Goal: Communication & Community: Answer question/provide support

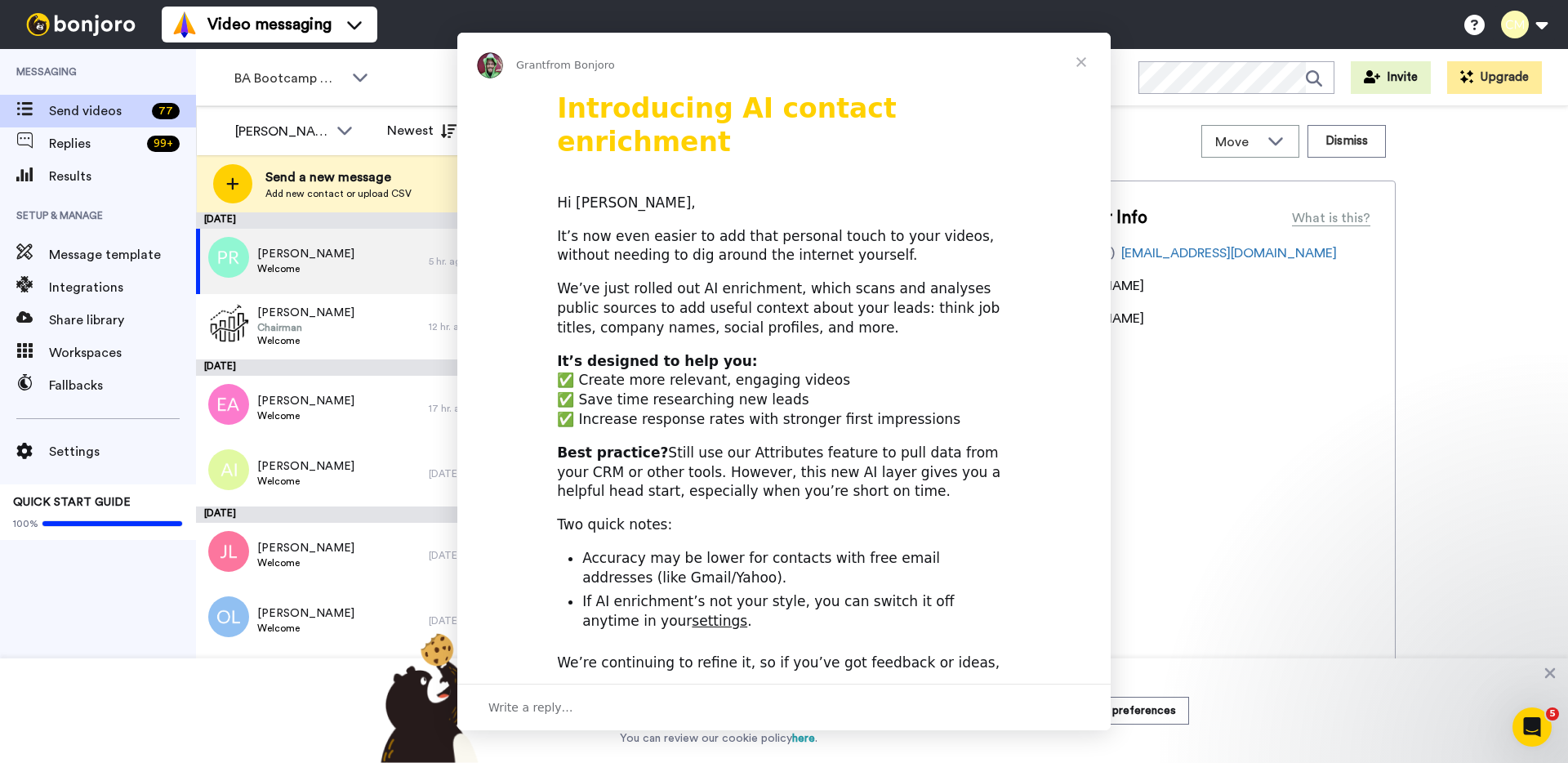
click at [358, 77] on div "Intercom messenger" at bounding box center [784, 382] width 1568 height 763
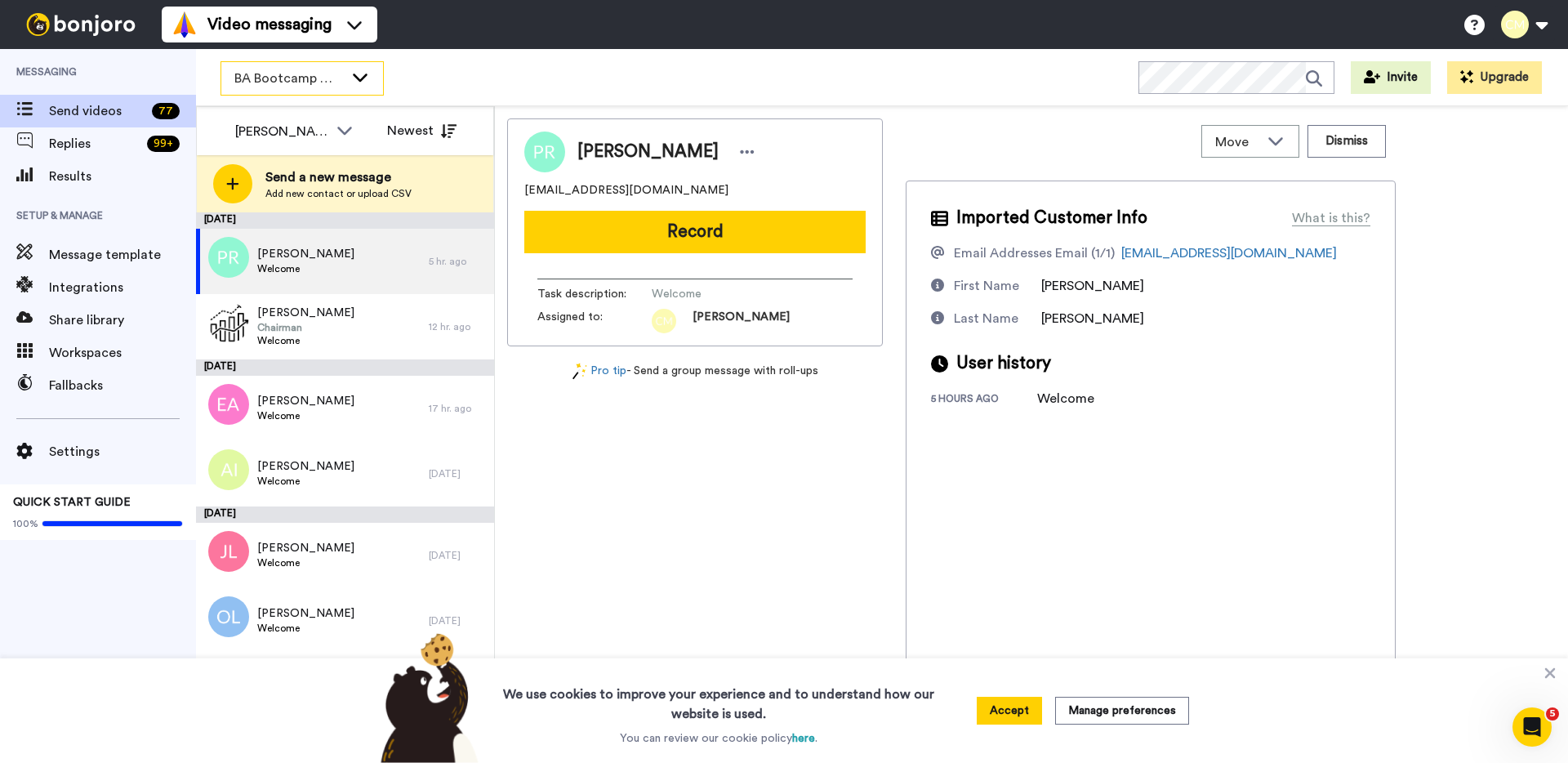
click at [357, 78] on icon at bounding box center [360, 78] width 15 height 8
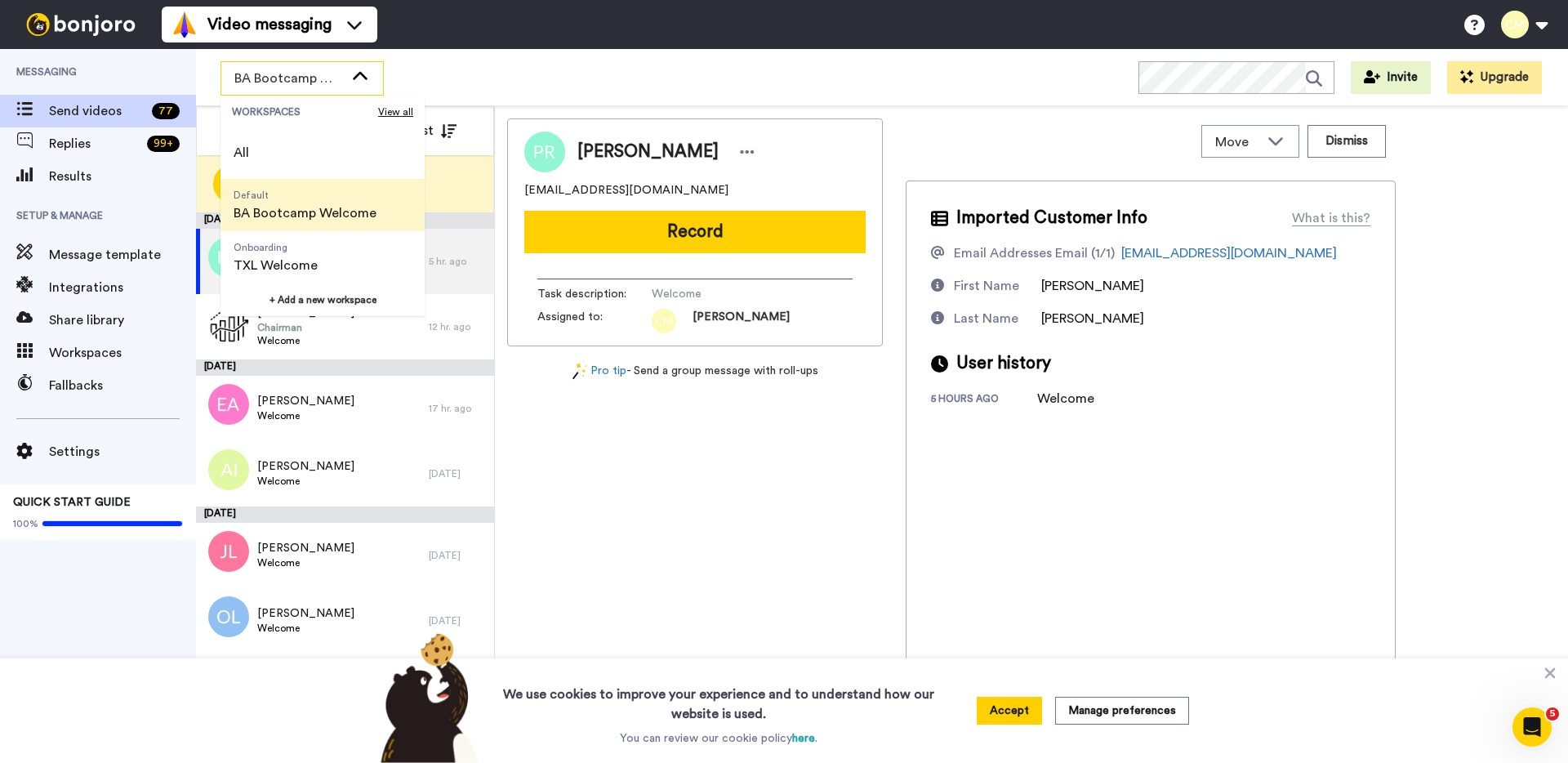
click at [343, 206] on span "BA Bootcamp Welcome" at bounding box center [305, 213] width 143 height 20
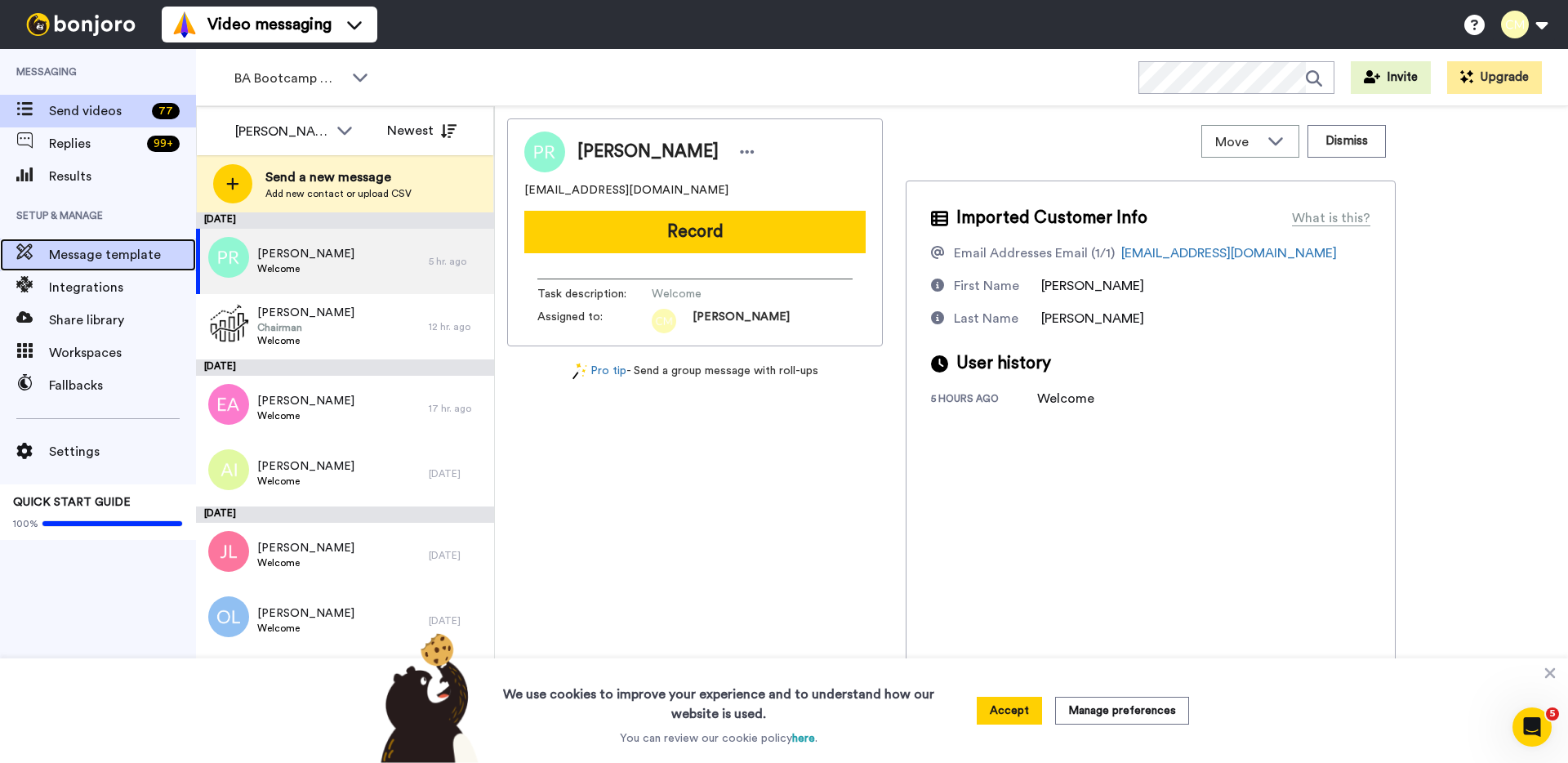
click at [73, 246] on span "Message template" at bounding box center [122, 255] width 147 height 20
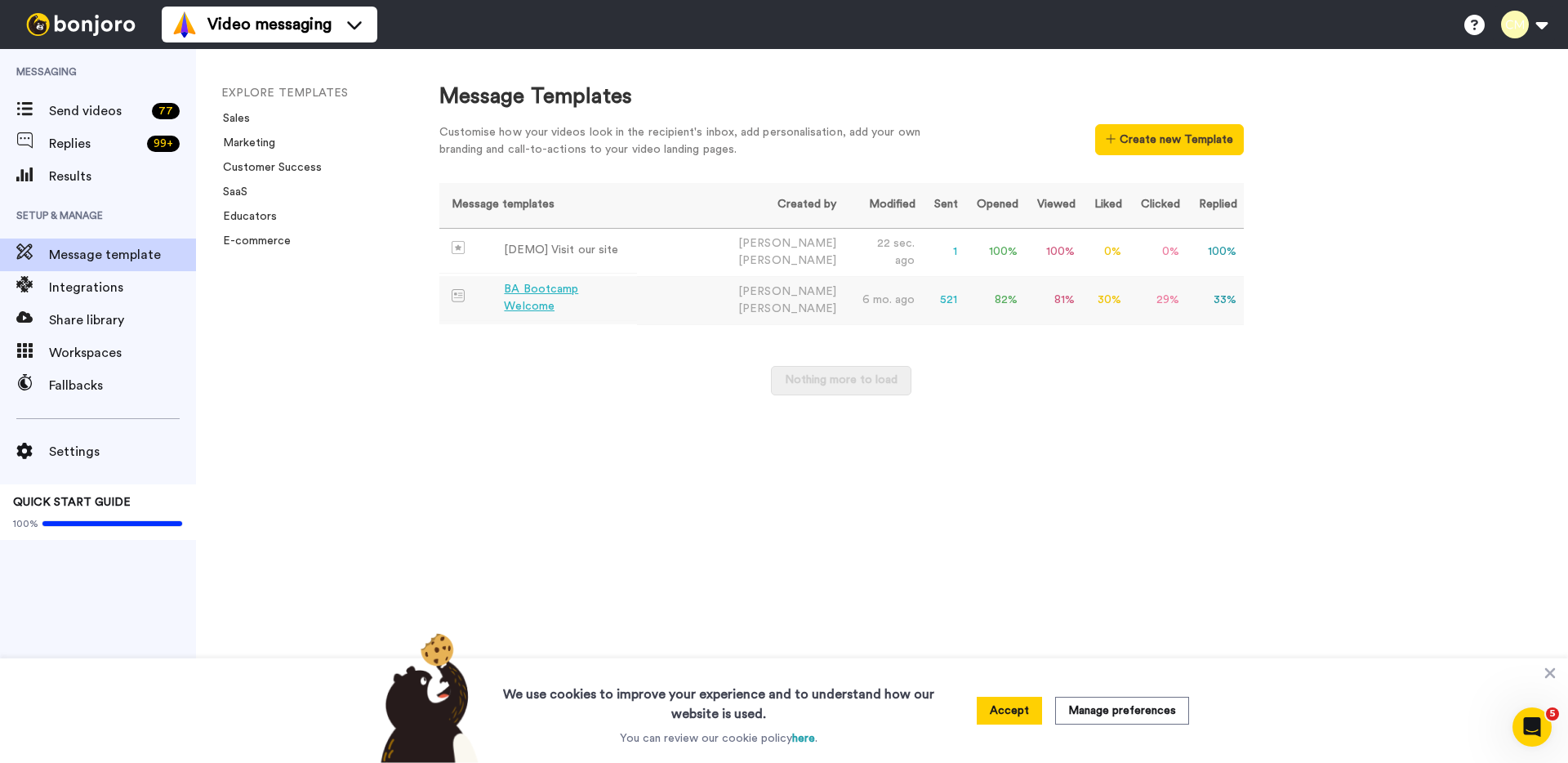
click at [569, 291] on div "BA Bootcamp Welcome" at bounding box center [567, 298] width 125 height 35
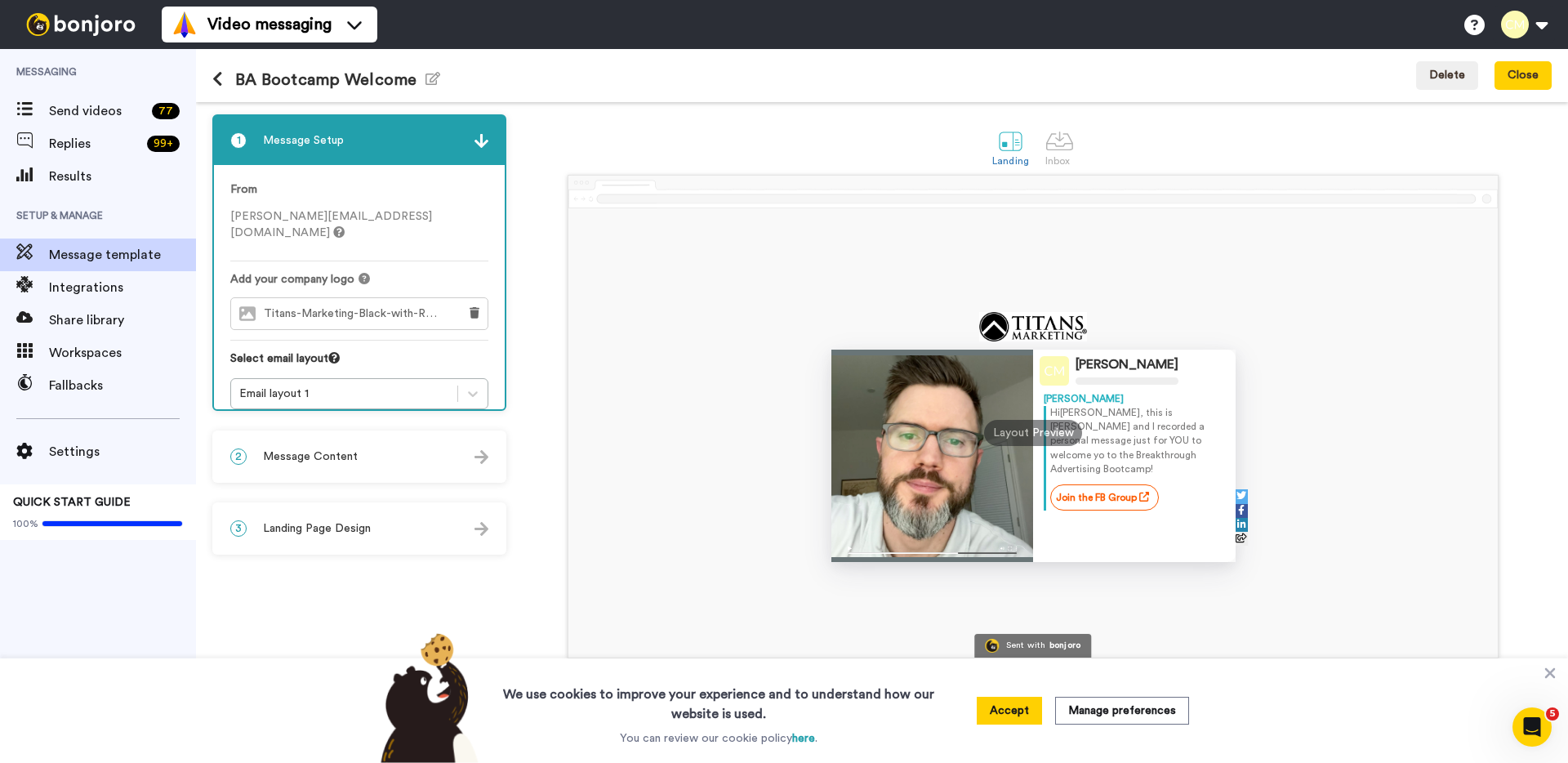
click at [431, 447] on div "2 Message Content" at bounding box center [359, 456] width 290 height 49
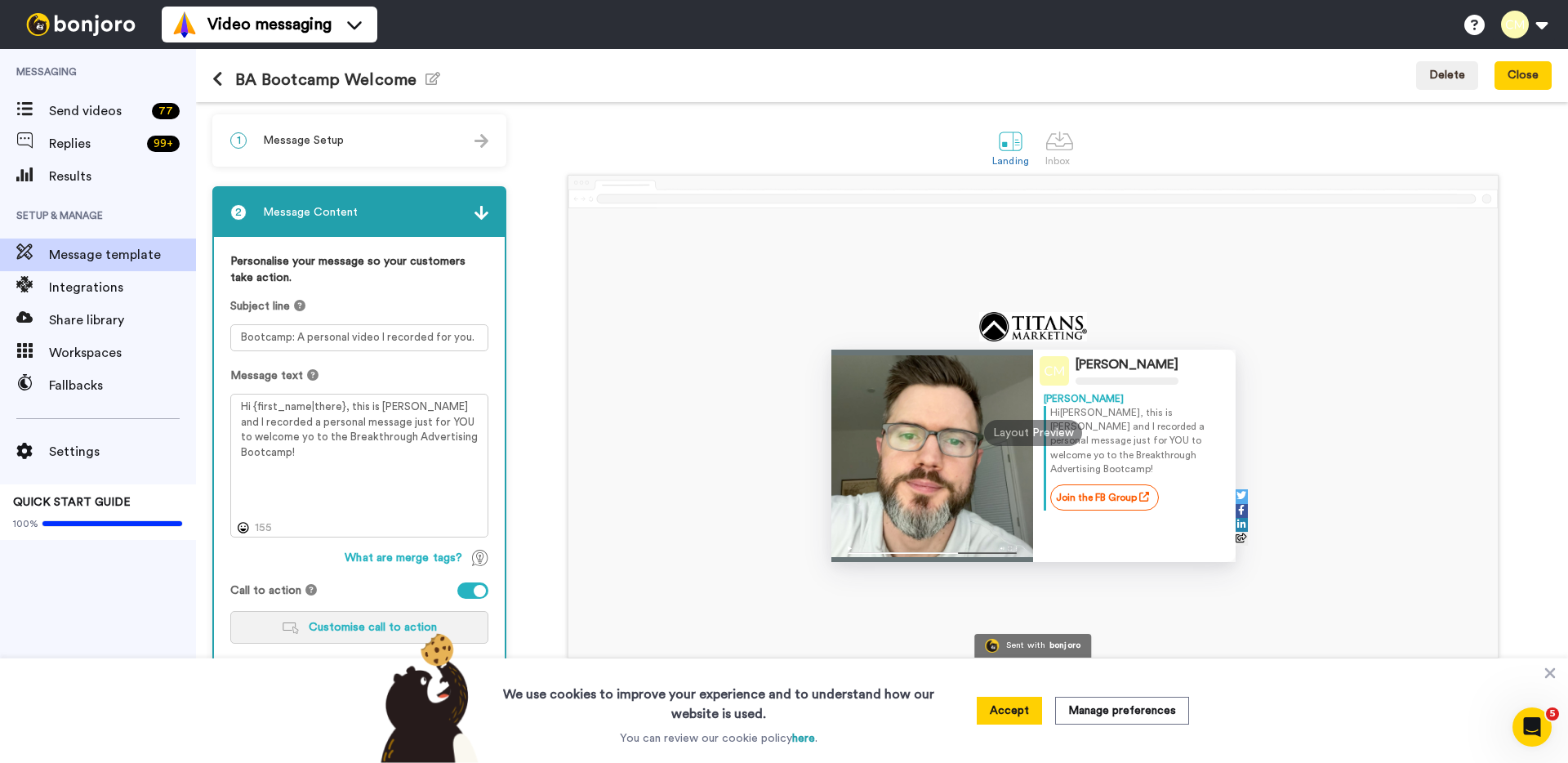
click at [309, 628] on button "Customise call to action" at bounding box center [359, 628] width 258 height 33
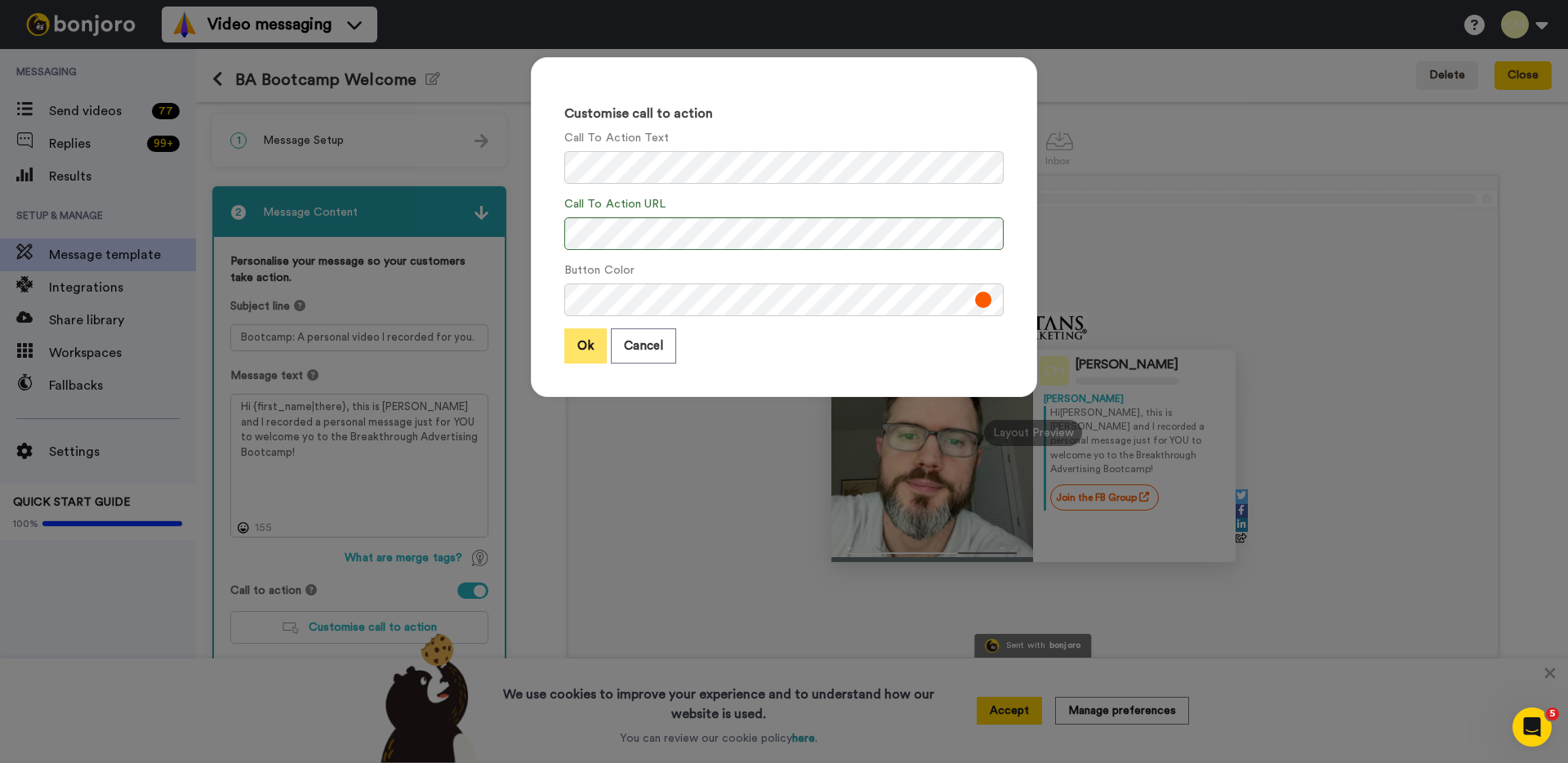
click at [586, 349] on button "Ok" at bounding box center [585, 346] width 42 height 36
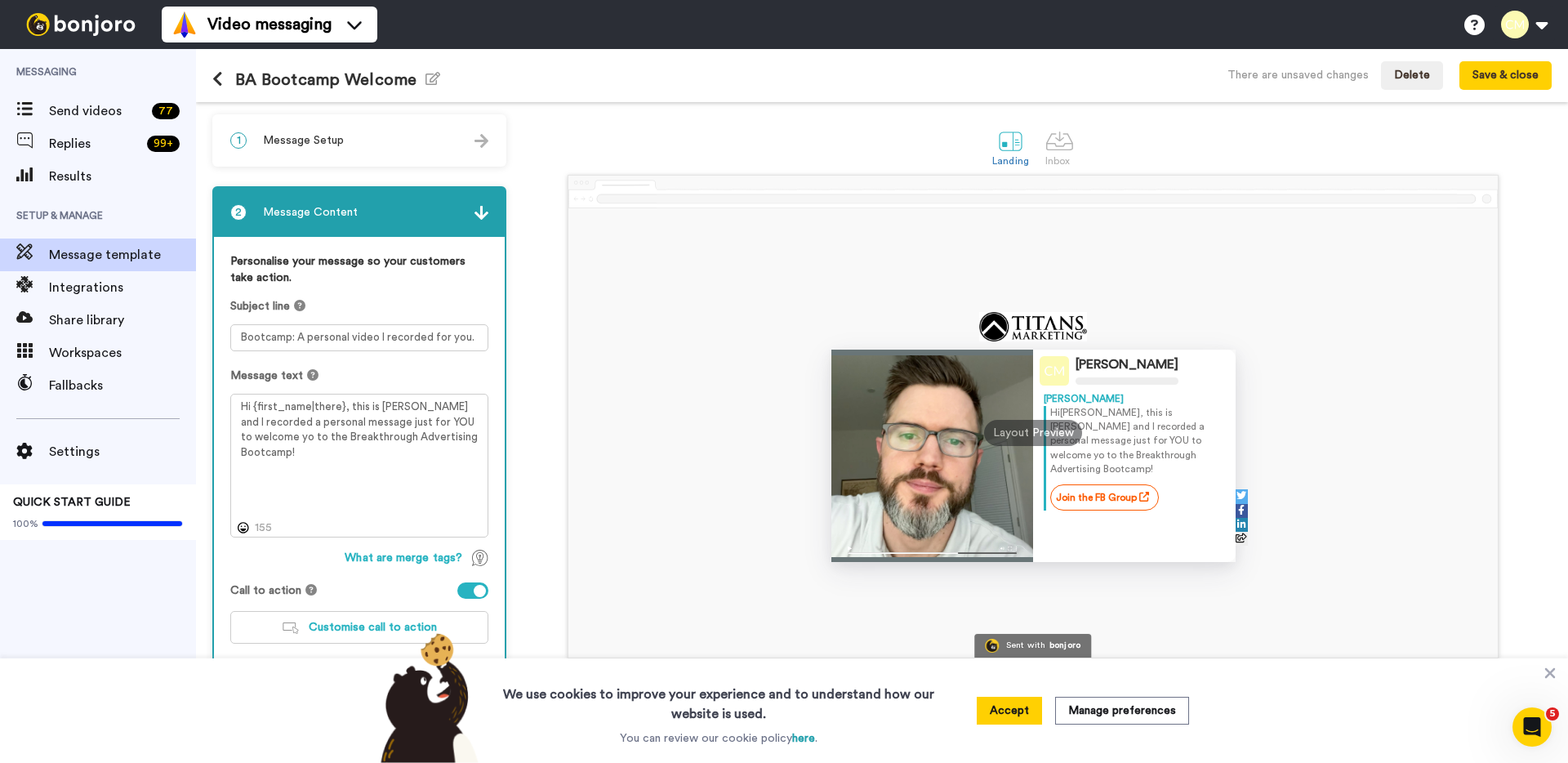
click at [440, 217] on div "2 Message Content" at bounding box center [359, 212] width 290 height 49
click at [481, 216] on img at bounding box center [481, 212] width 14 height 14
click at [1026, 712] on button "Accept" at bounding box center [1008, 711] width 65 height 28
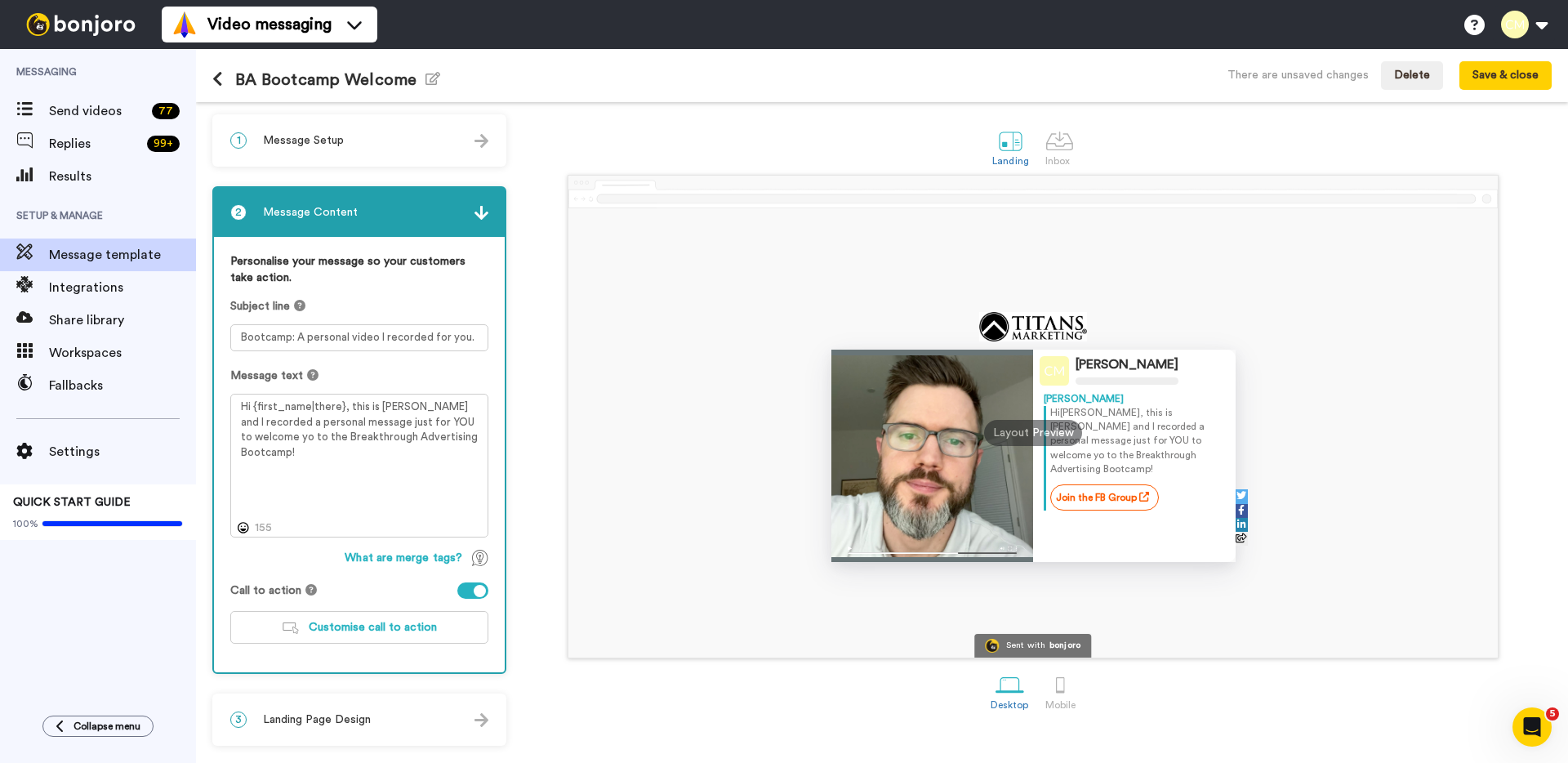
click at [384, 725] on div "3 Landing Page Design" at bounding box center [359, 719] width 290 height 49
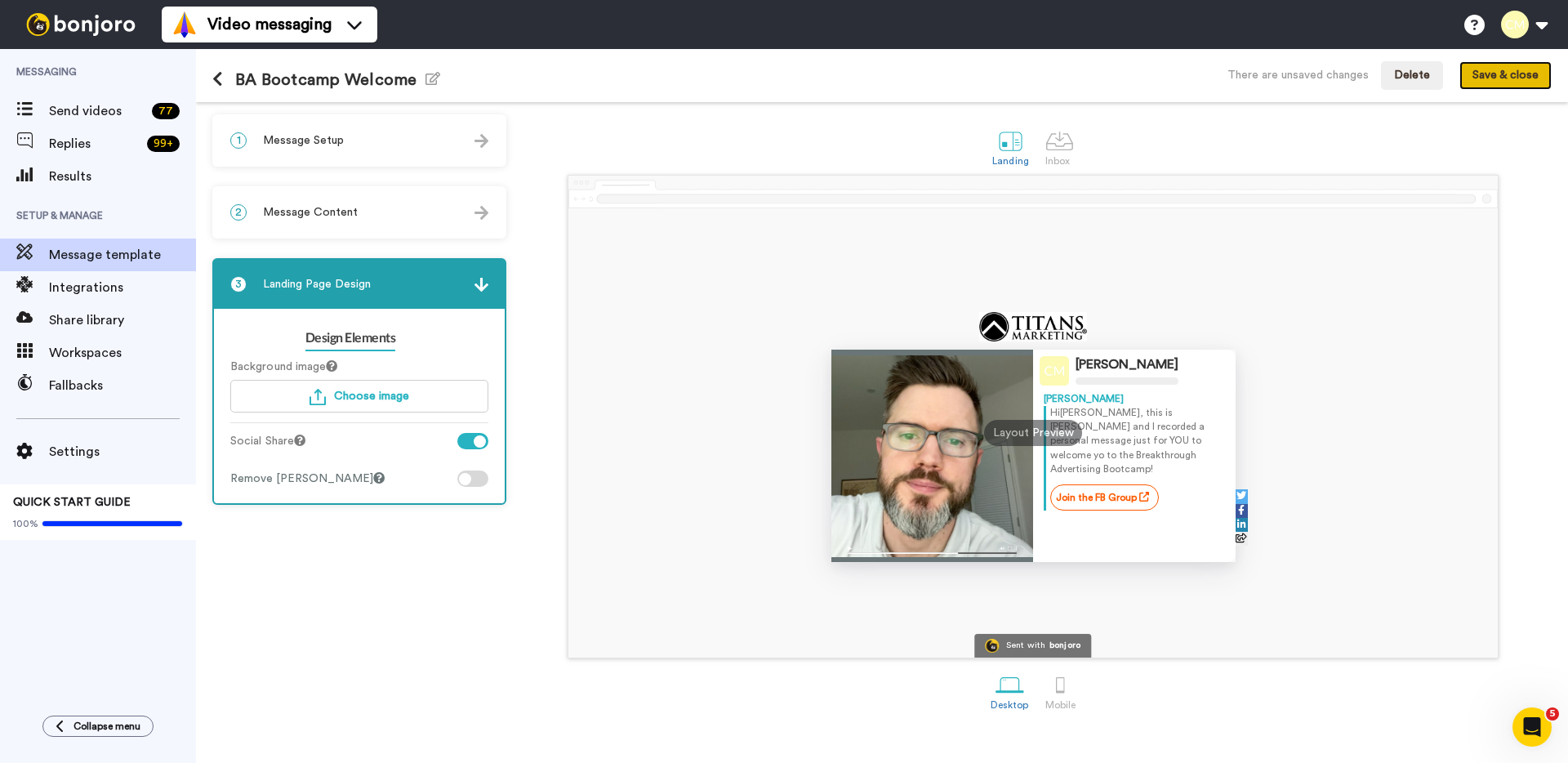
click at [1487, 76] on button "Save & close" at bounding box center [1505, 76] width 92 height 30
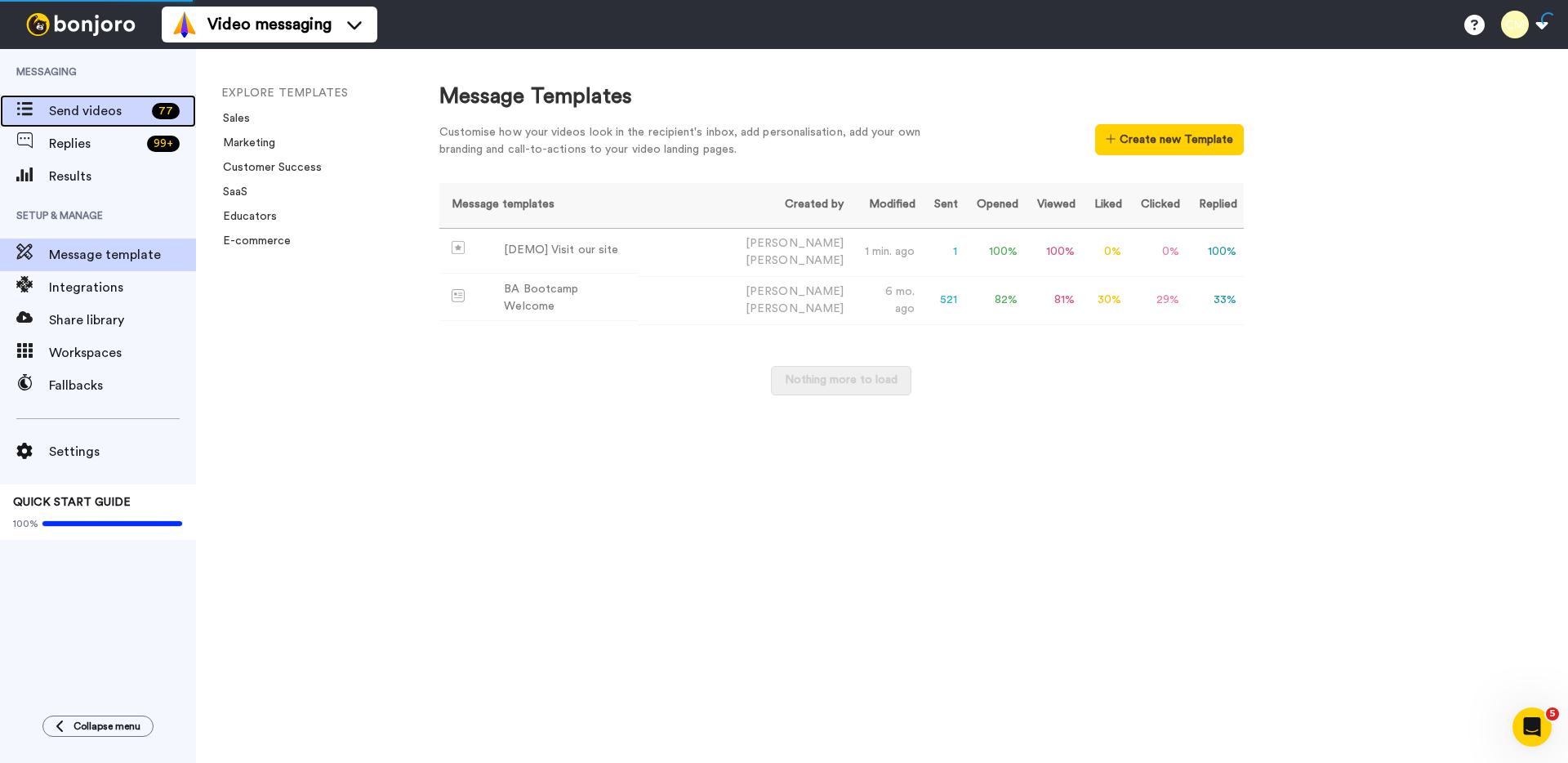
click at [81, 116] on span "Send videos" at bounding box center [97, 111] width 97 height 20
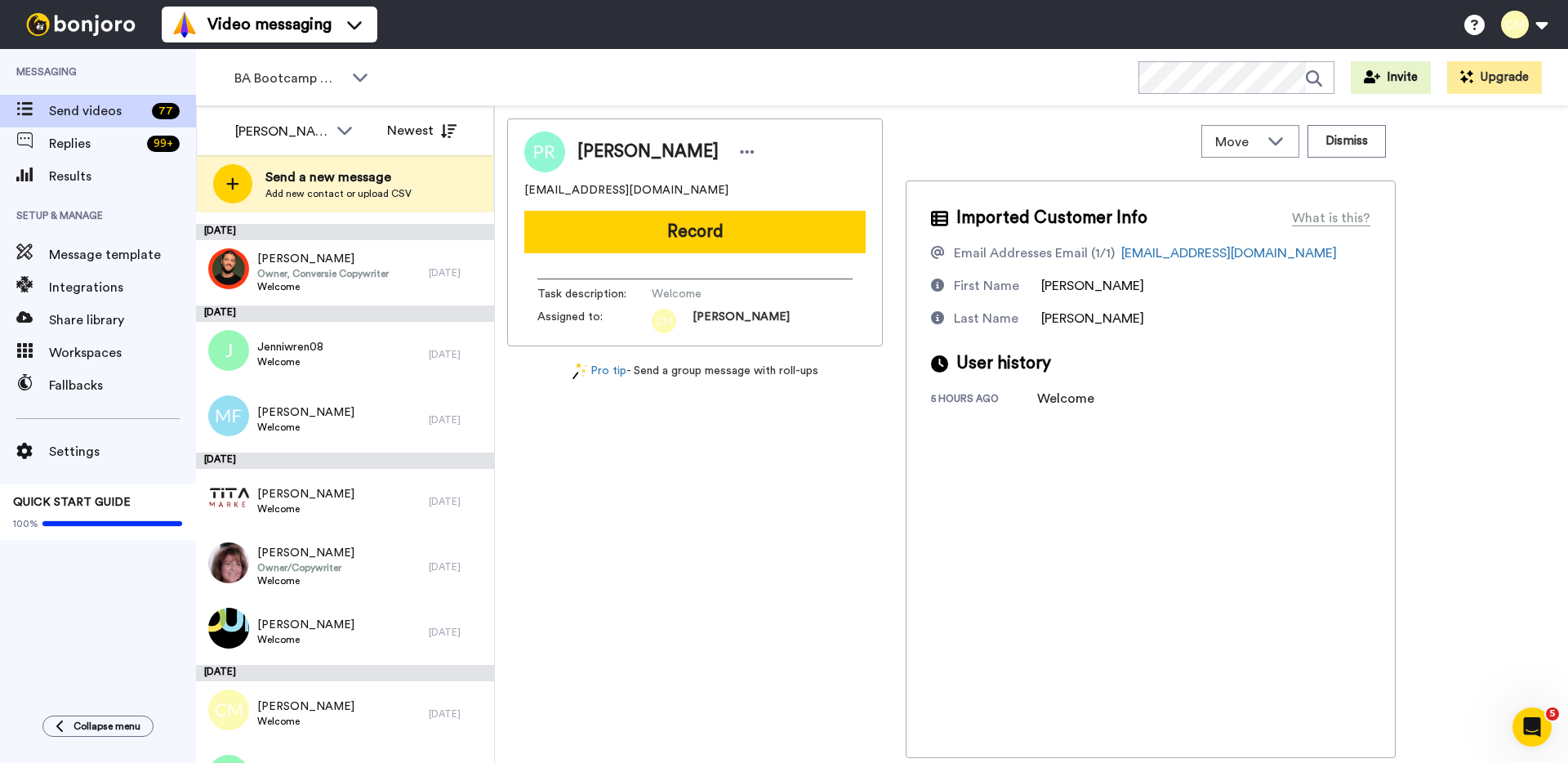
scroll to position [600, 0]
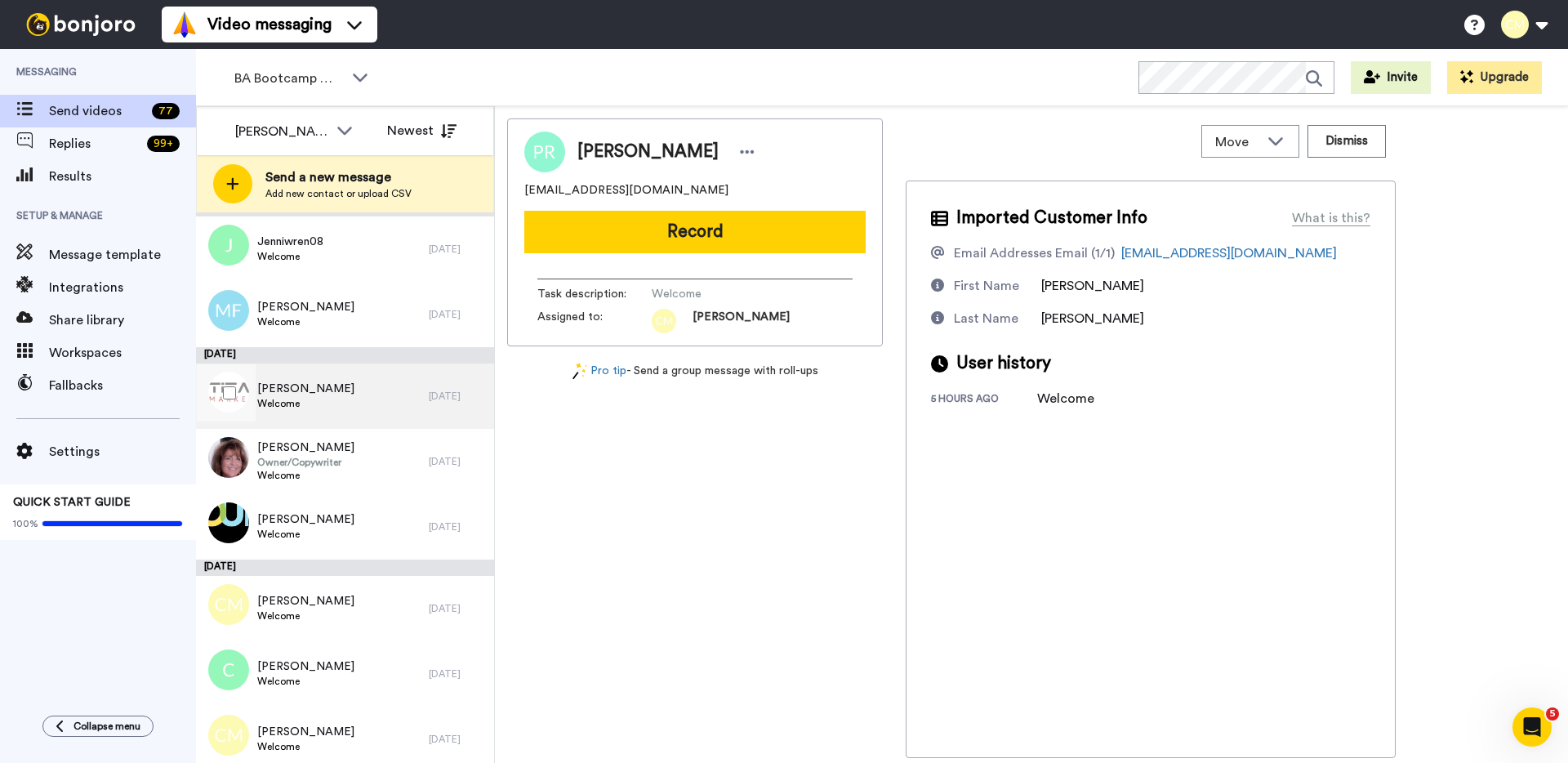
click at [314, 392] on span "Margie Taylor" at bounding box center [306, 389] width 97 height 17
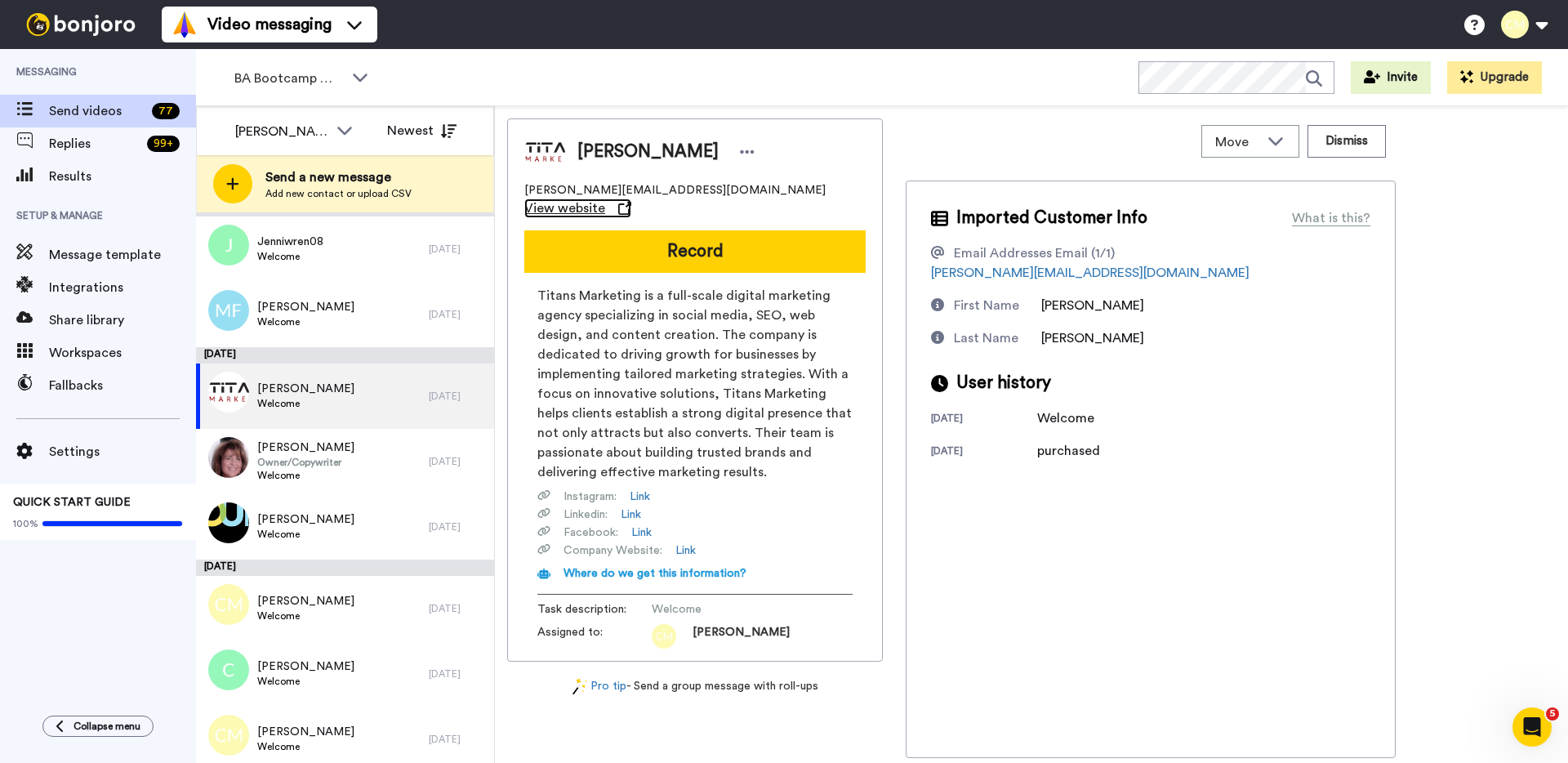
click at [605, 198] on span "View website" at bounding box center [564, 208] width 81 height 20
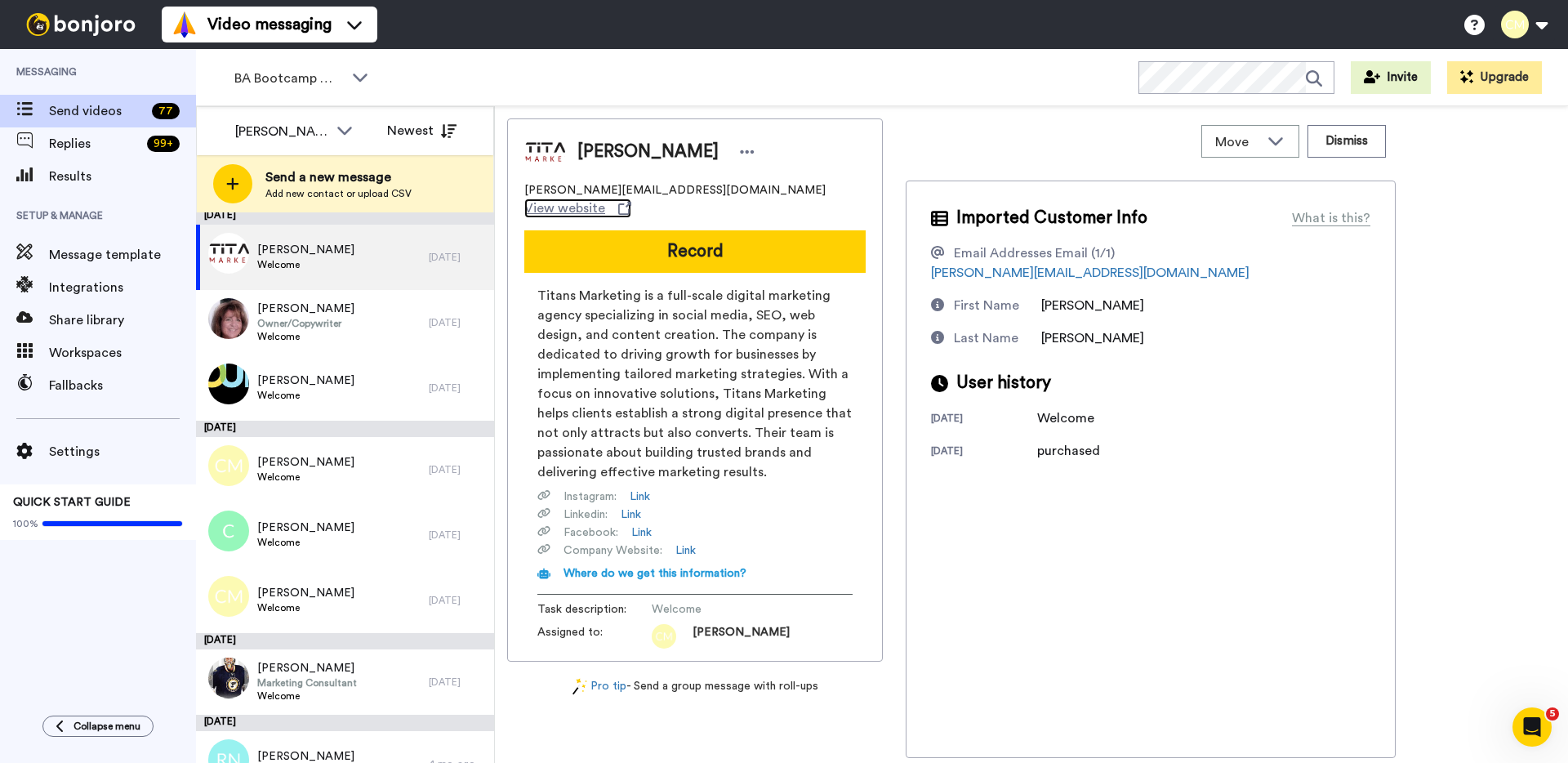
scroll to position [773, 0]
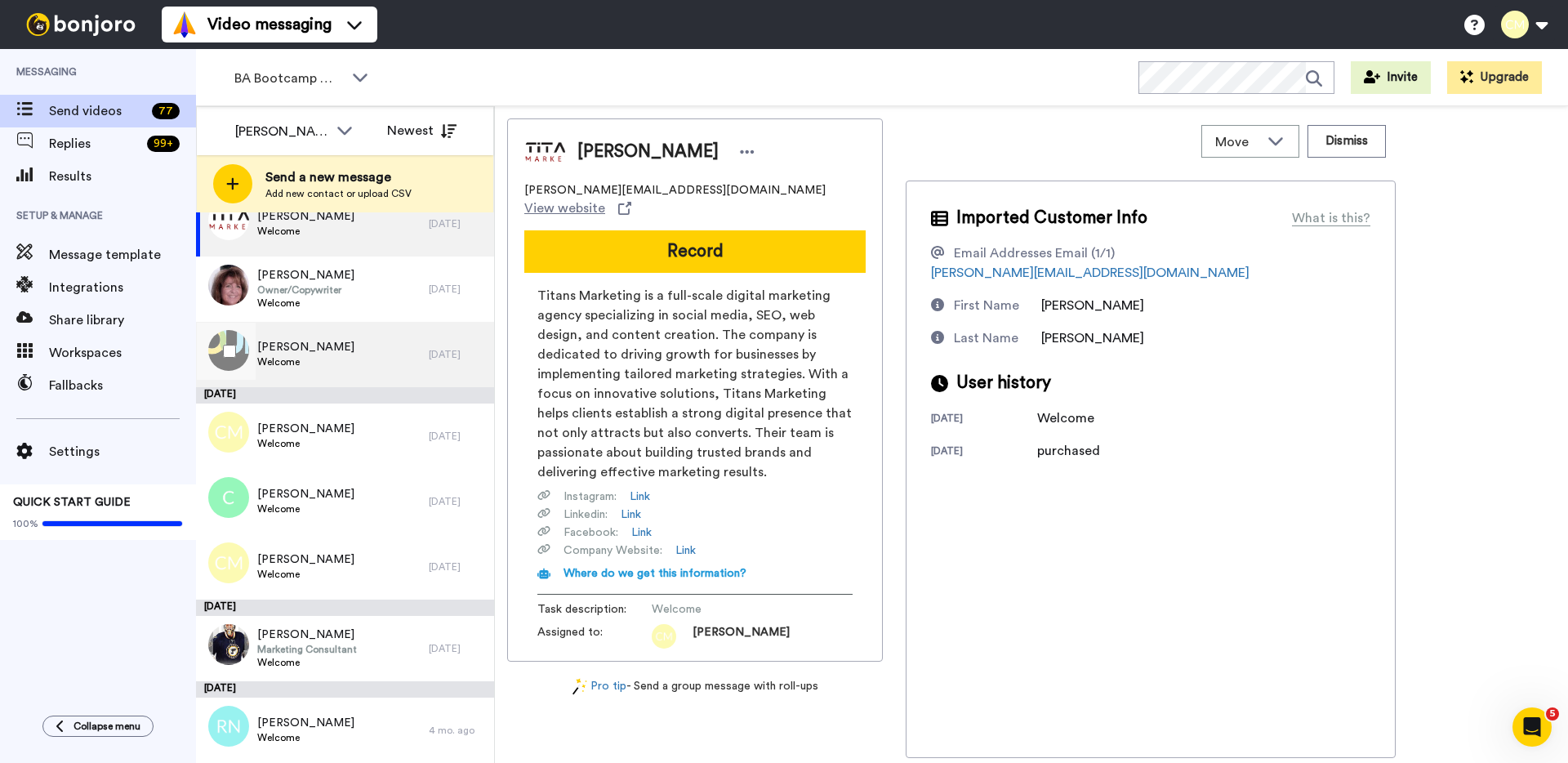
click at [311, 349] on span "Nikki Young" at bounding box center [306, 348] width 97 height 17
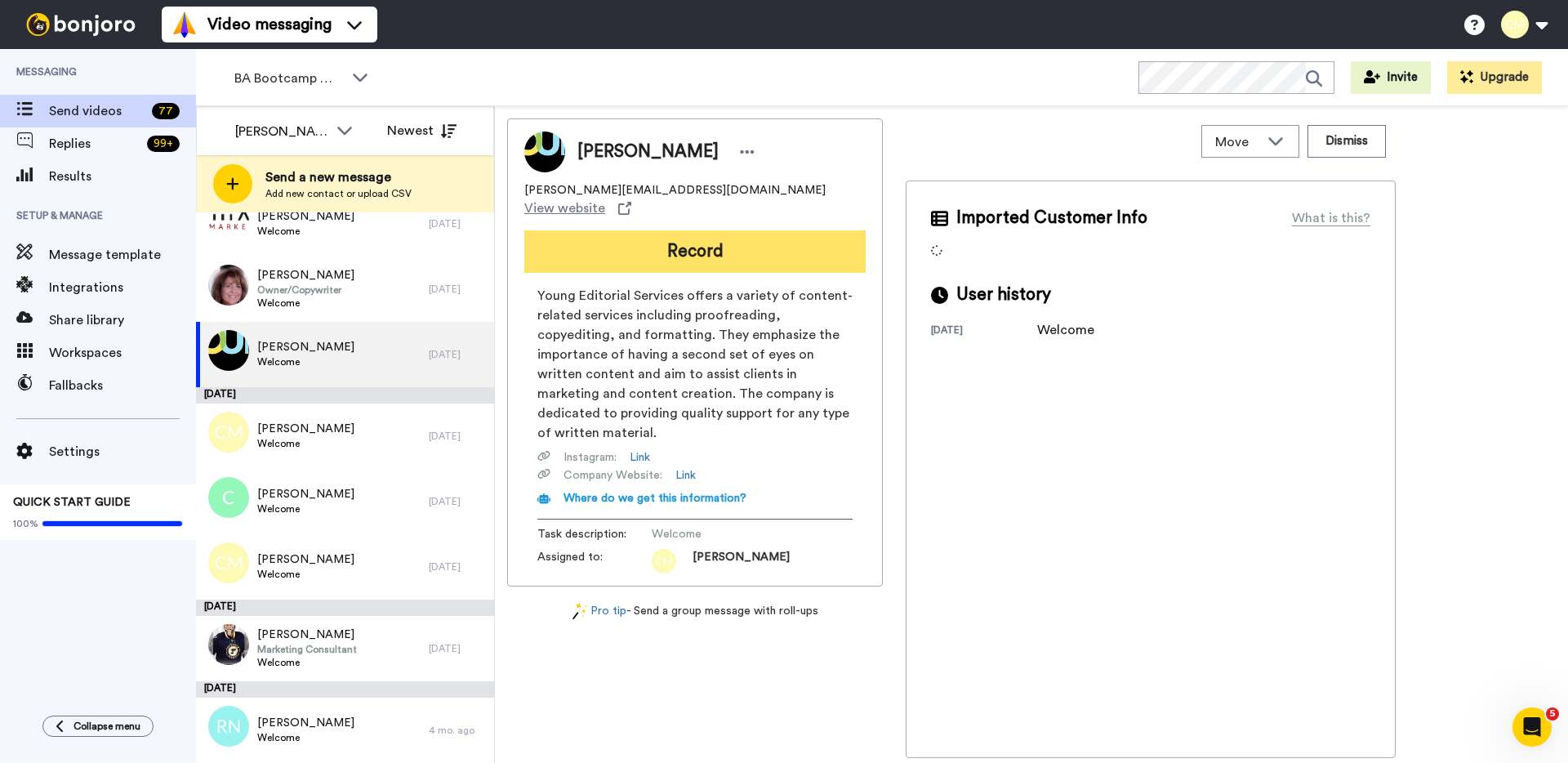
click at [763, 250] on button "Record" at bounding box center [695, 251] width 342 height 42
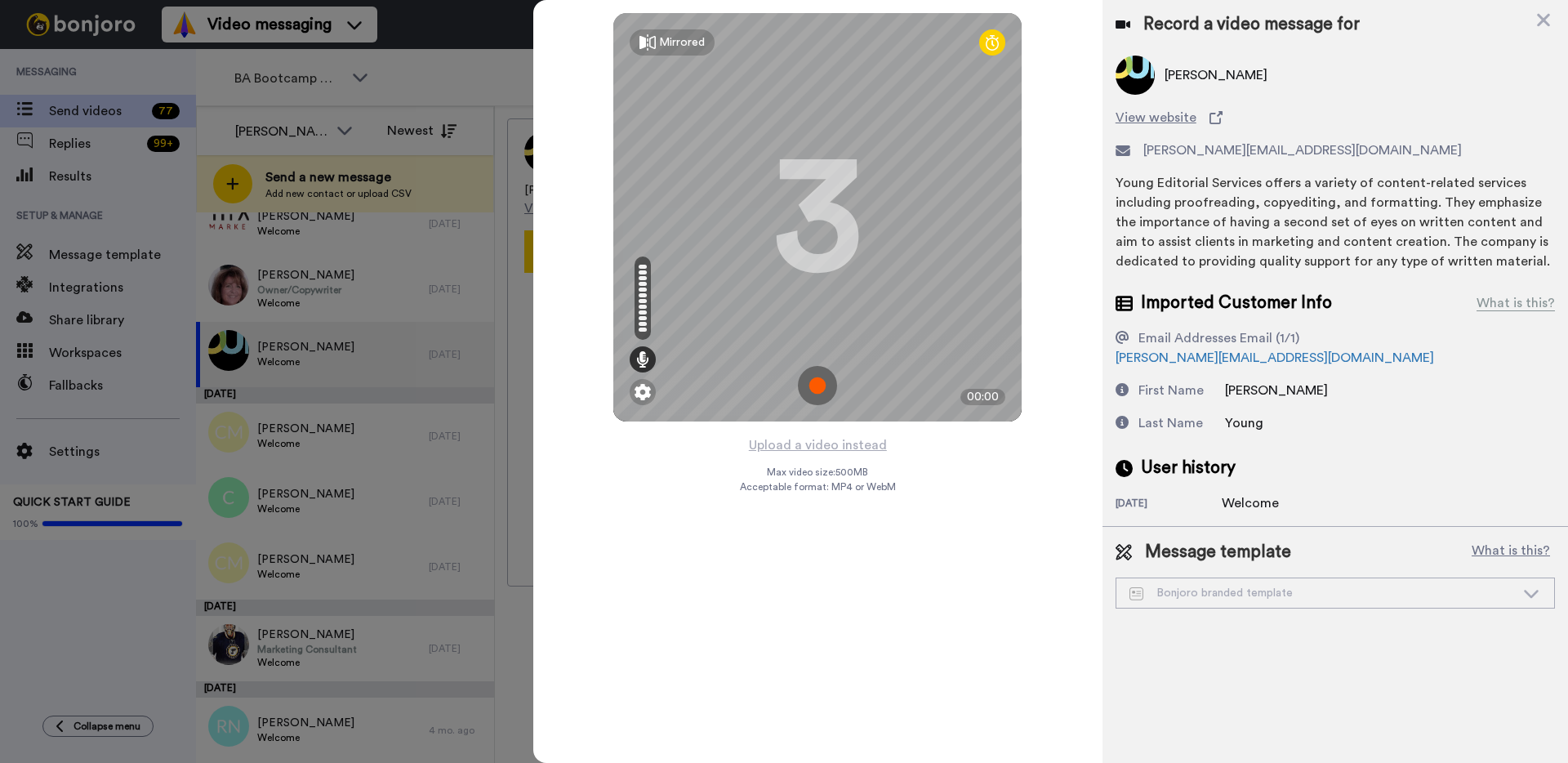
click at [819, 391] on img at bounding box center [817, 385] width 39 height 39
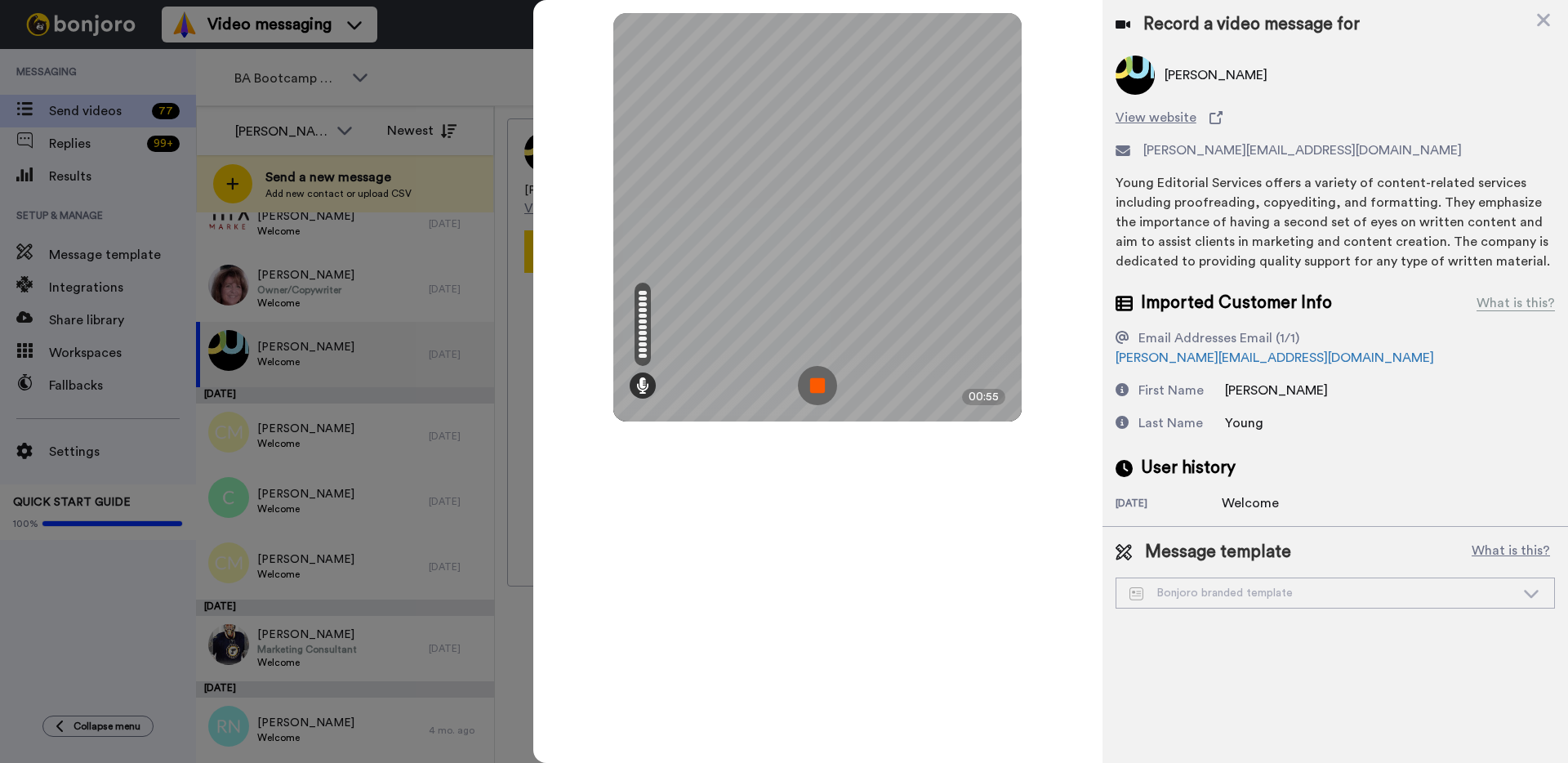
click at [820, 385] on img at bounding box center [817, 385] width 39 height 39
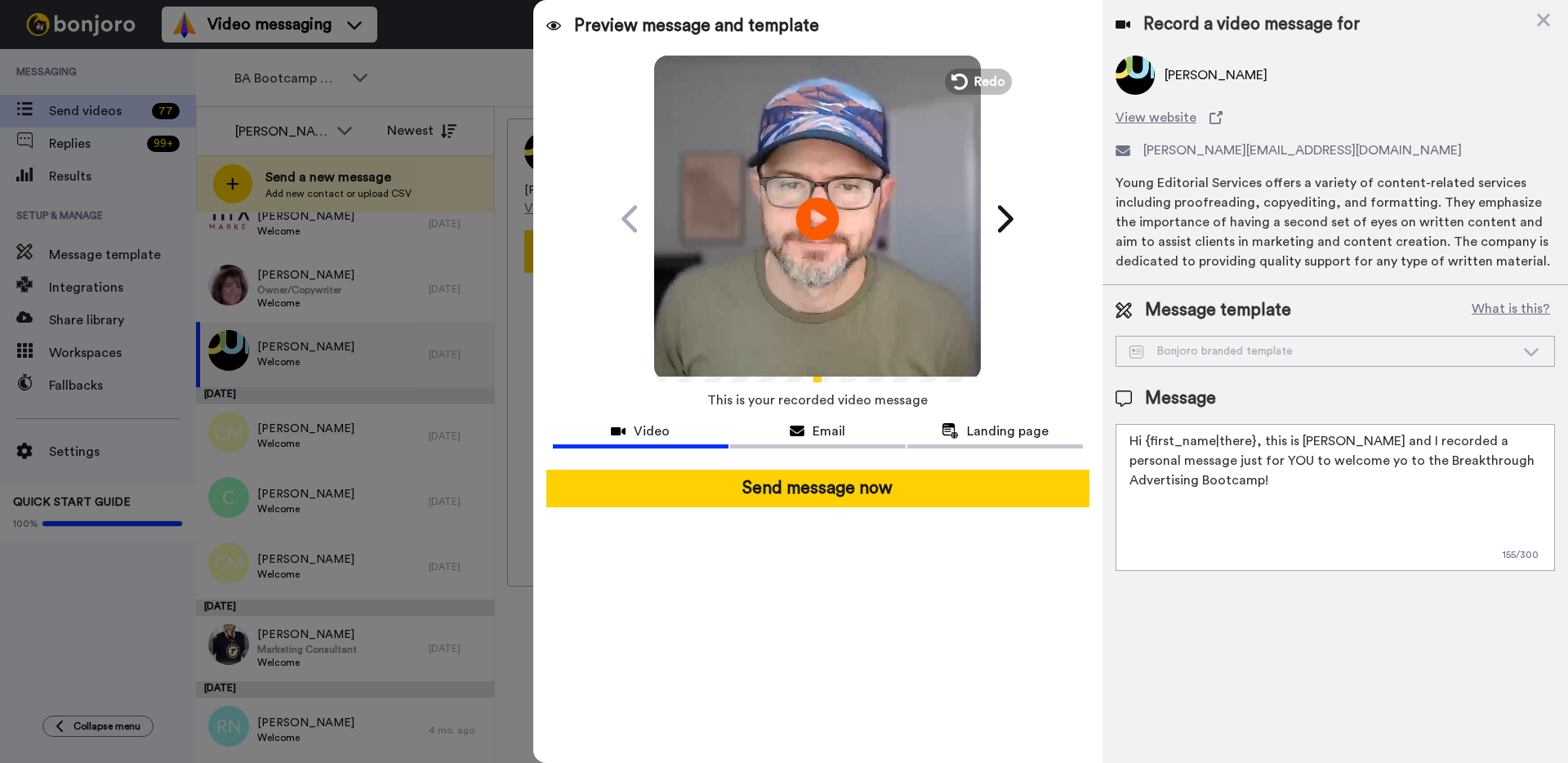
click at [812, 213] on icon "Play/Pause" at bounding box center [818, 219] width 43 height 78
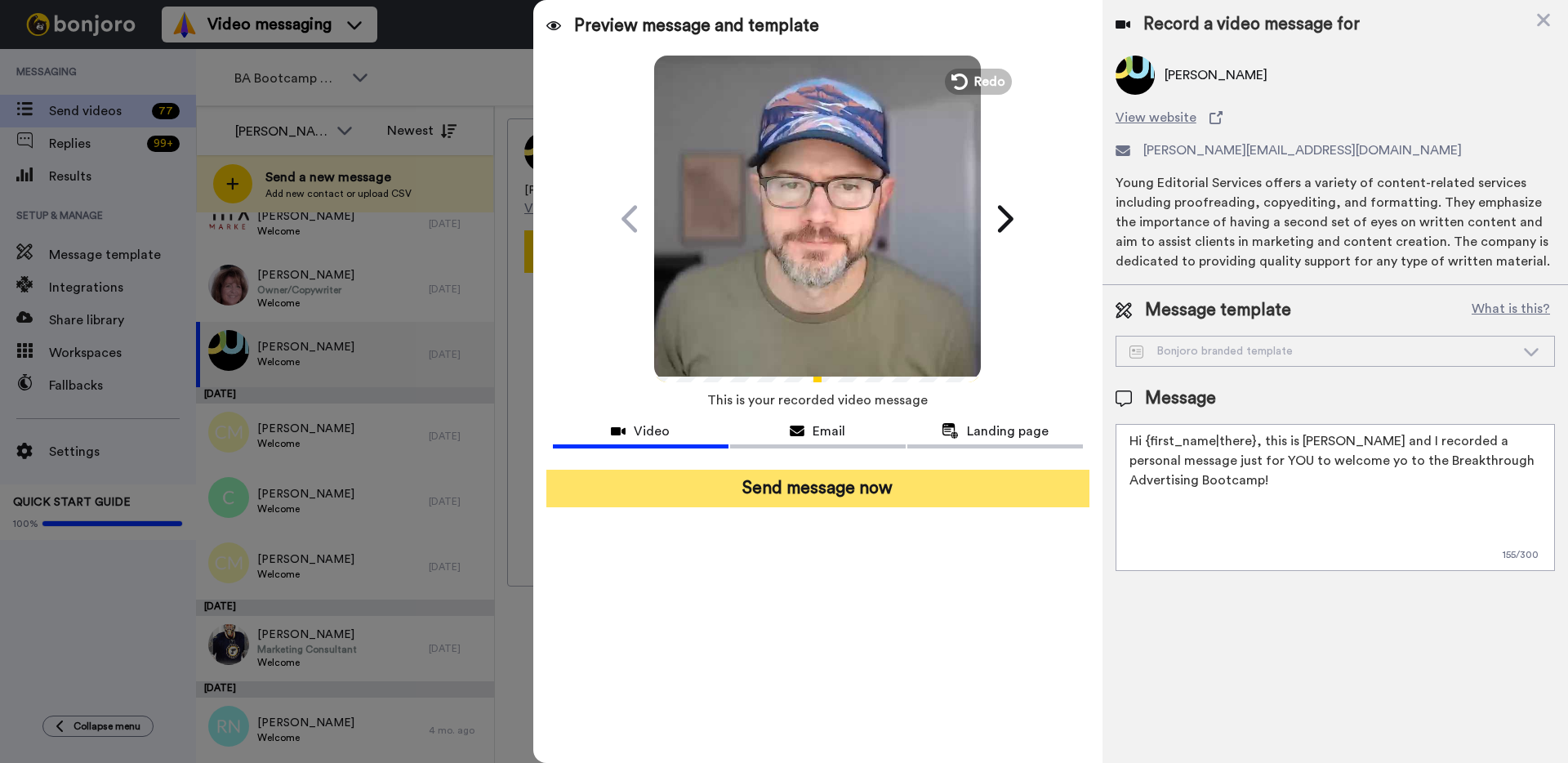
click at [820, 495] on button "Send message now" at bounding box center [818, 489] width 543 height 38
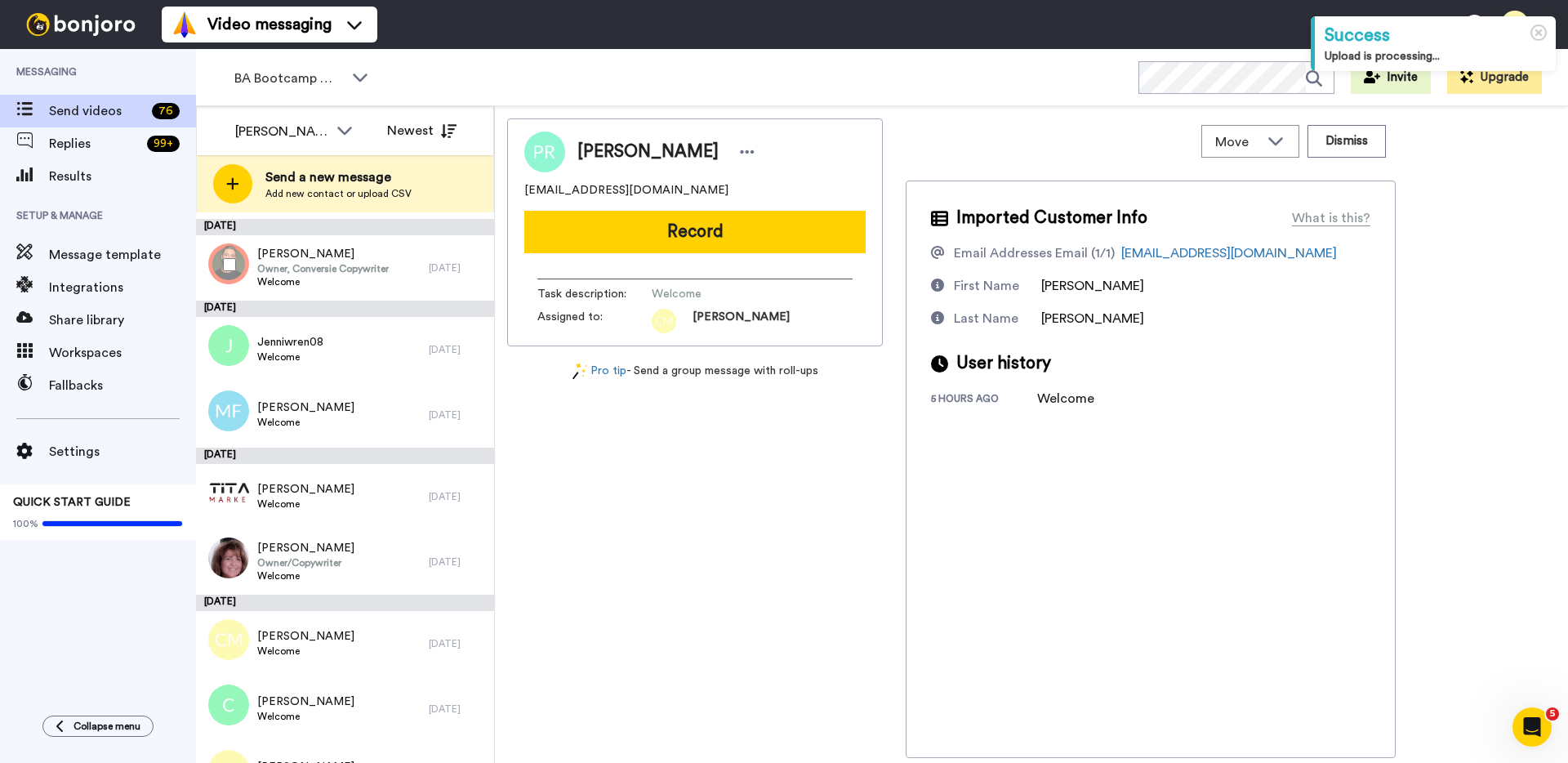
scroll to position [504, 0]
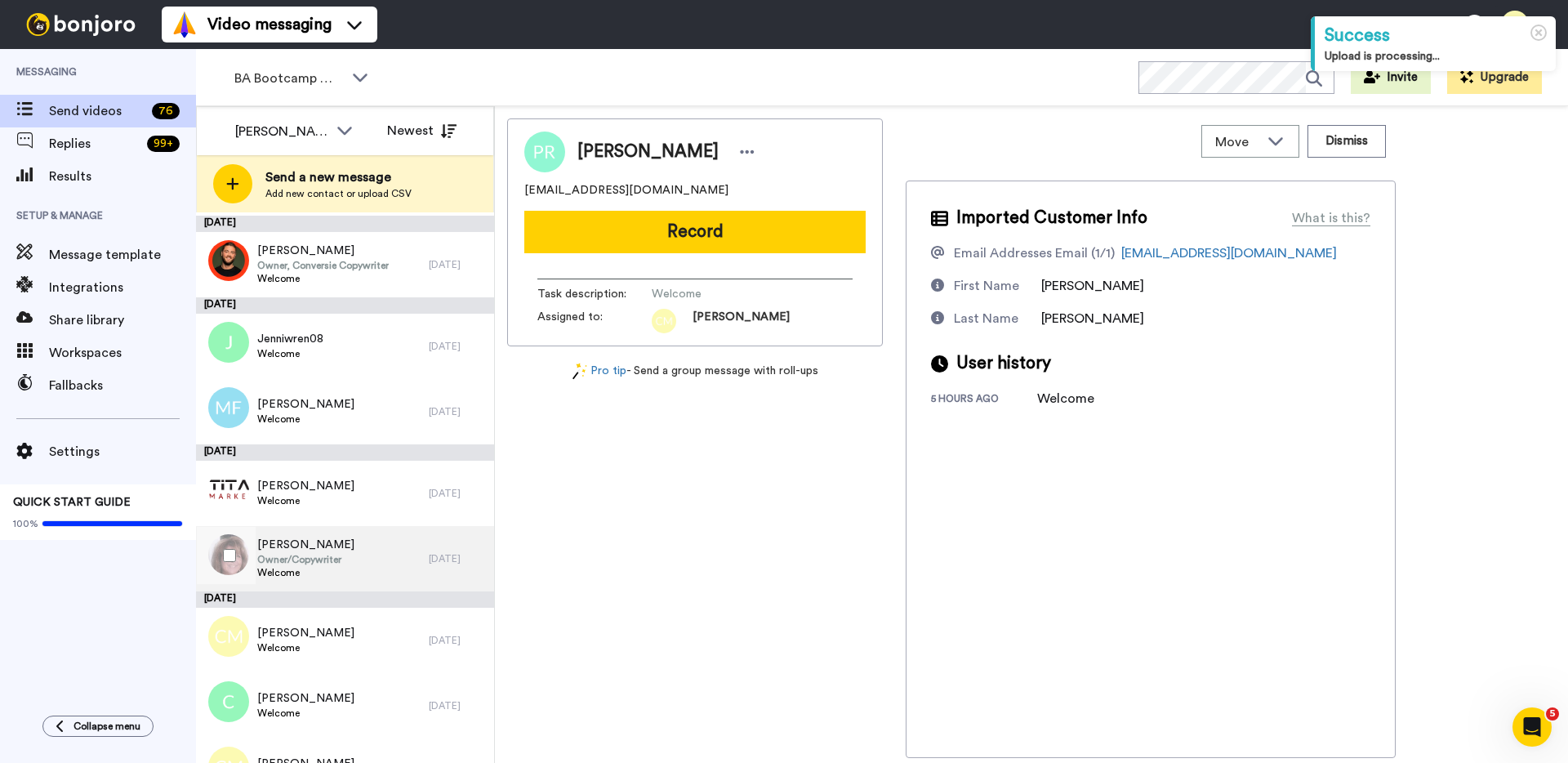
click at [324, 557] on span "Owner/Copywriter" at bounding box center [306, 560] width 97 height 13
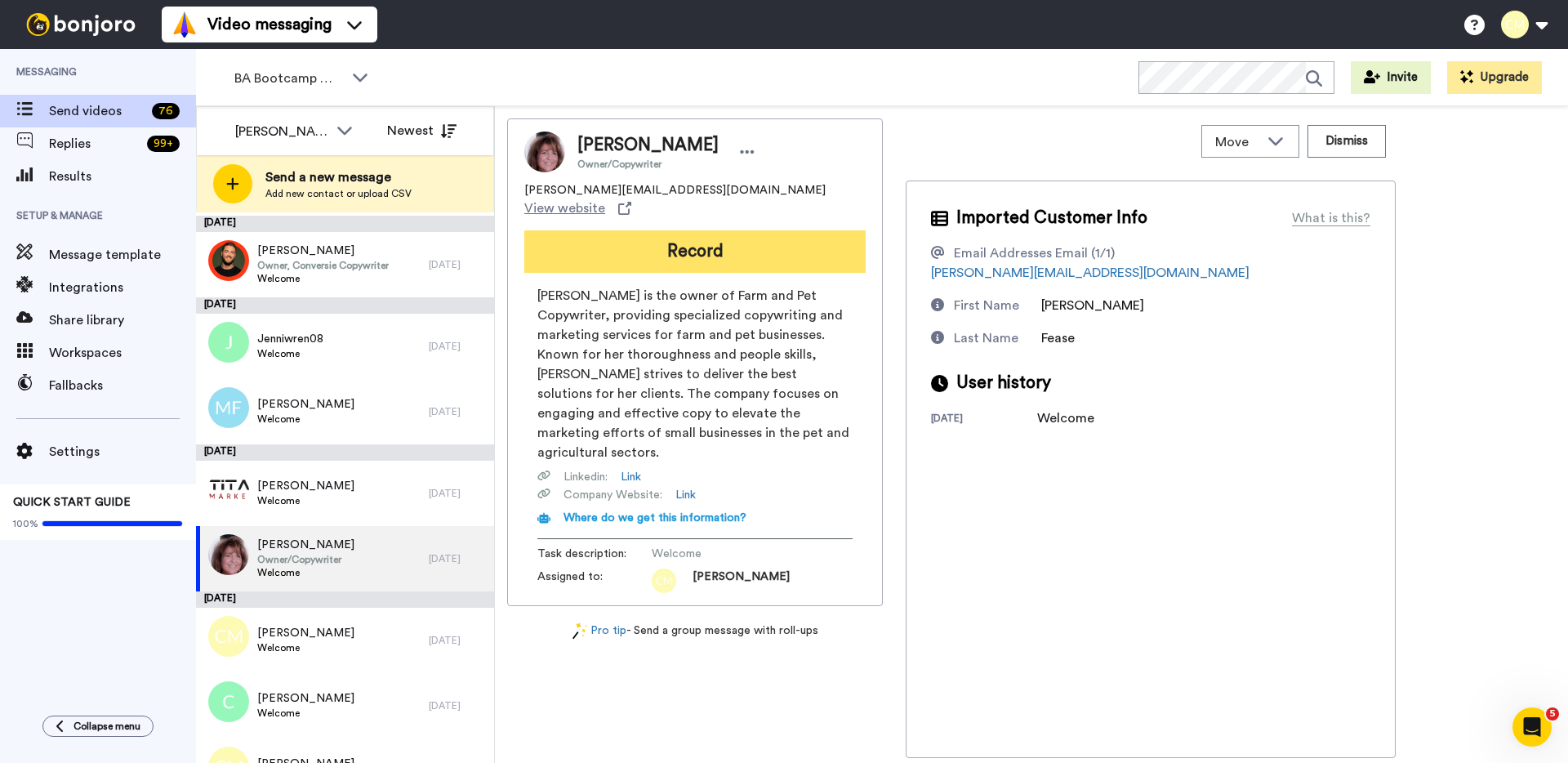
click at [684, 240] on button "Record" at bounding box center [695, 251] width 342 height 42
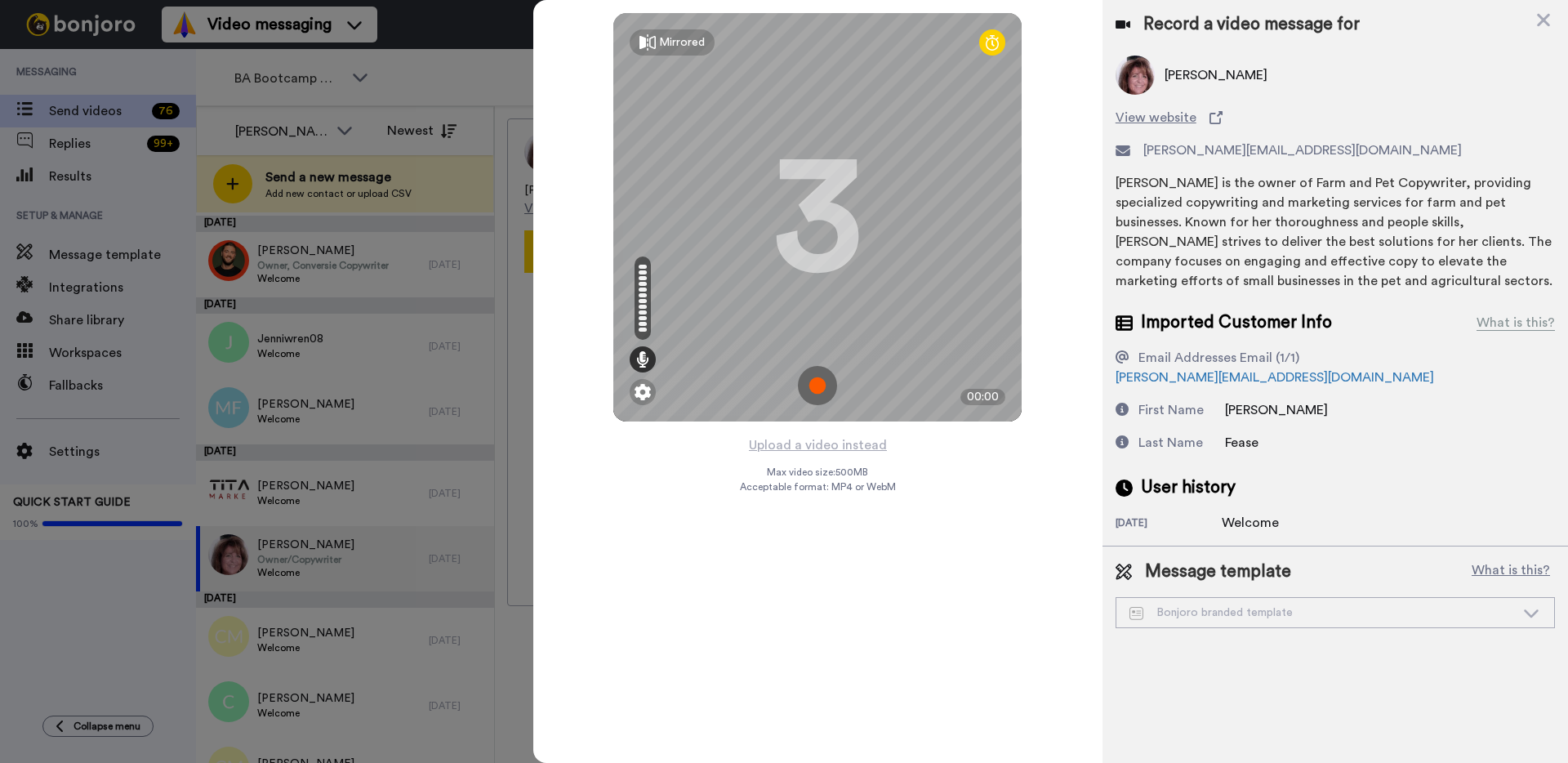
click at [813, 387] on img at bounding box center [817, 385] width 39 height 39
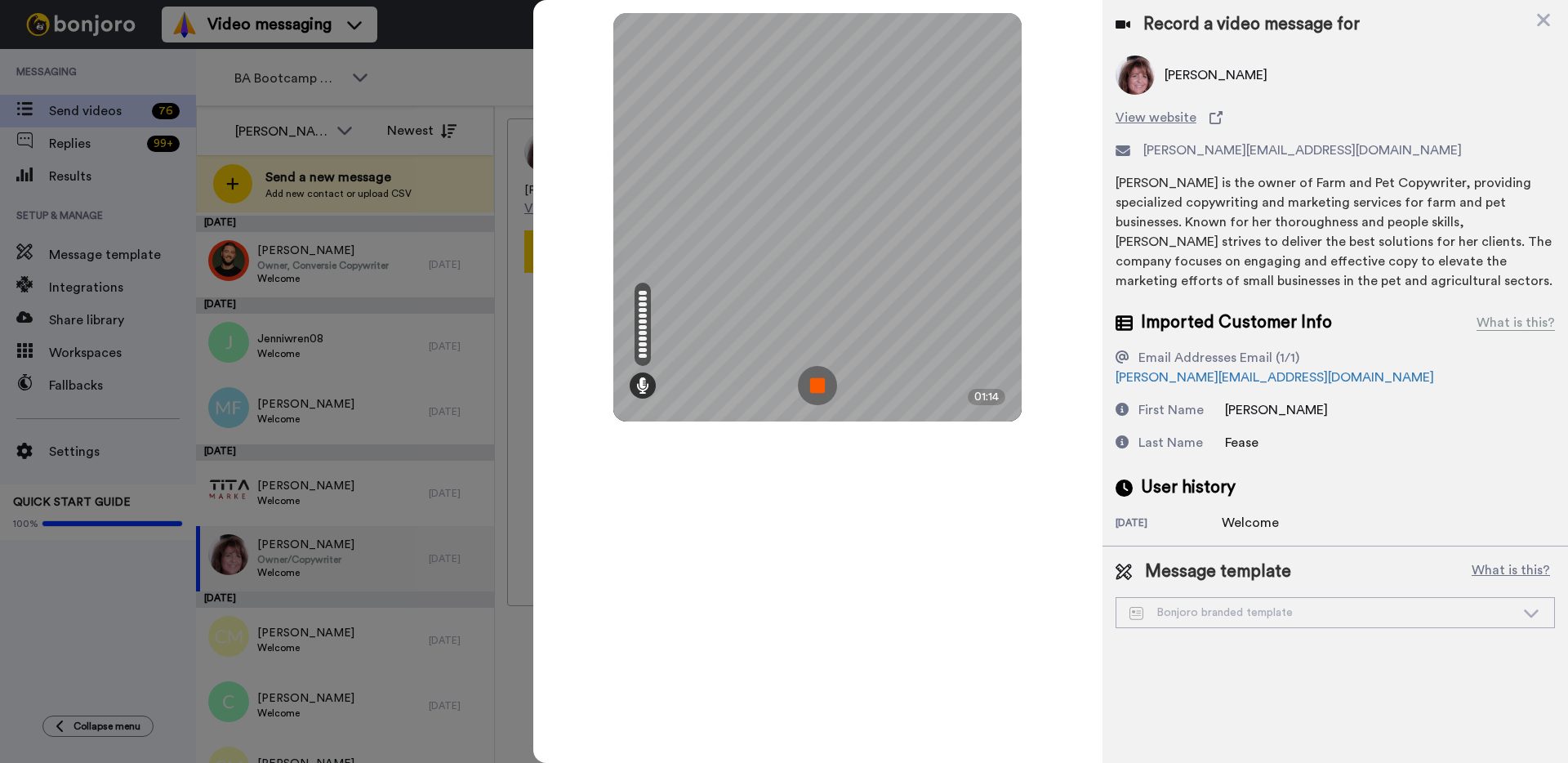
click at [818, 386] on img at bounding box center [817, 385] width 39 height 39
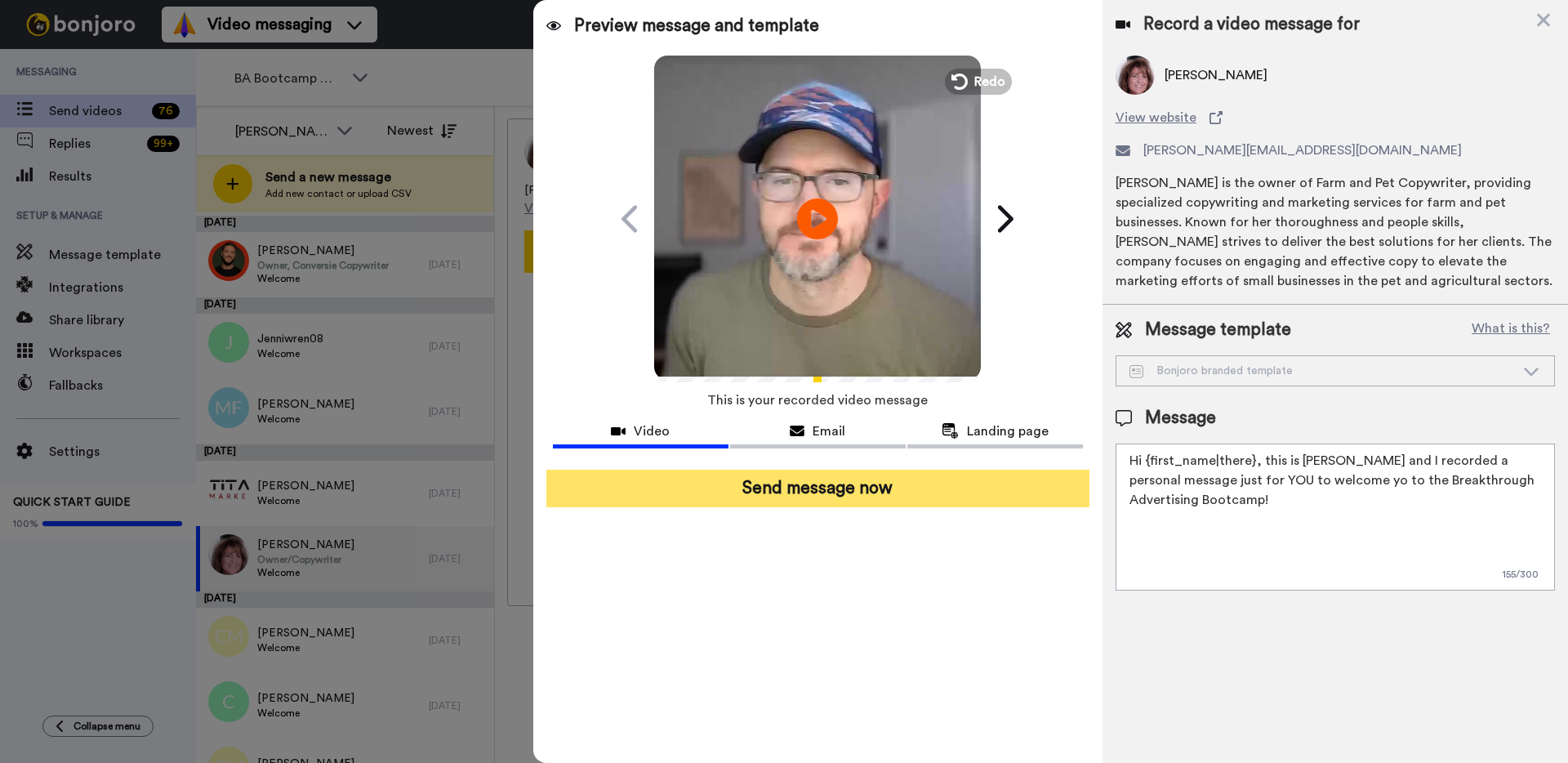
click at [873, 494] on button "Send message now" at bounding box center [818, 489] width 543 height 38
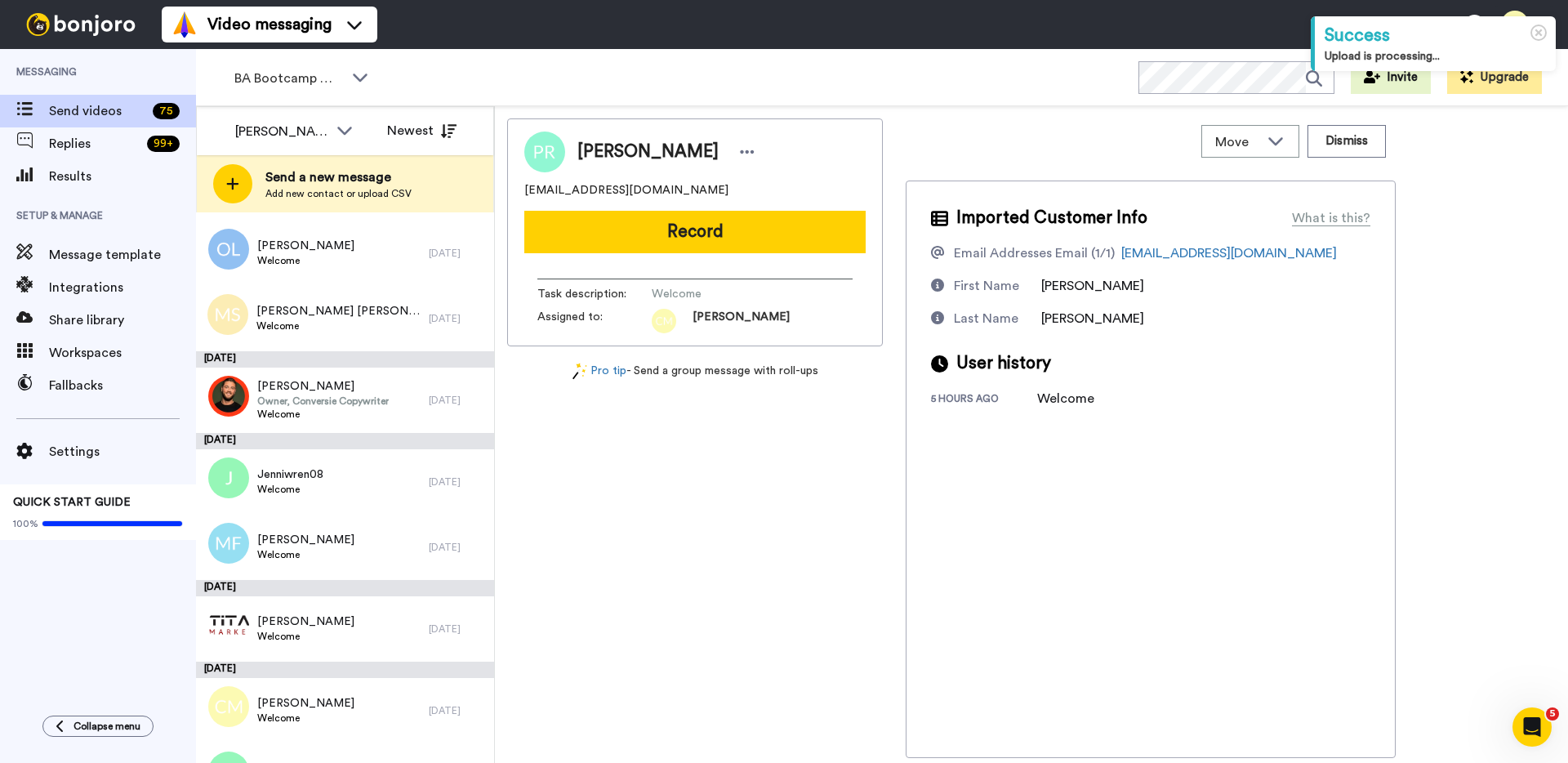
scroll to position [532, 0]
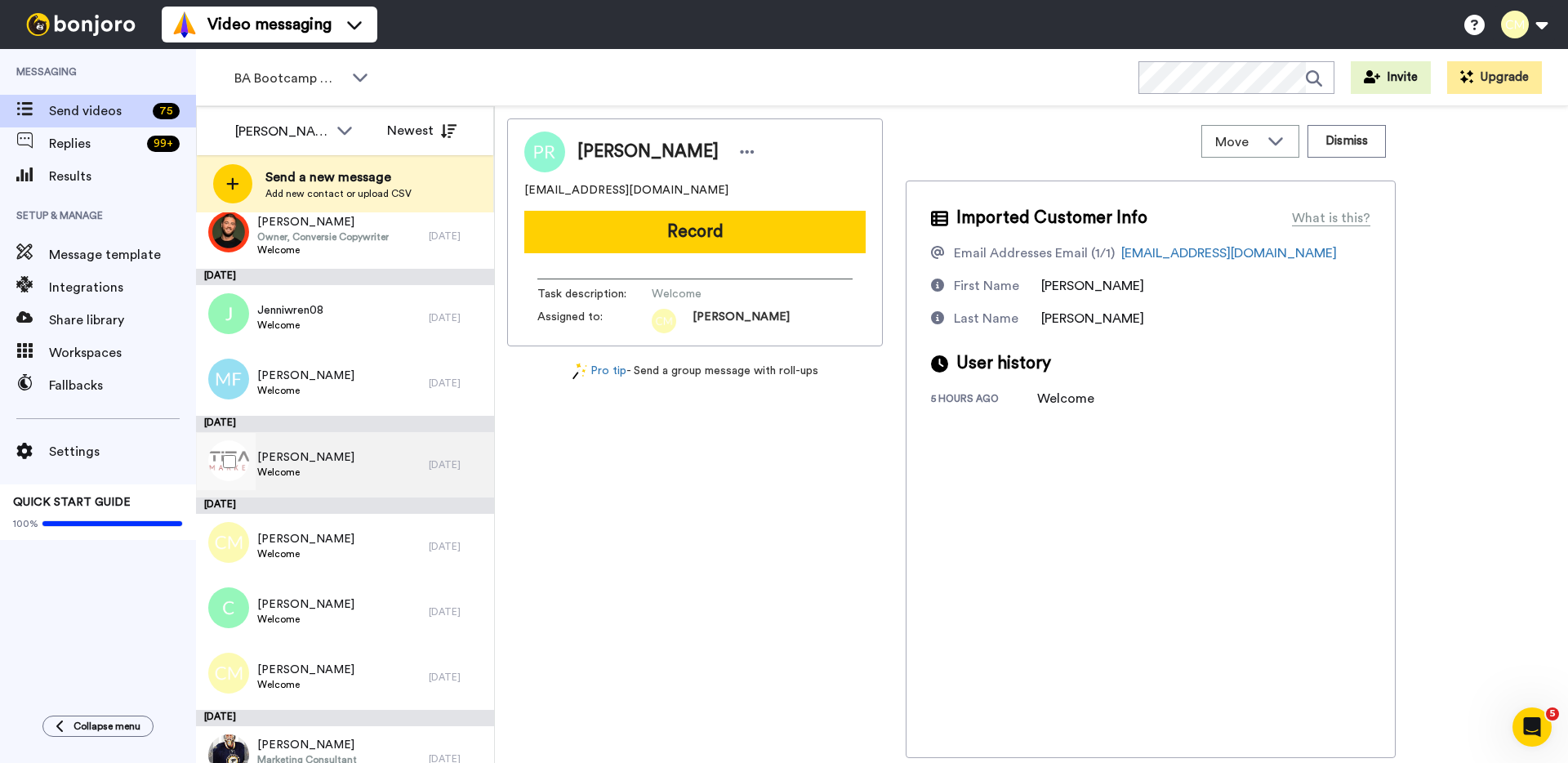
click at [347, 467] on div "Margie Taylor Welcome" at bounding box center [312, 464] width 233 height 65
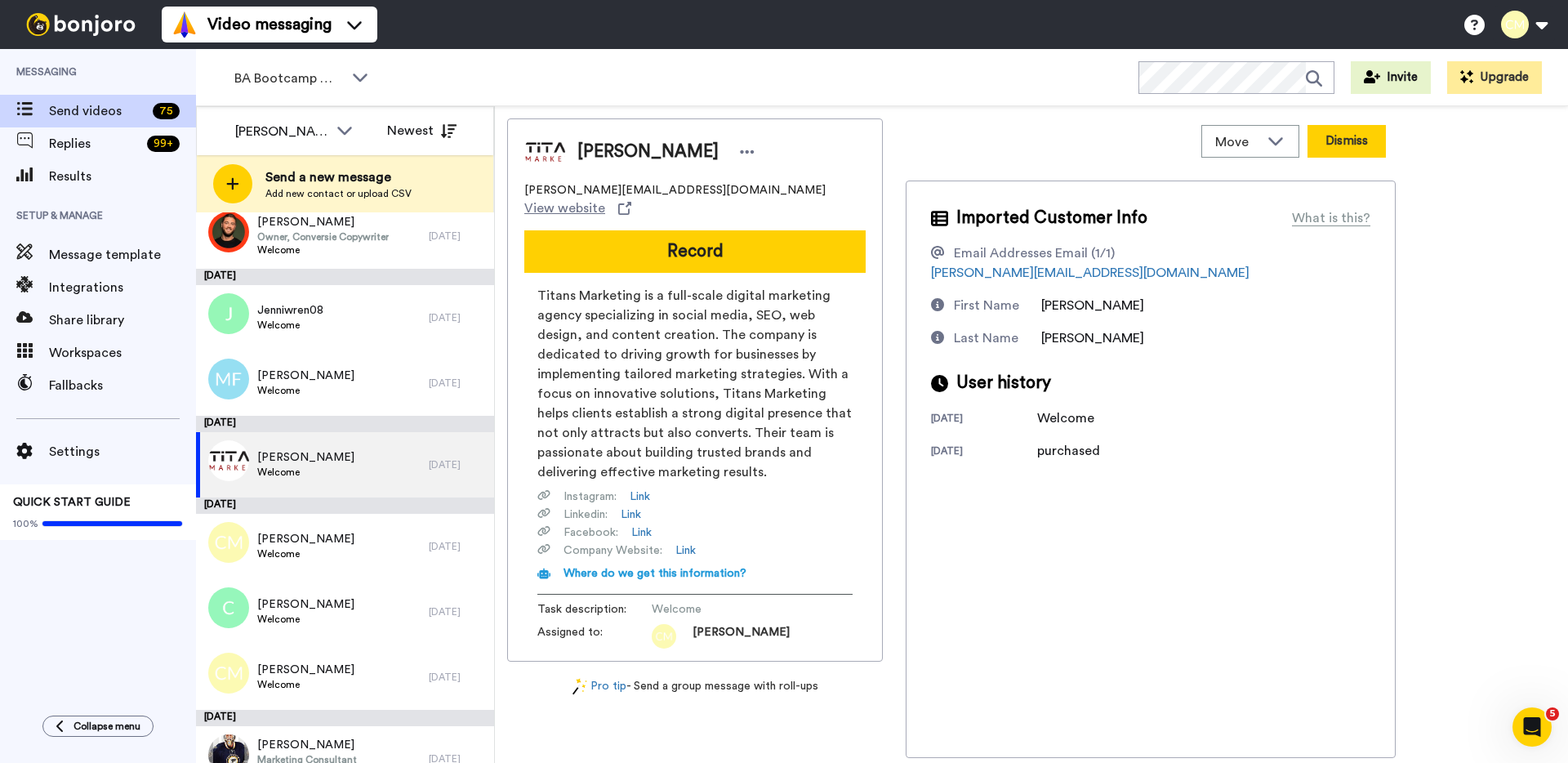
click at [1356, 146] on button "Dismiss" at bounding box center [1346, 141] width 78 height 33
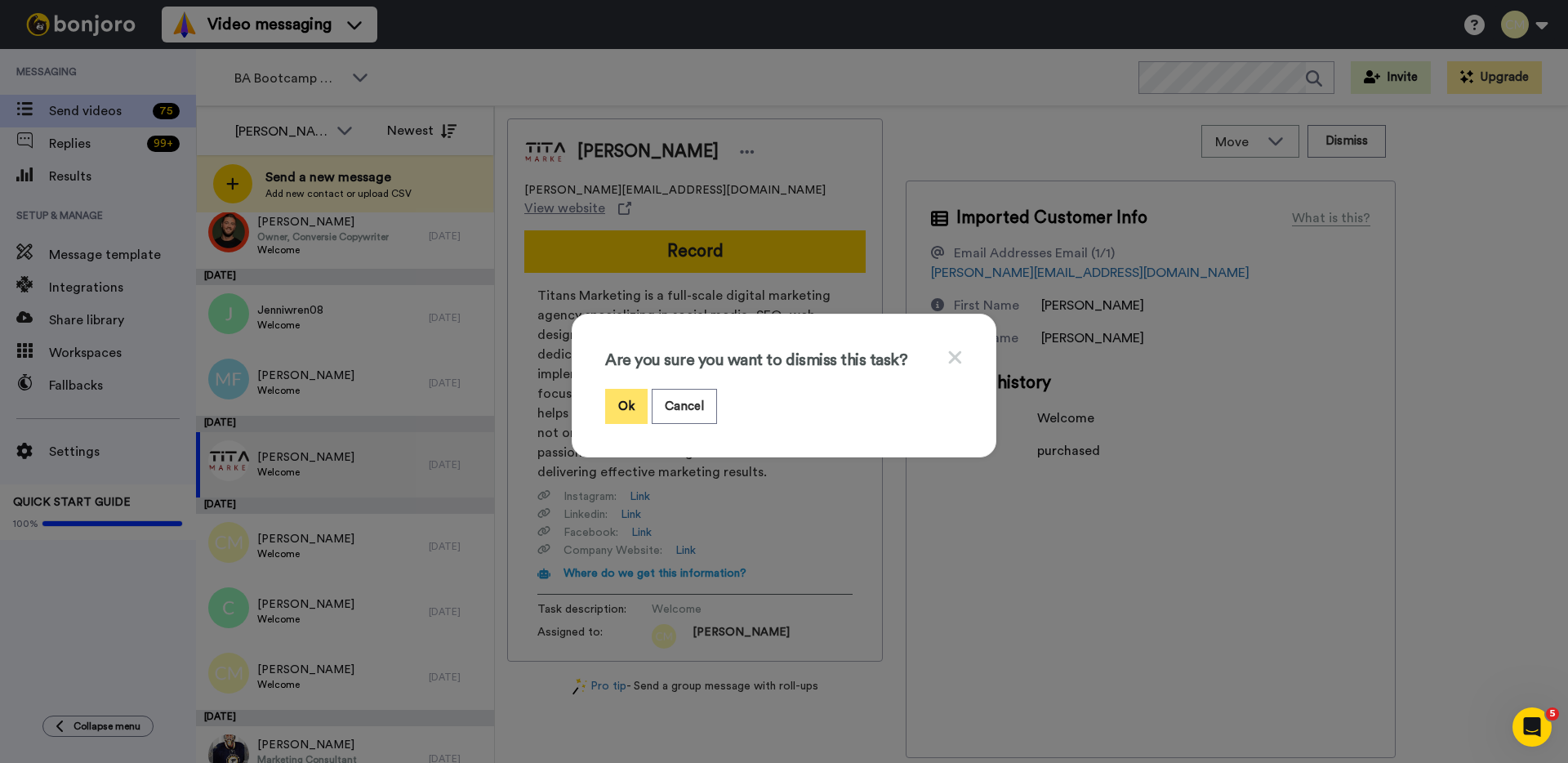
click at [614, 408] on button "Ok" at bounding box center [626, 406] width 42 height 36
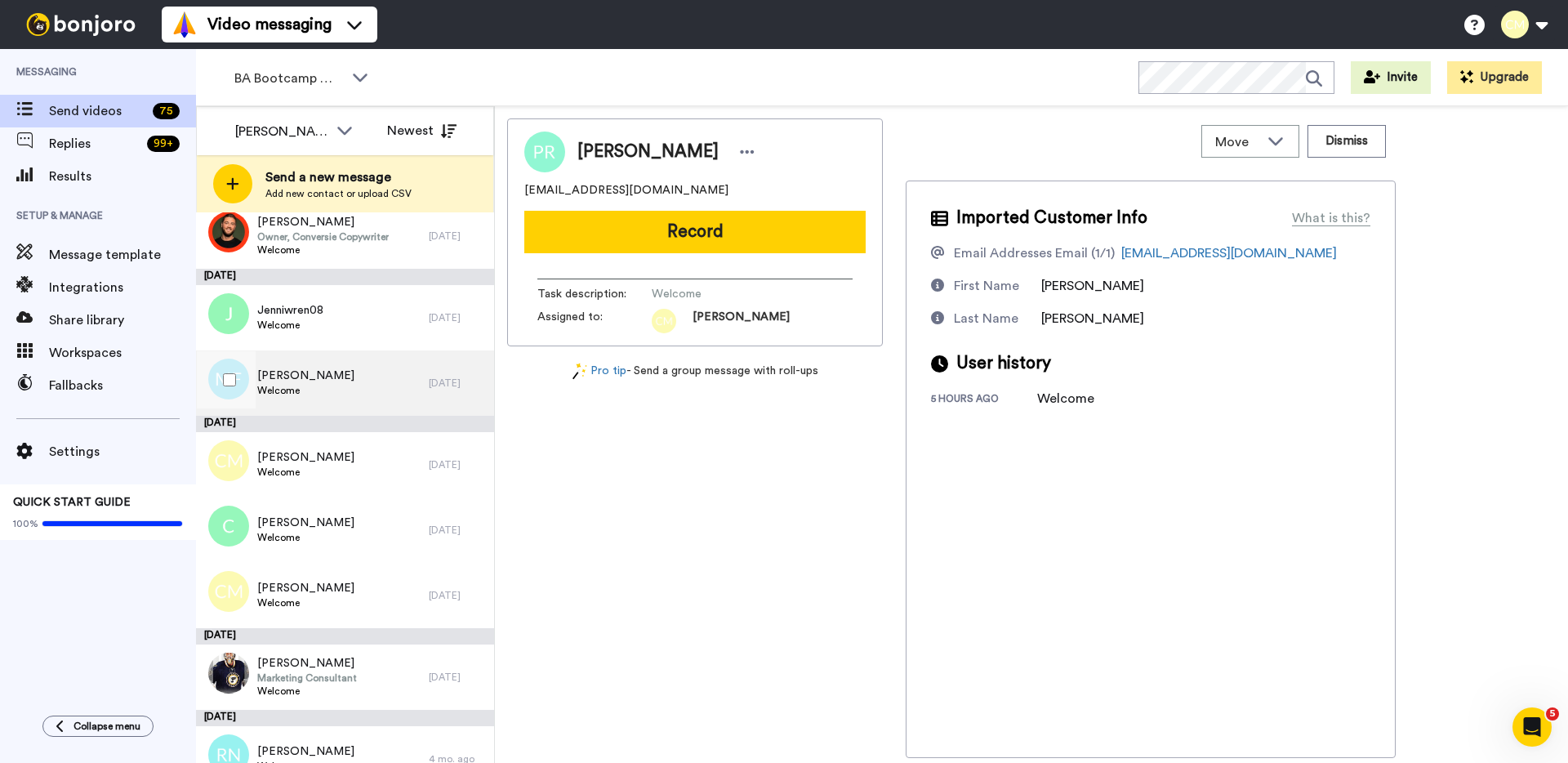
click at [341, 391] on span "Welcome" at bounding box center [306, 391] width 97 height 13
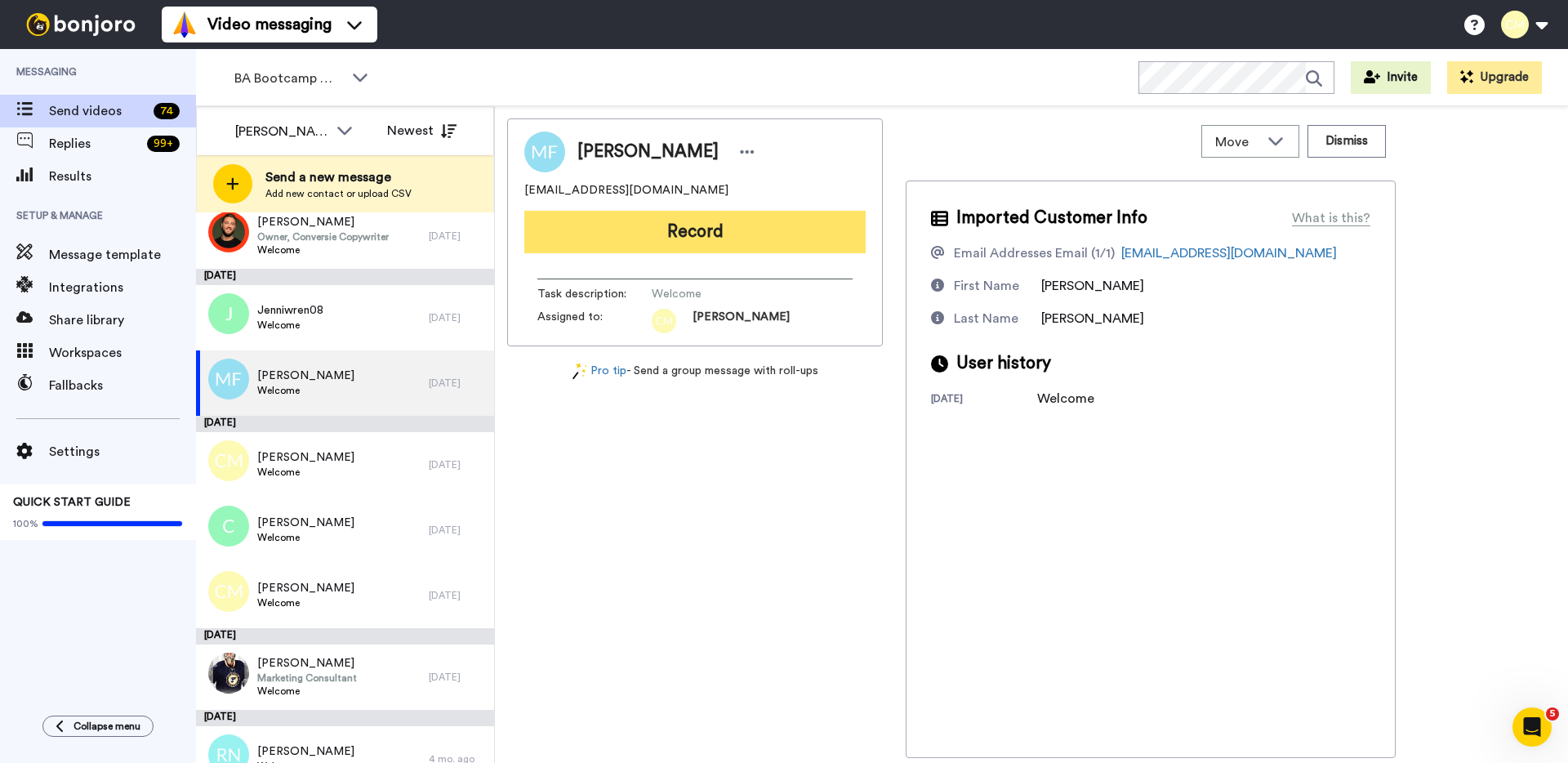
click at [745, 231] on button "Record" at bounding box center [695, 231] width 342 height 42
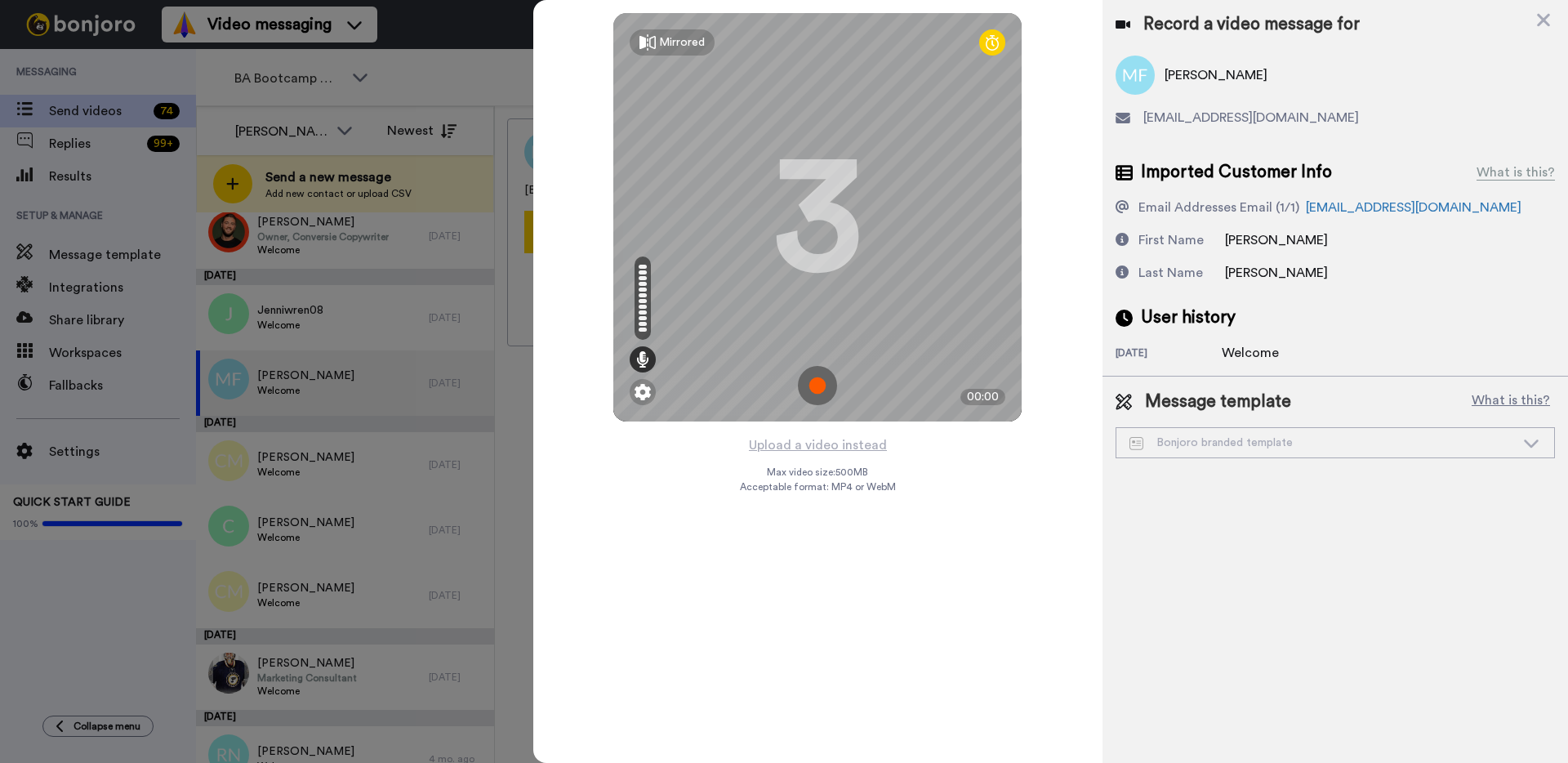
click at [826, 387] on img at bounding box center [817, 385] width 39 height 39
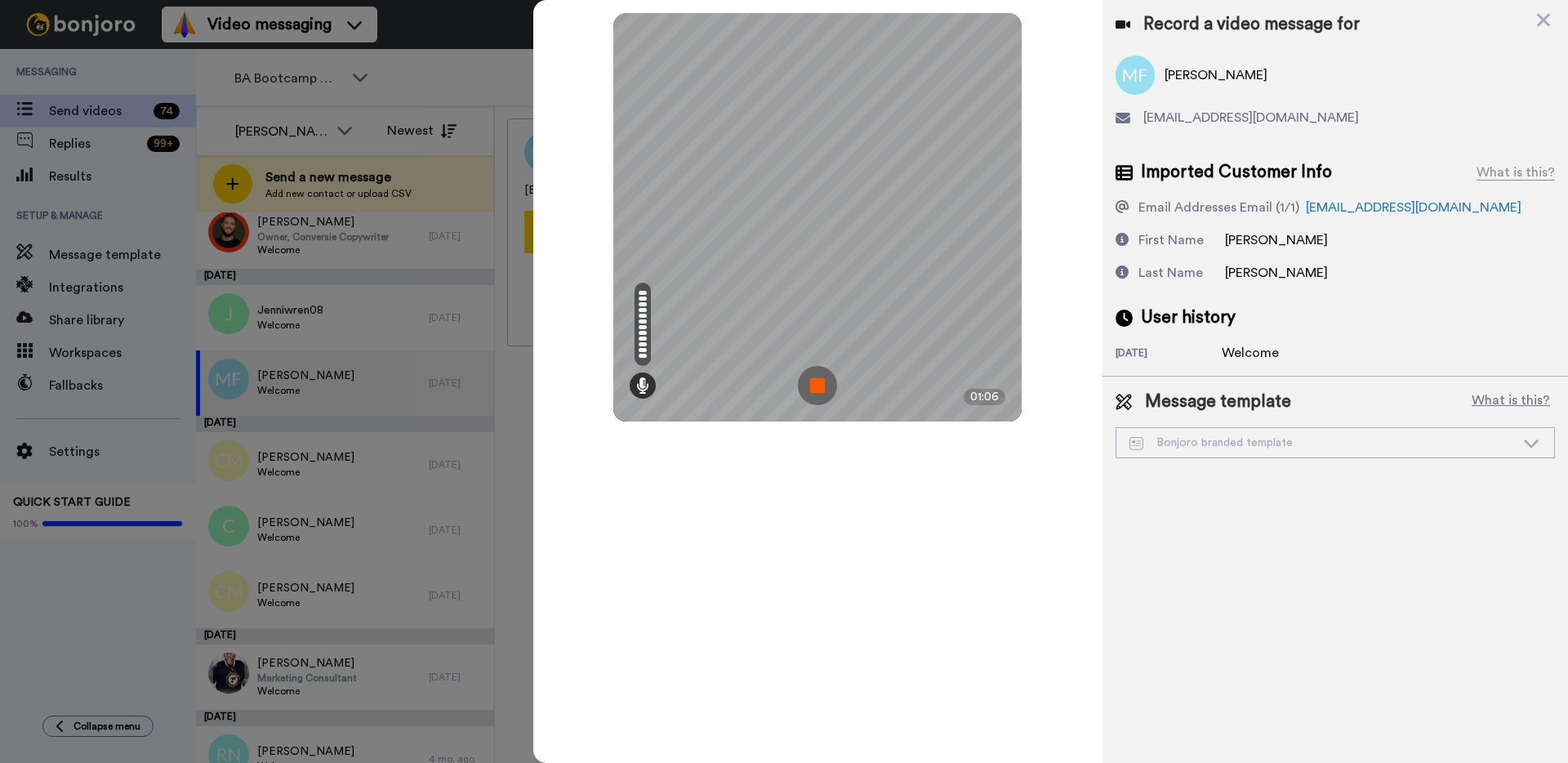
click at [826, 387] on img at bounding box center [817, 385] width 39 height 39
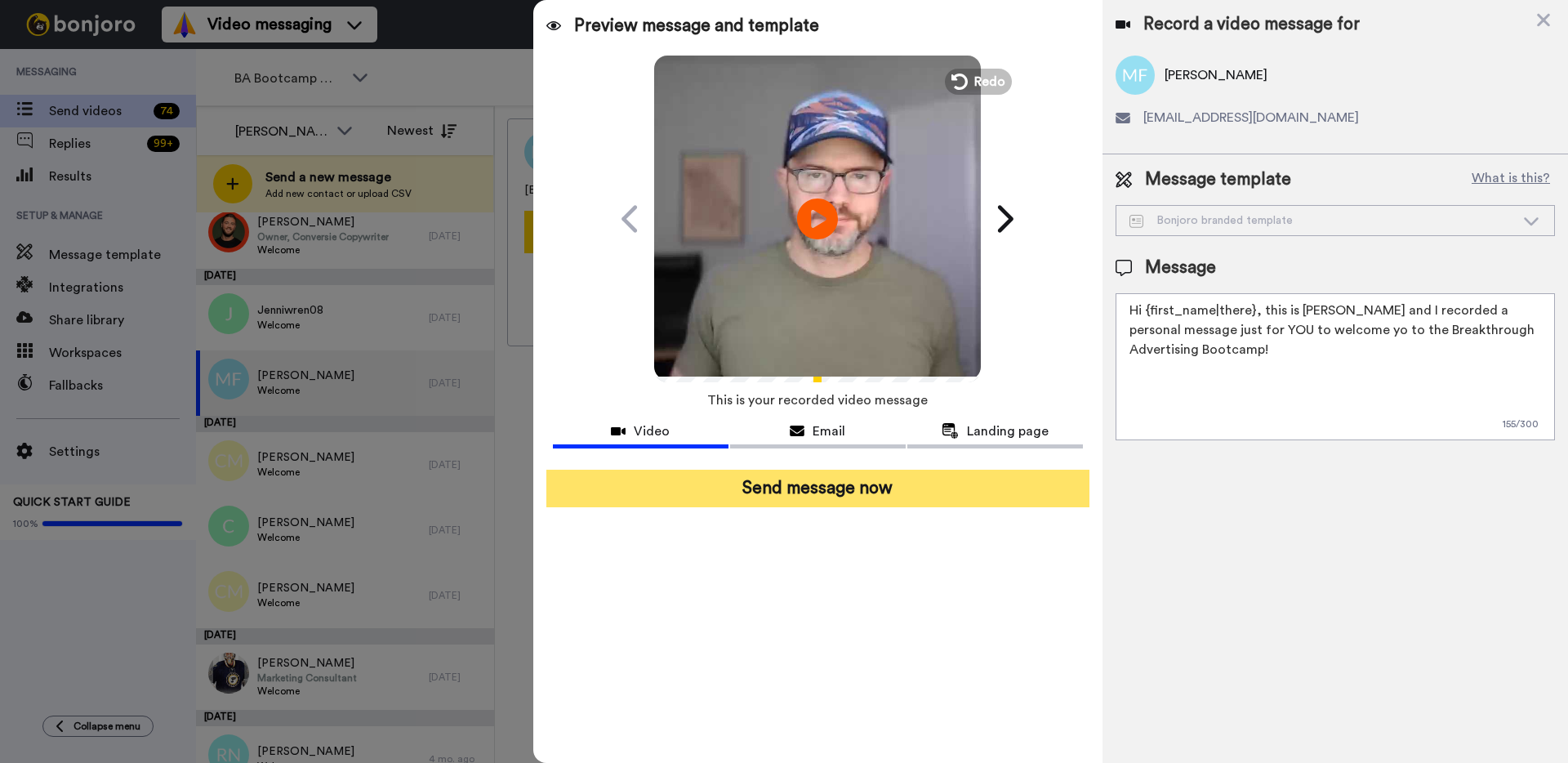
click at [864, 492] on button "Send message now" at bounding box center [818, 489] width 543 height 38
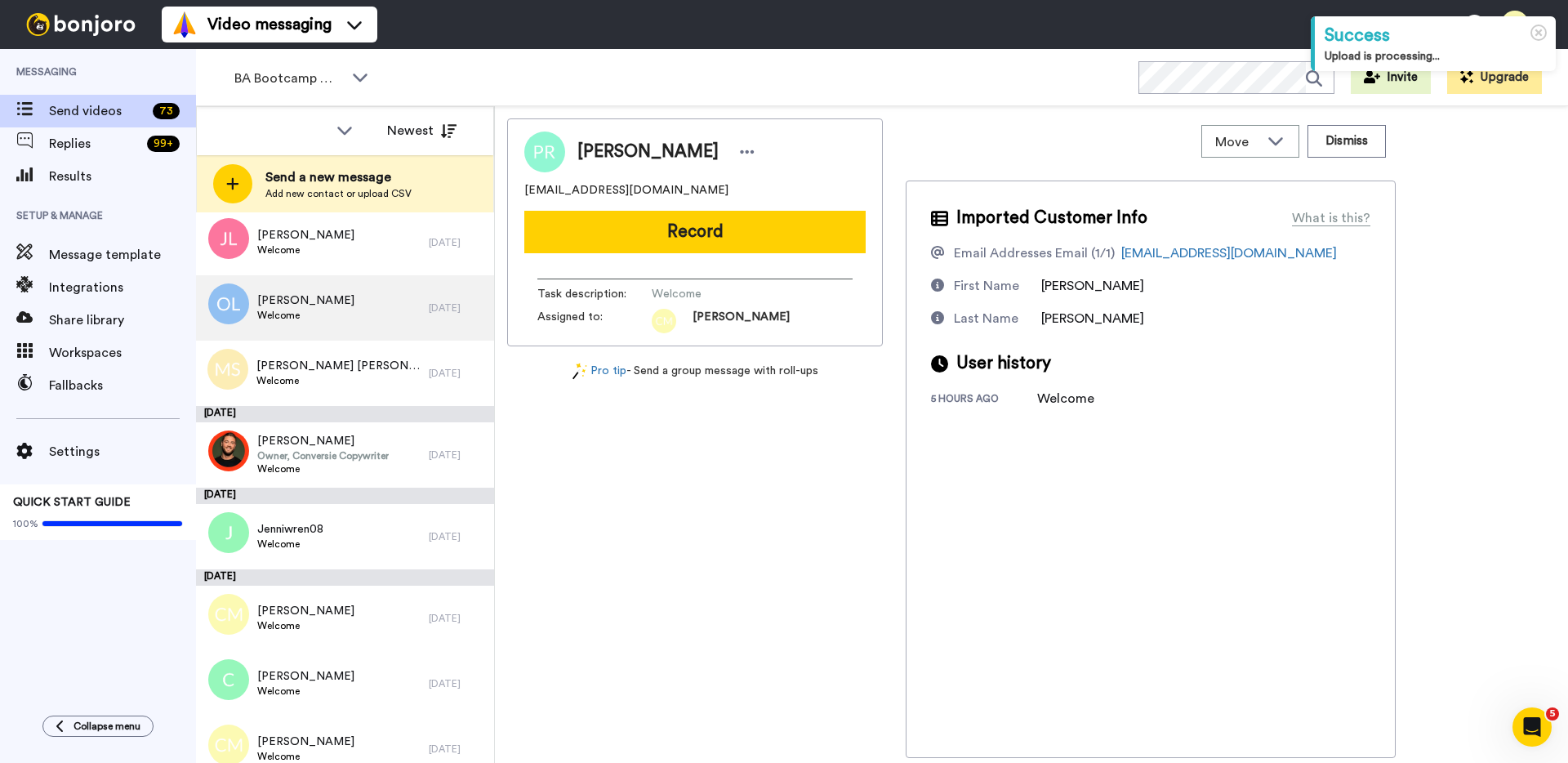
scroll to position [382, 0]
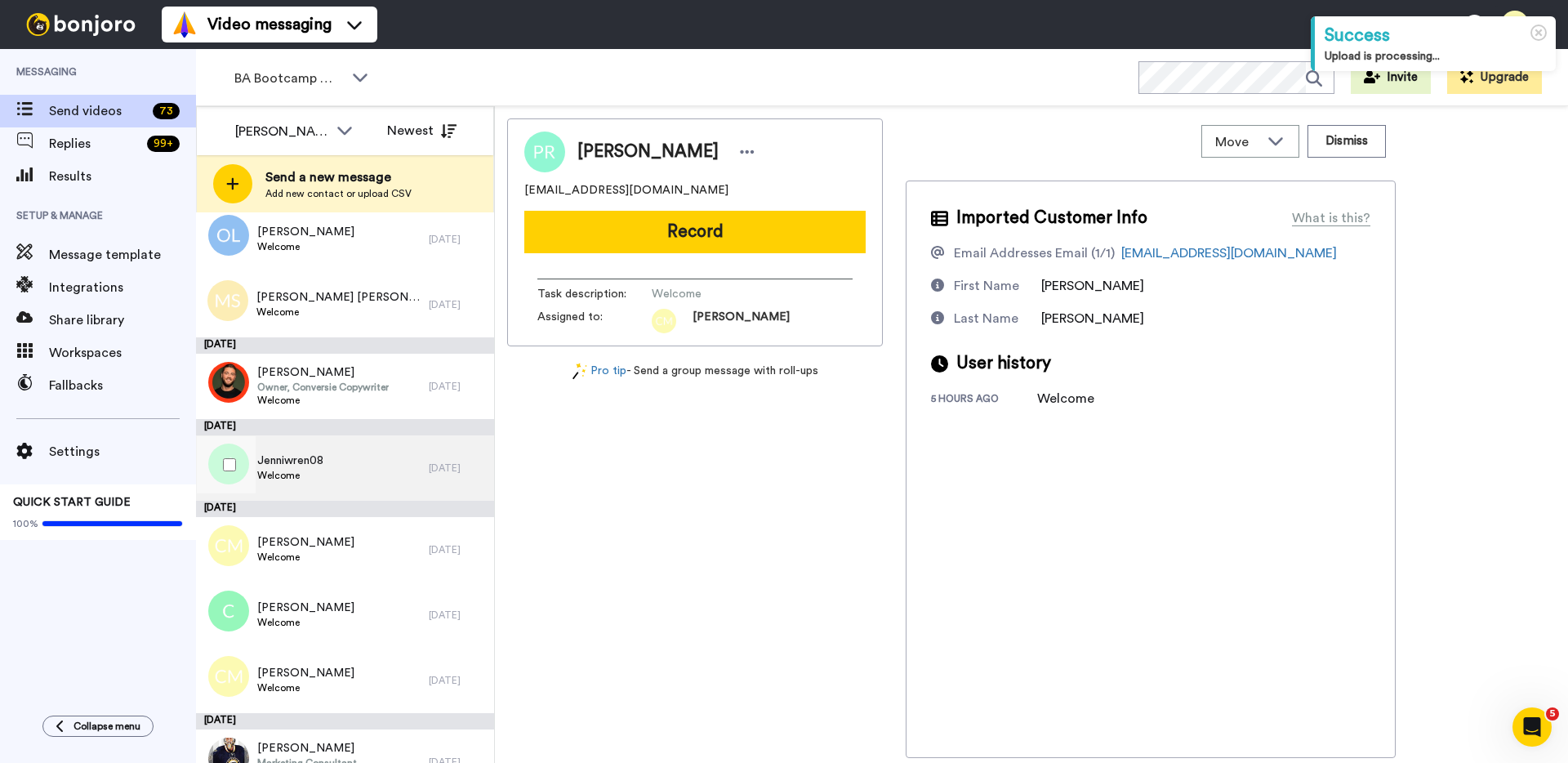
click at [359, 481] on div "Jenniwren08 Welcome" at bounding box center [312, 467] width 233 height 65
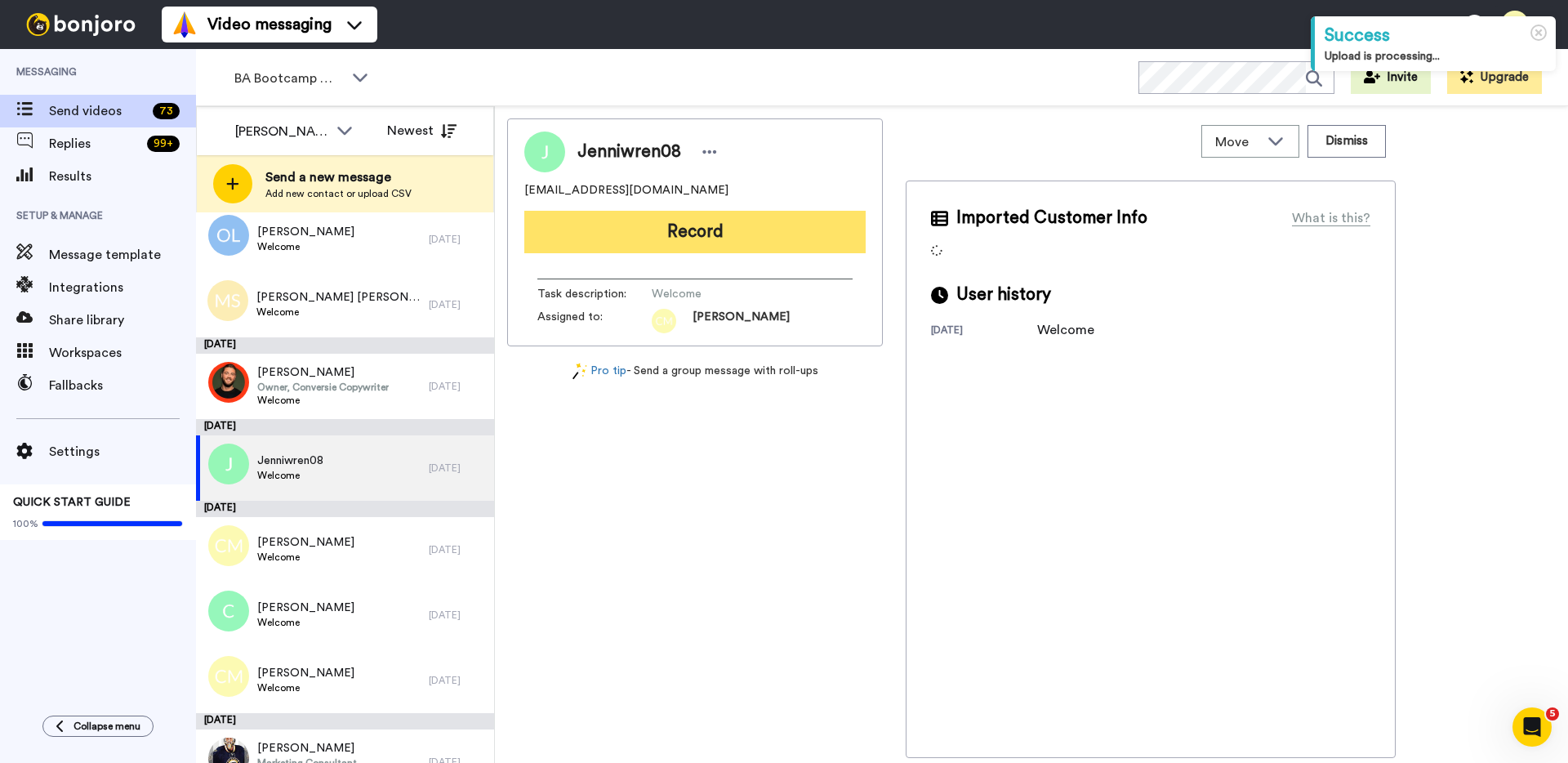
click at [715, 227] on button "Record" at bounding box center [695, 231] width 342 height 42
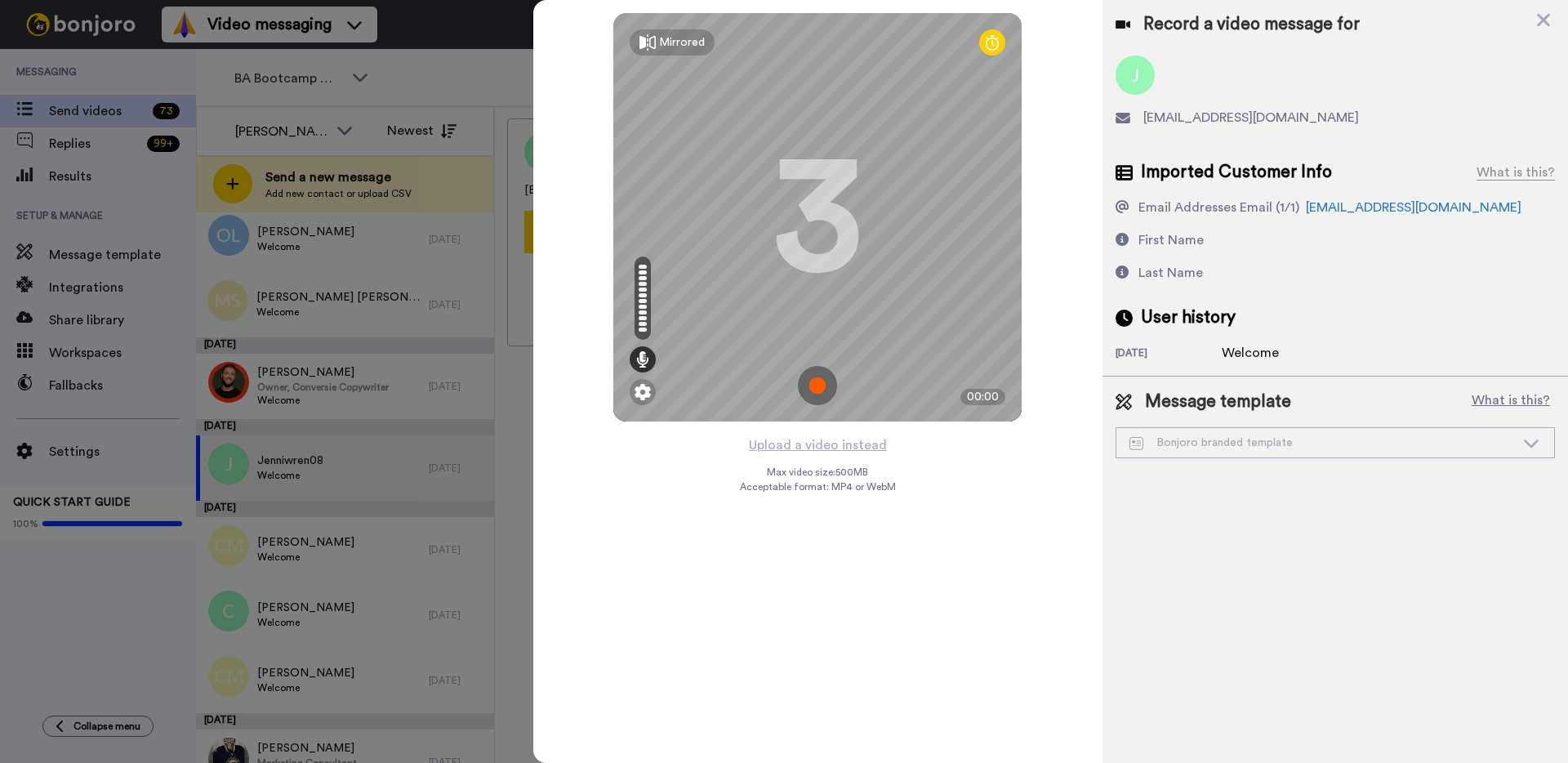
click at [814, 386] on img at bounding box center [817, 385] width 39 height 39
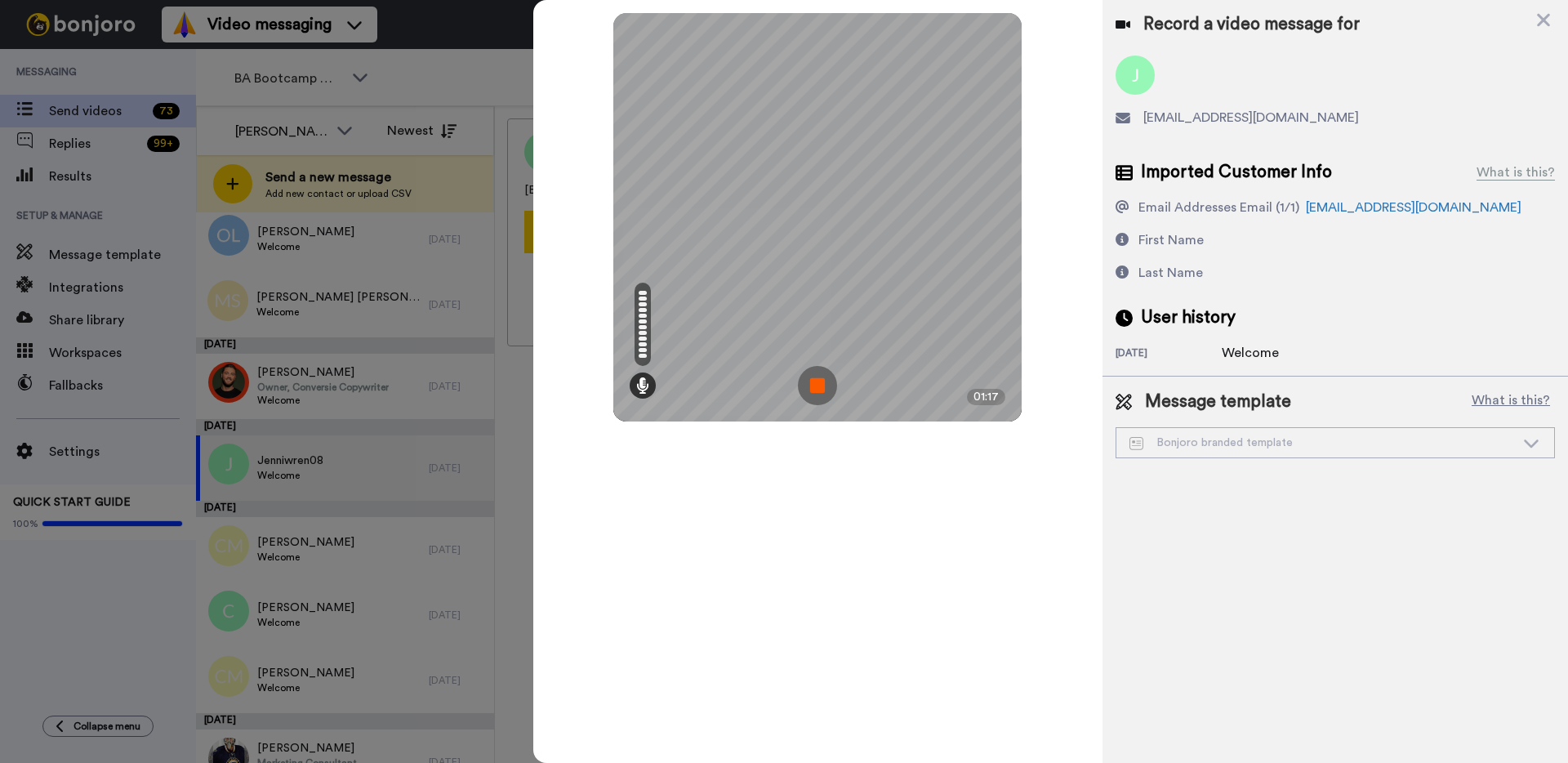
click at [814, 386] on img at bounding box center [817, 385] width 39 height 39
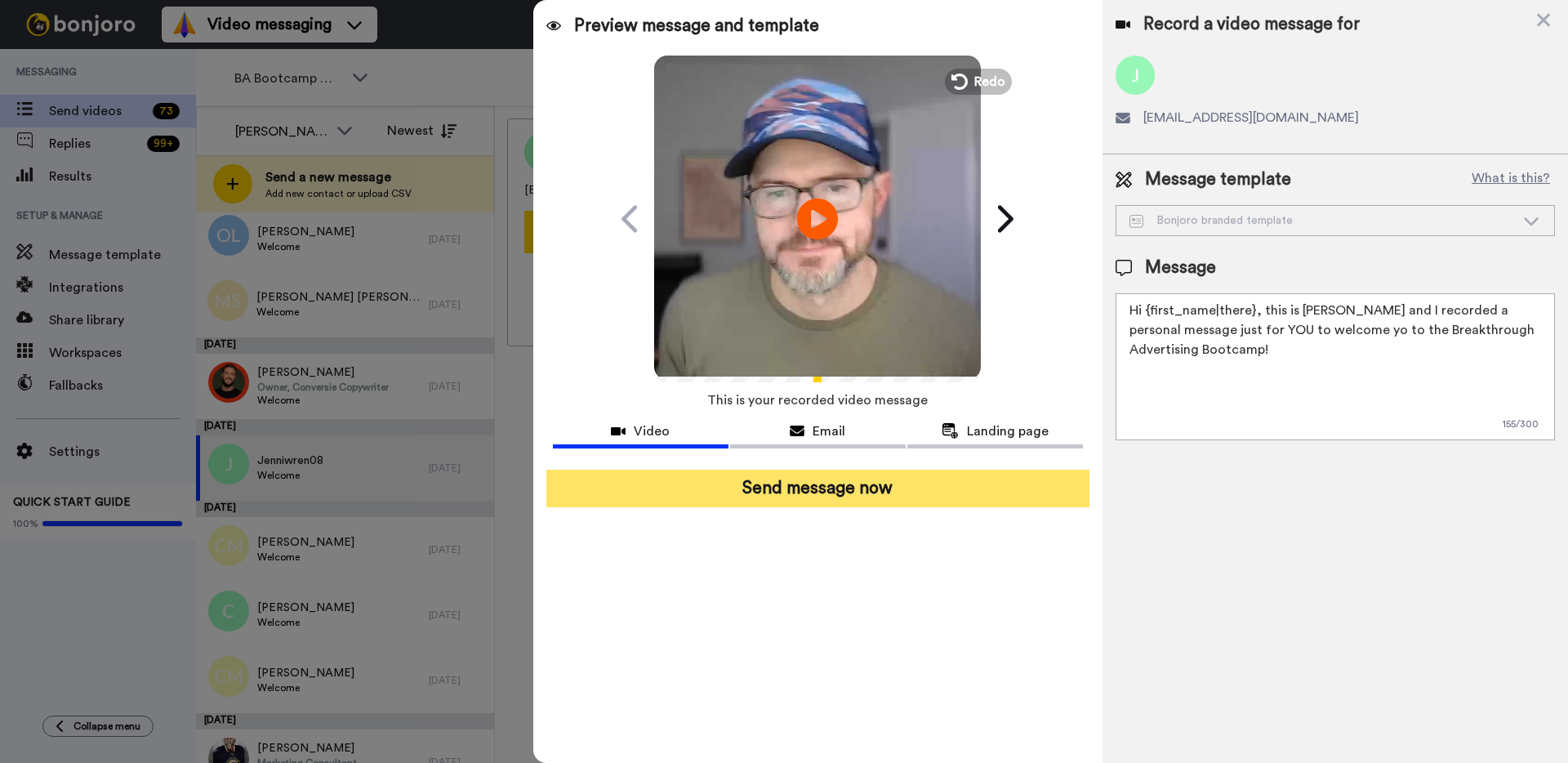
click at [852, 488] on button "Send message now" at bounding box center [818, 489] width 543 height 38
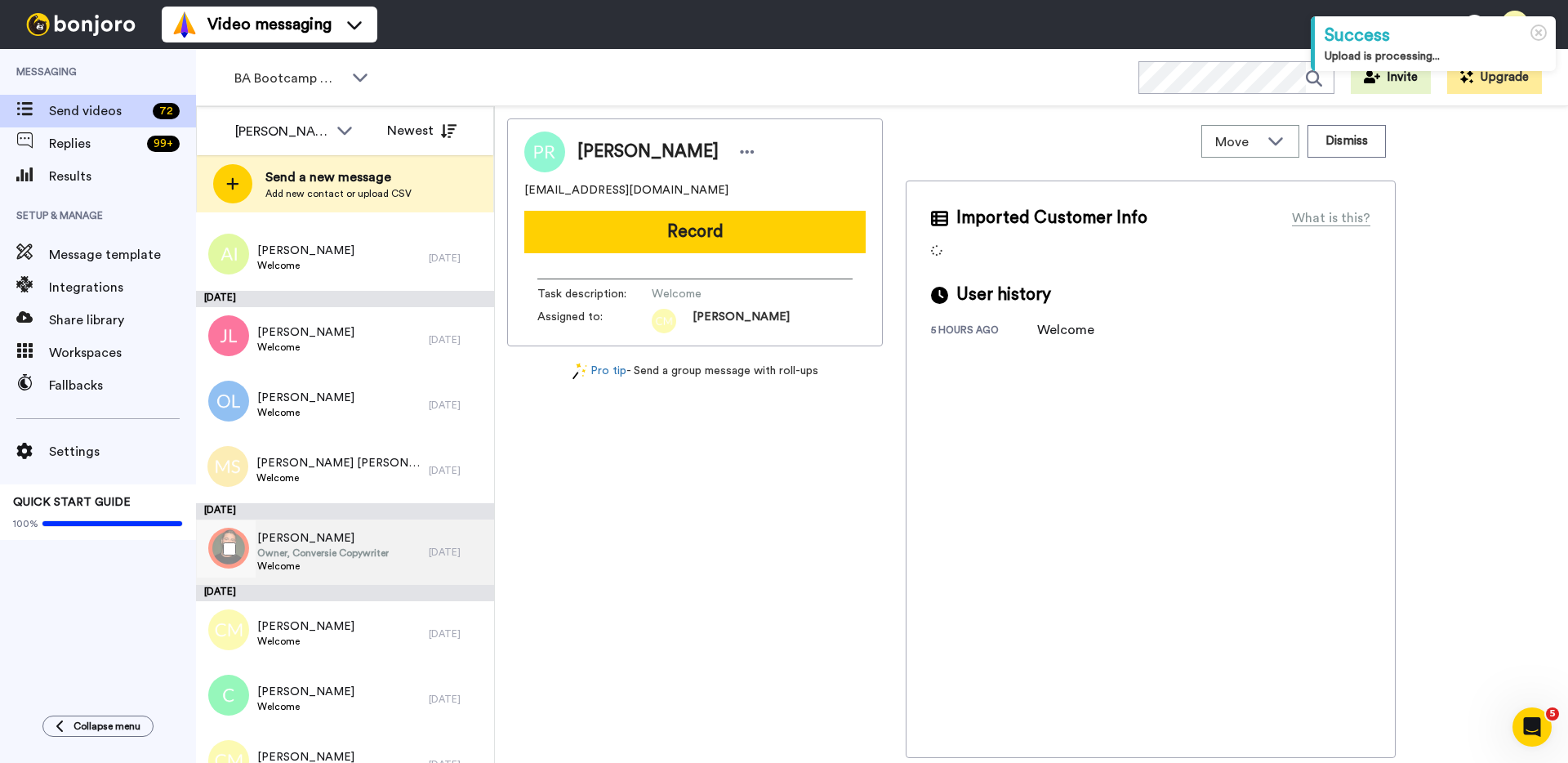
scroll to position [216, 0]
click at [312, 561] on span "Welcome" at bounding box center [323, 566] width 131 height 13
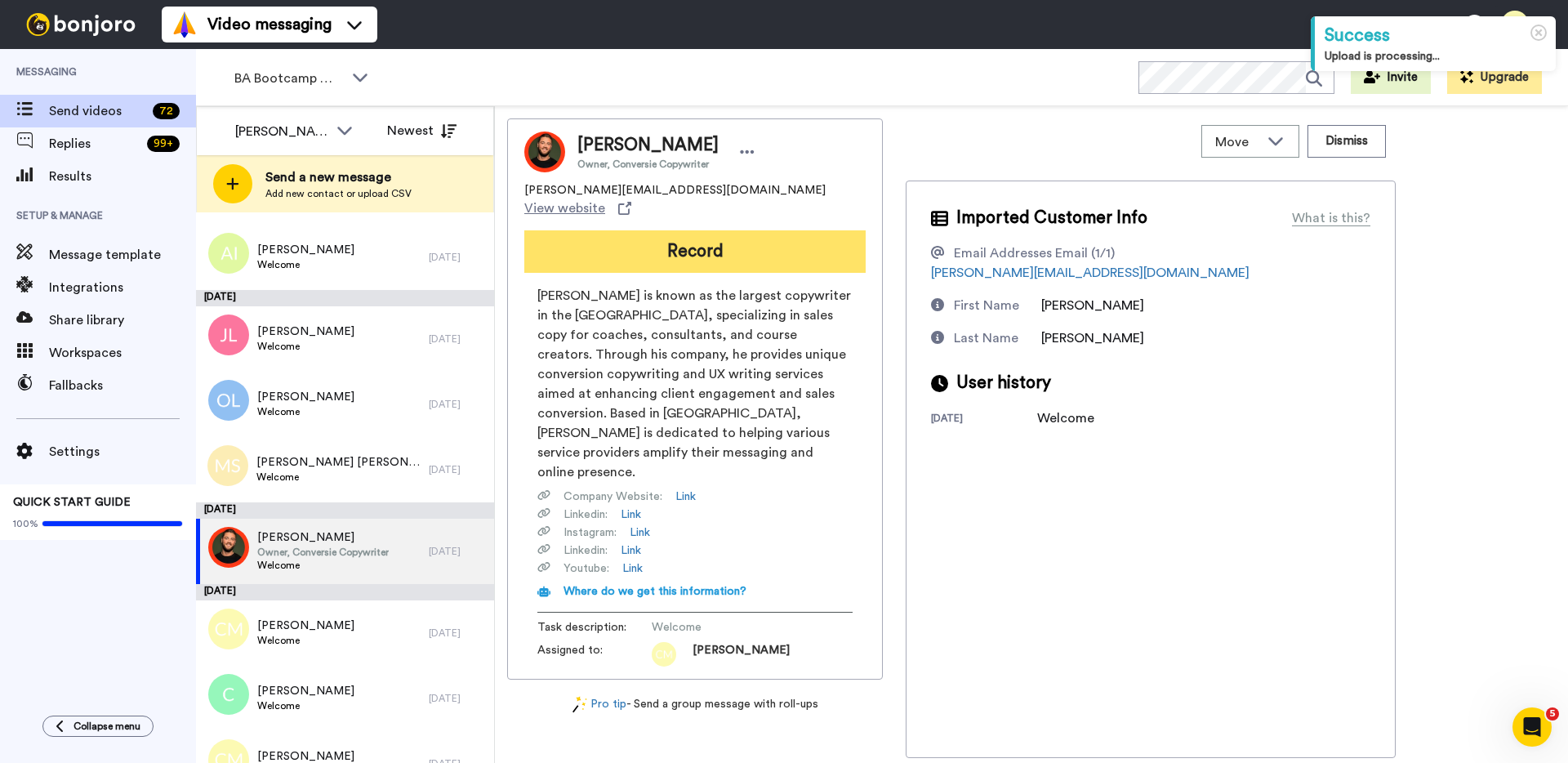
click at [695, 235] on button "Record" at bounding box center [695, 251] width 342 height 42
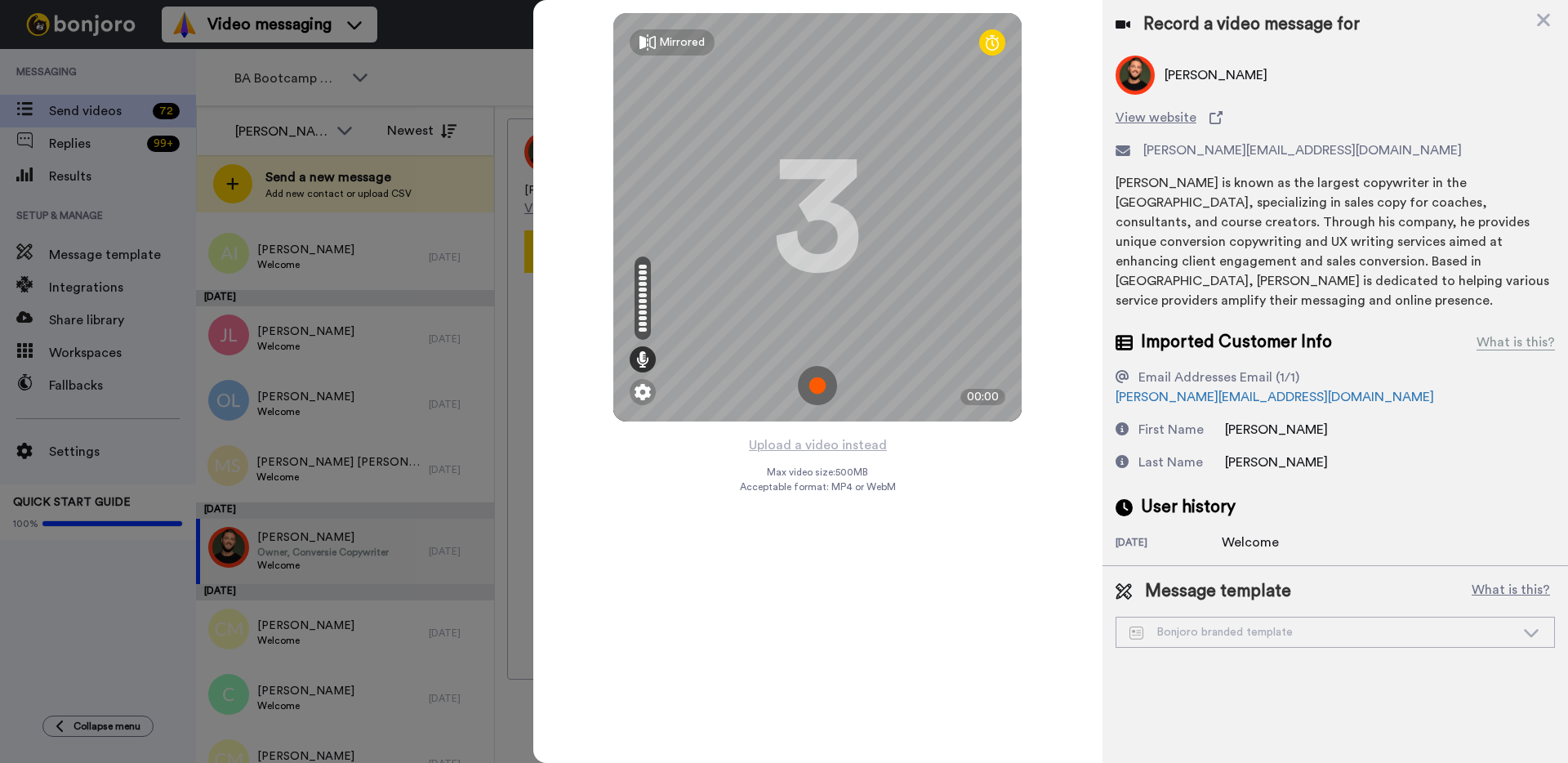
click at [810, 397] on img at bounding box center [817, 385] width 39 height 39
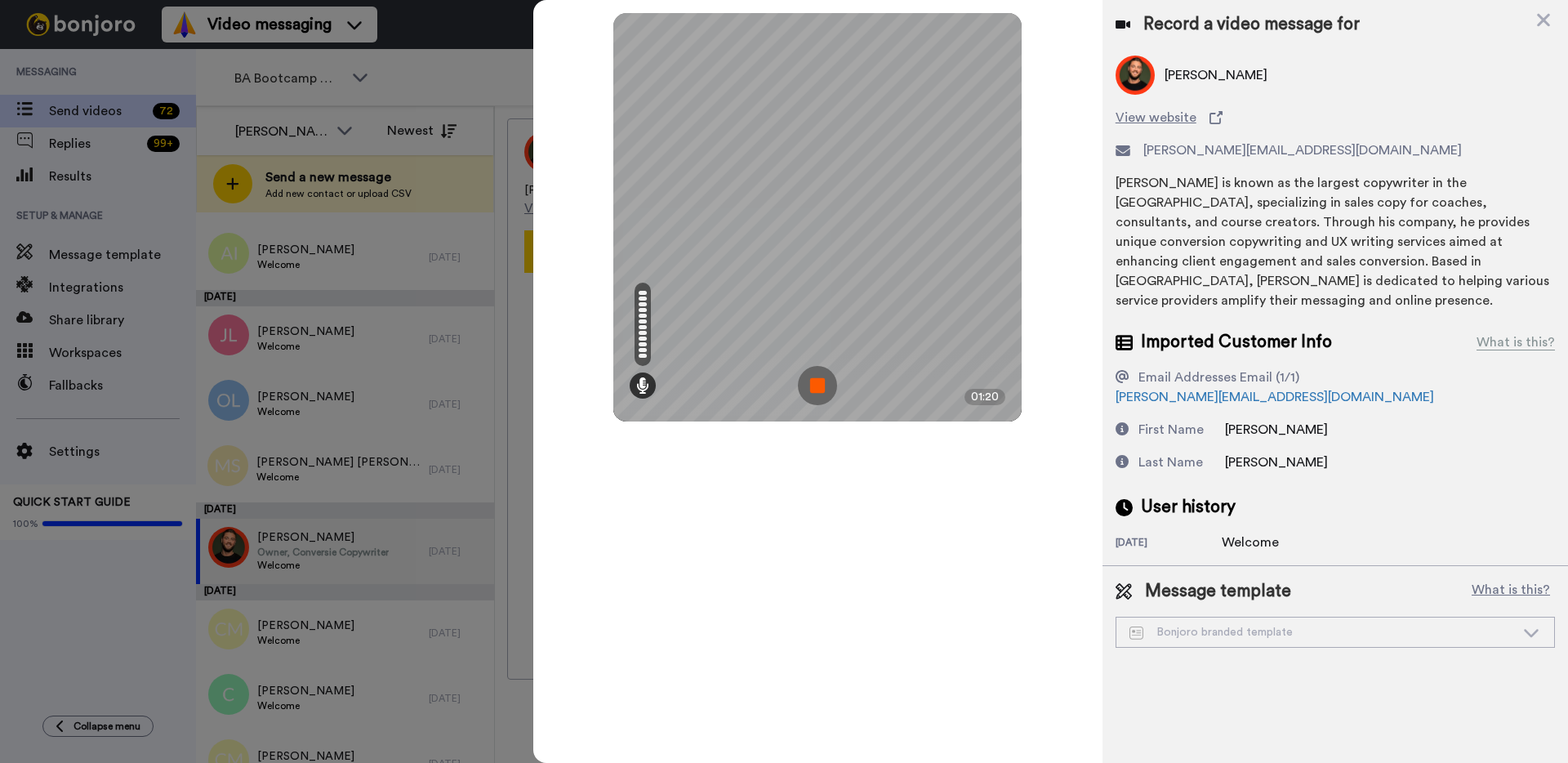
click at [810, 393] on img at bounding box center [817, 385] width 39 height 39
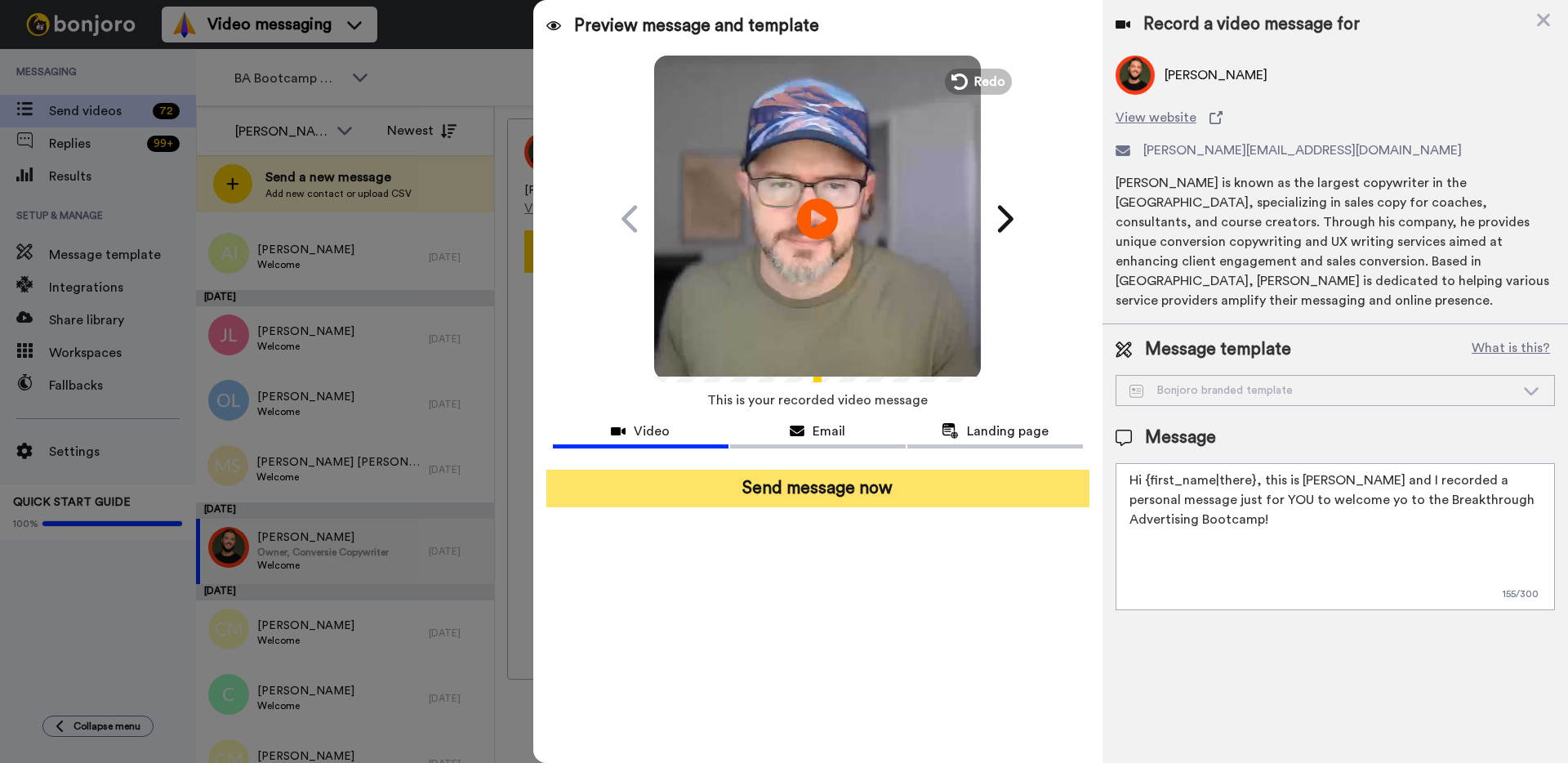
click at [813, 496] on button "Send message now" at bounding box center [818, 489] width 543 height 38
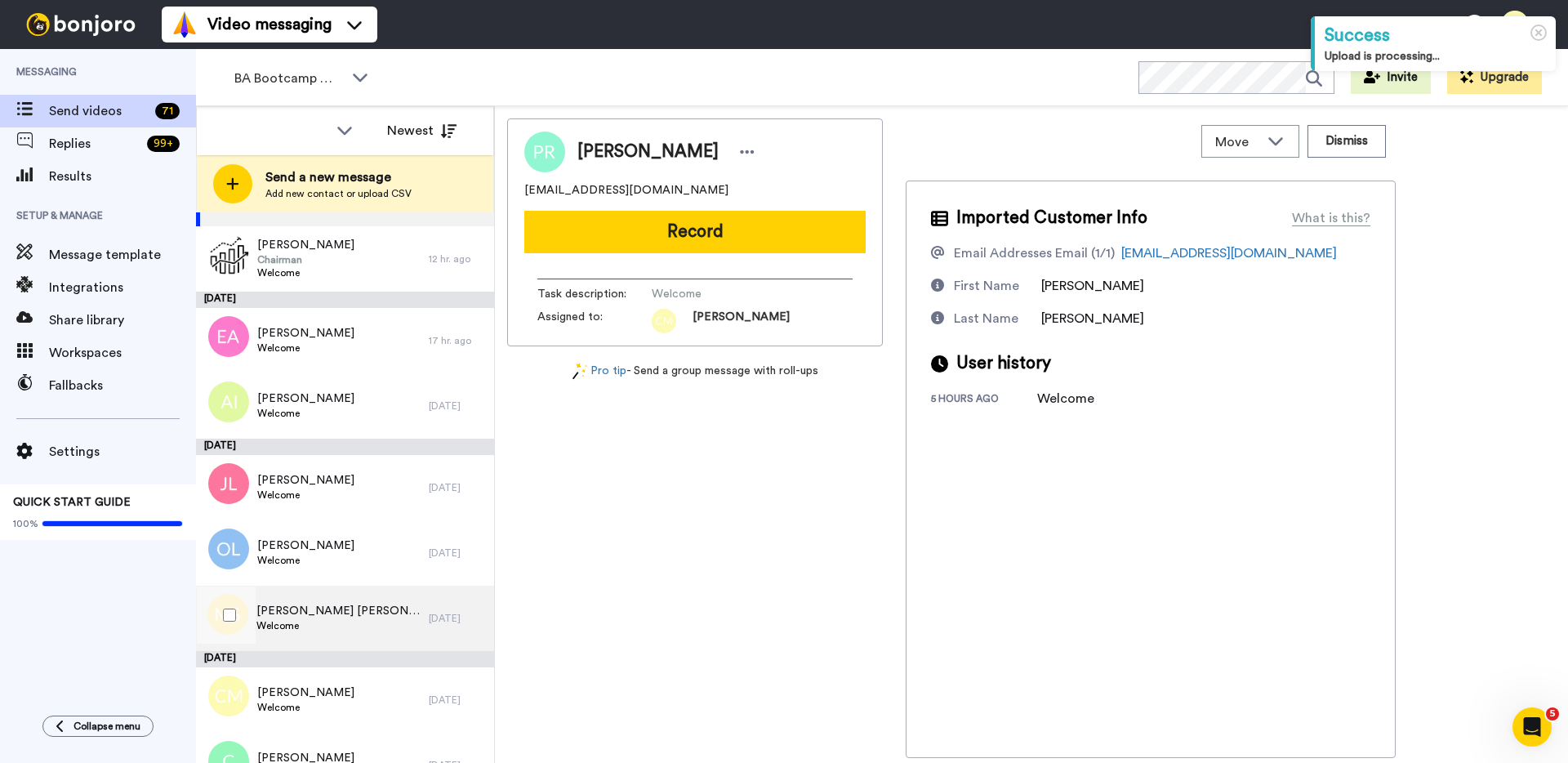
scroll to position [135, 0]
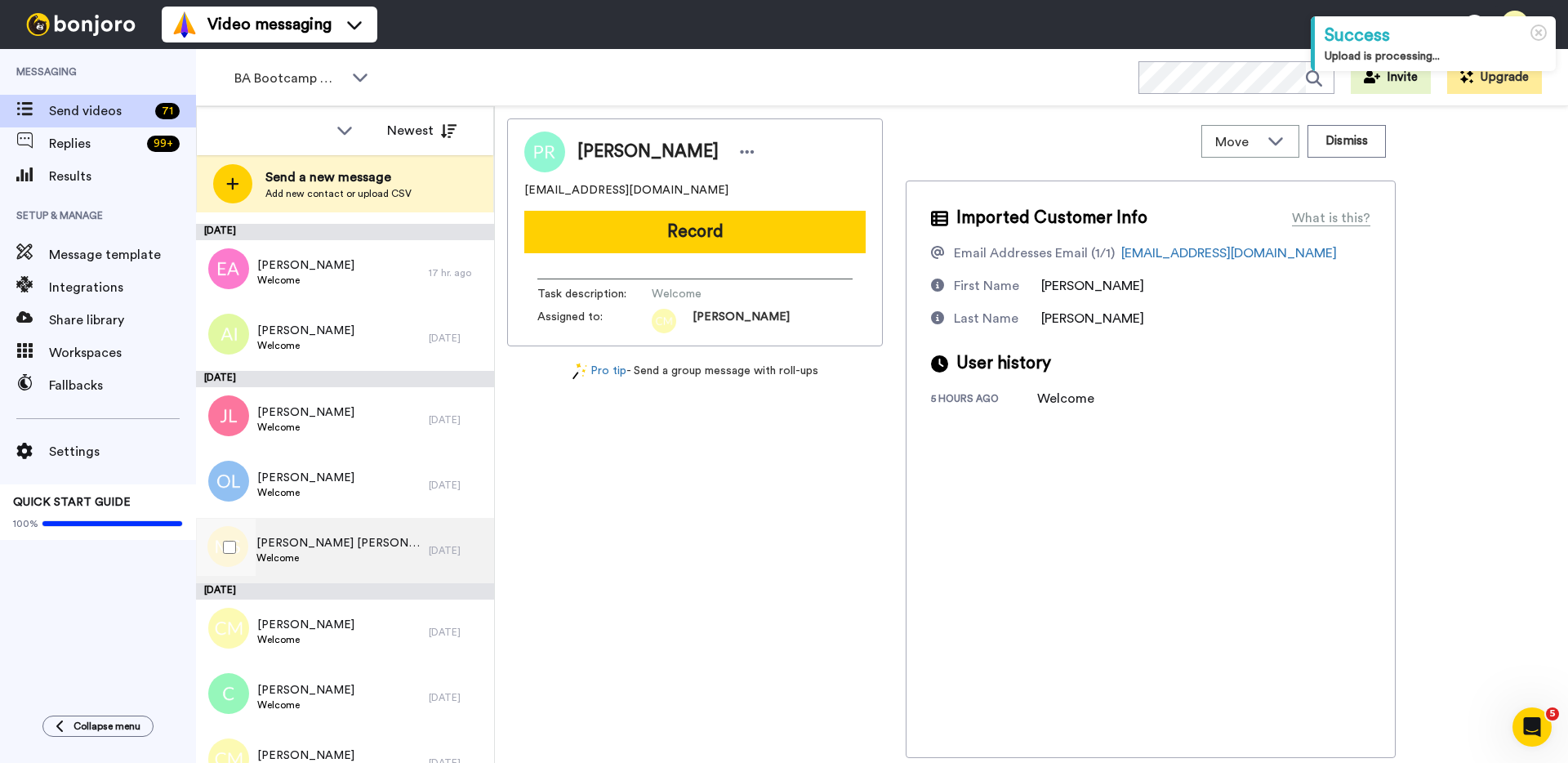
click at [314, 550] on span "[PERSON_NAME] [PERSON_NAME]" at bounding box center [338, 543] width 164 height 17
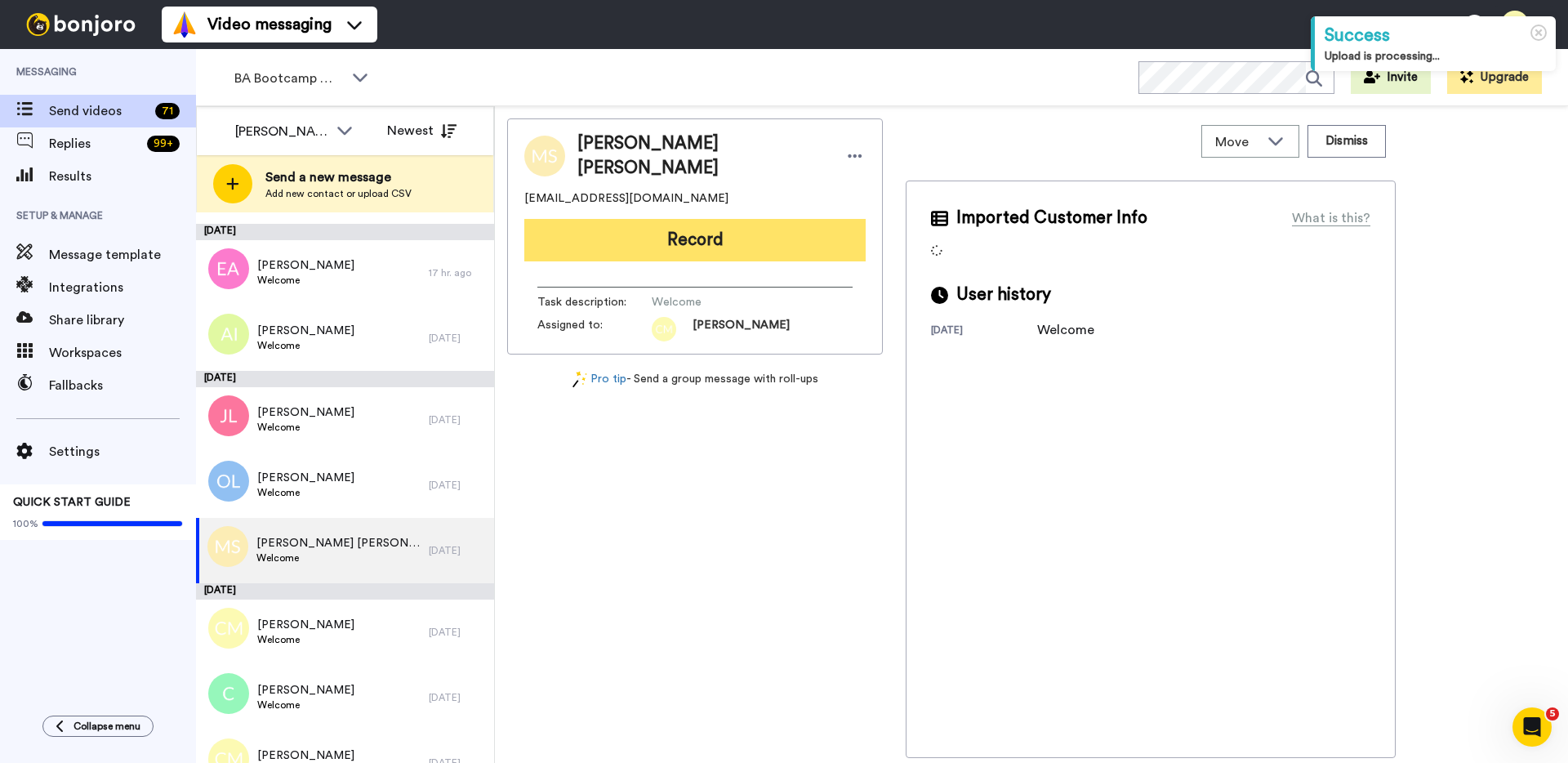
click at [739, 245] on button "Record" at bounding box center [695, 239] width 342 height 42
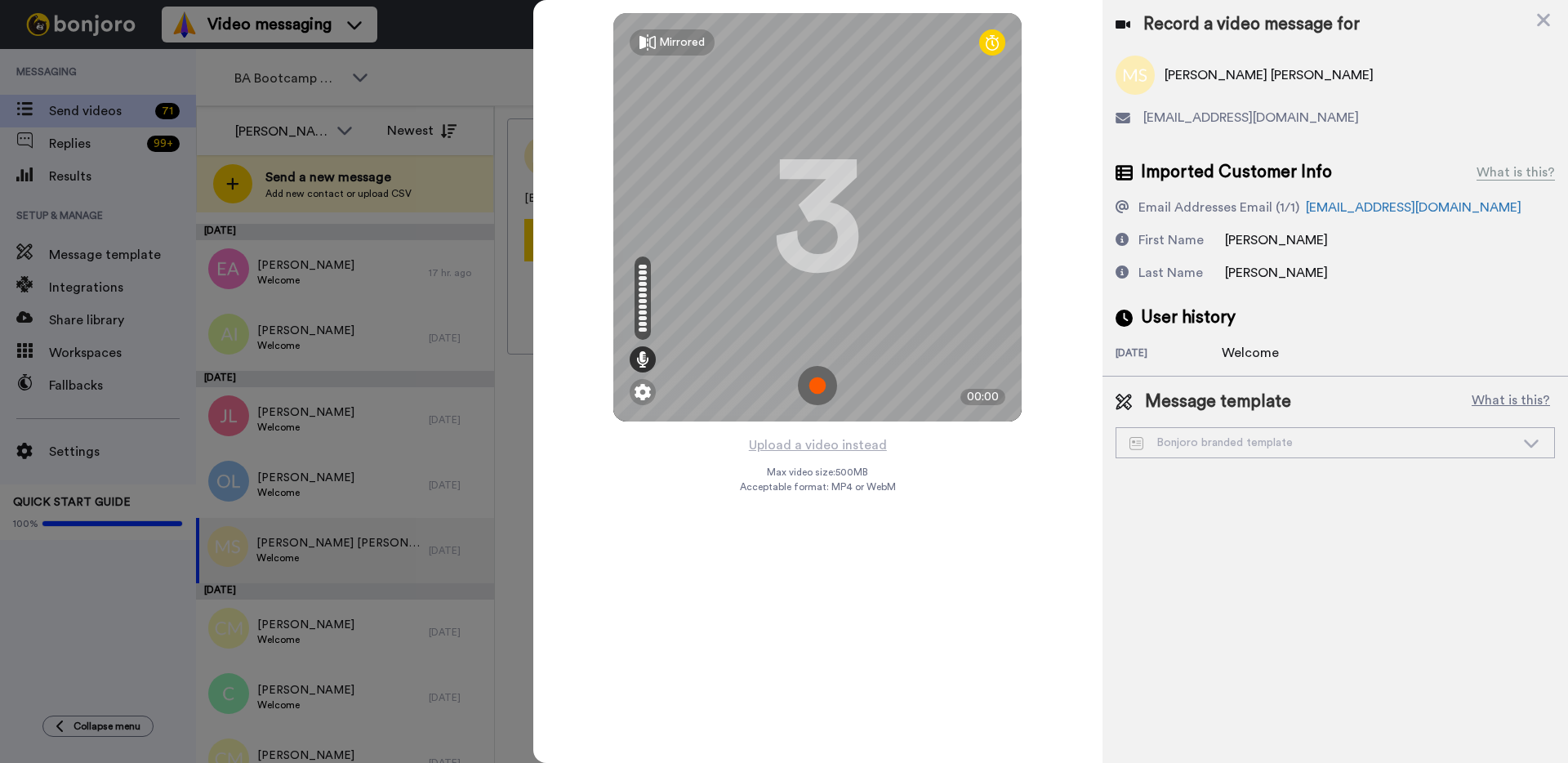
click at [816, 388] on img at bounding box center [817, 385] width 39 height 39
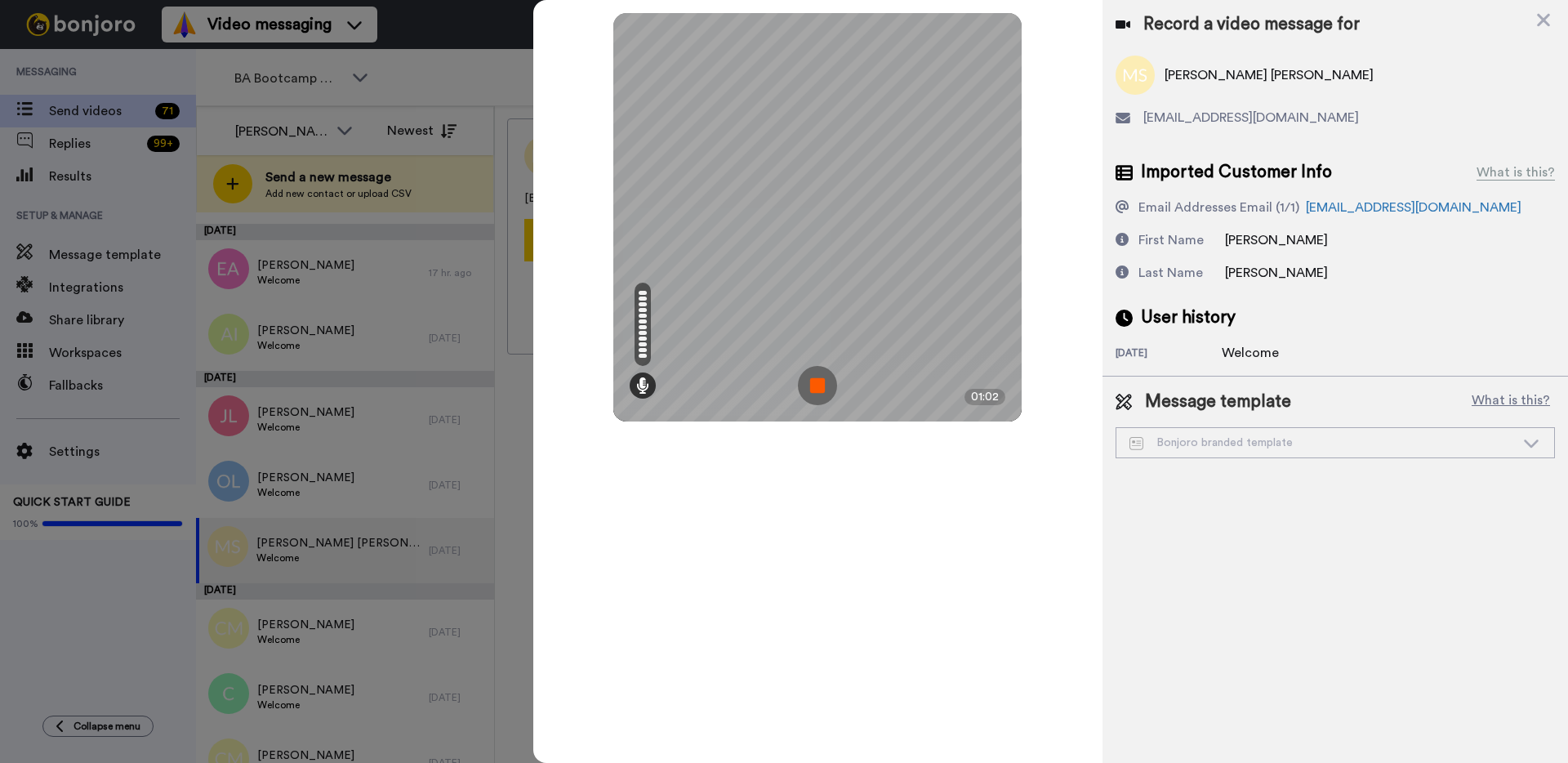
click at [808, 384] on img at bounding box center [817, 385] width 39 height 39
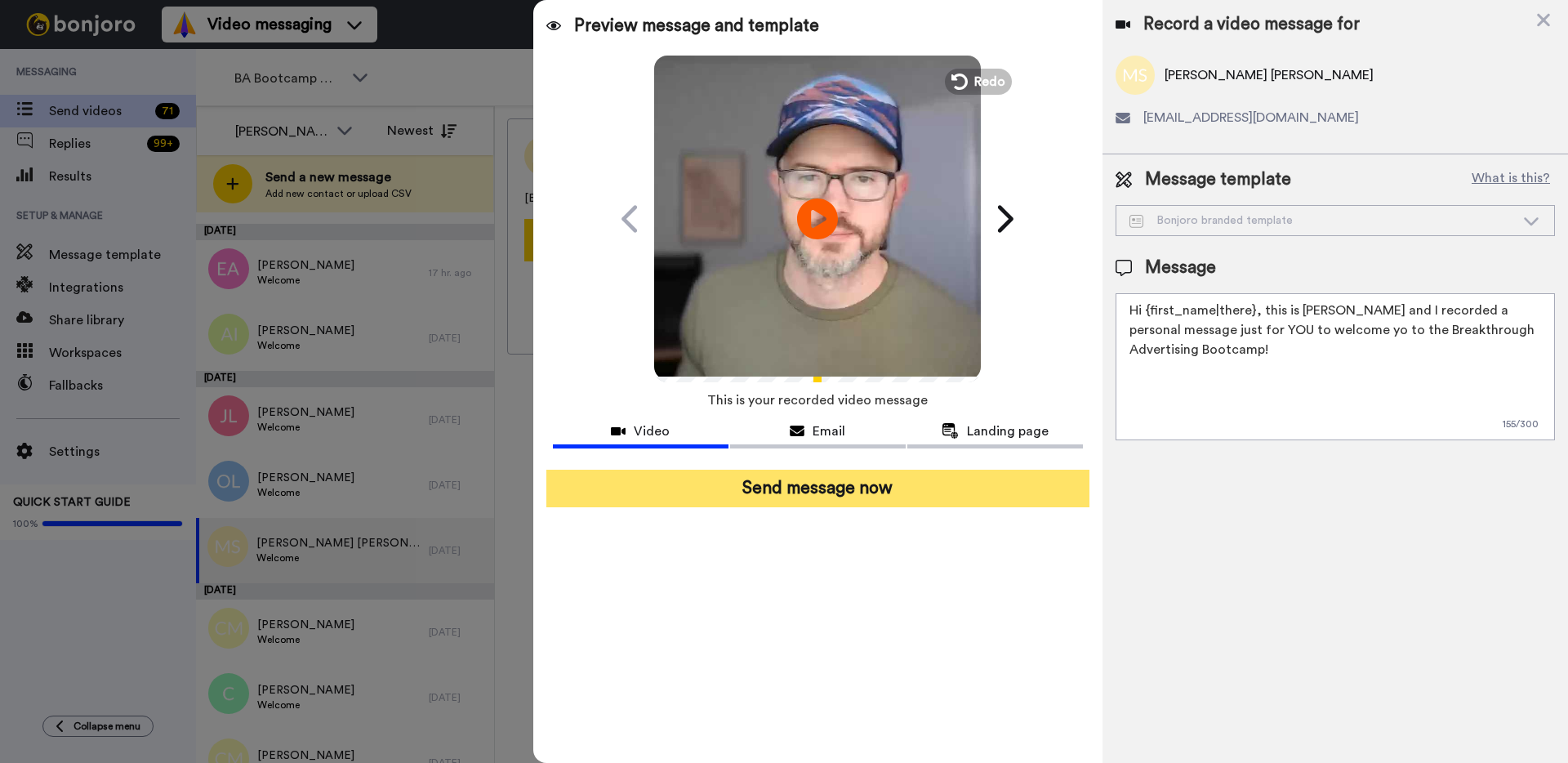
click at [821, 495] on button "Send message now" at bounding box center [818, 489] width 543 height 38
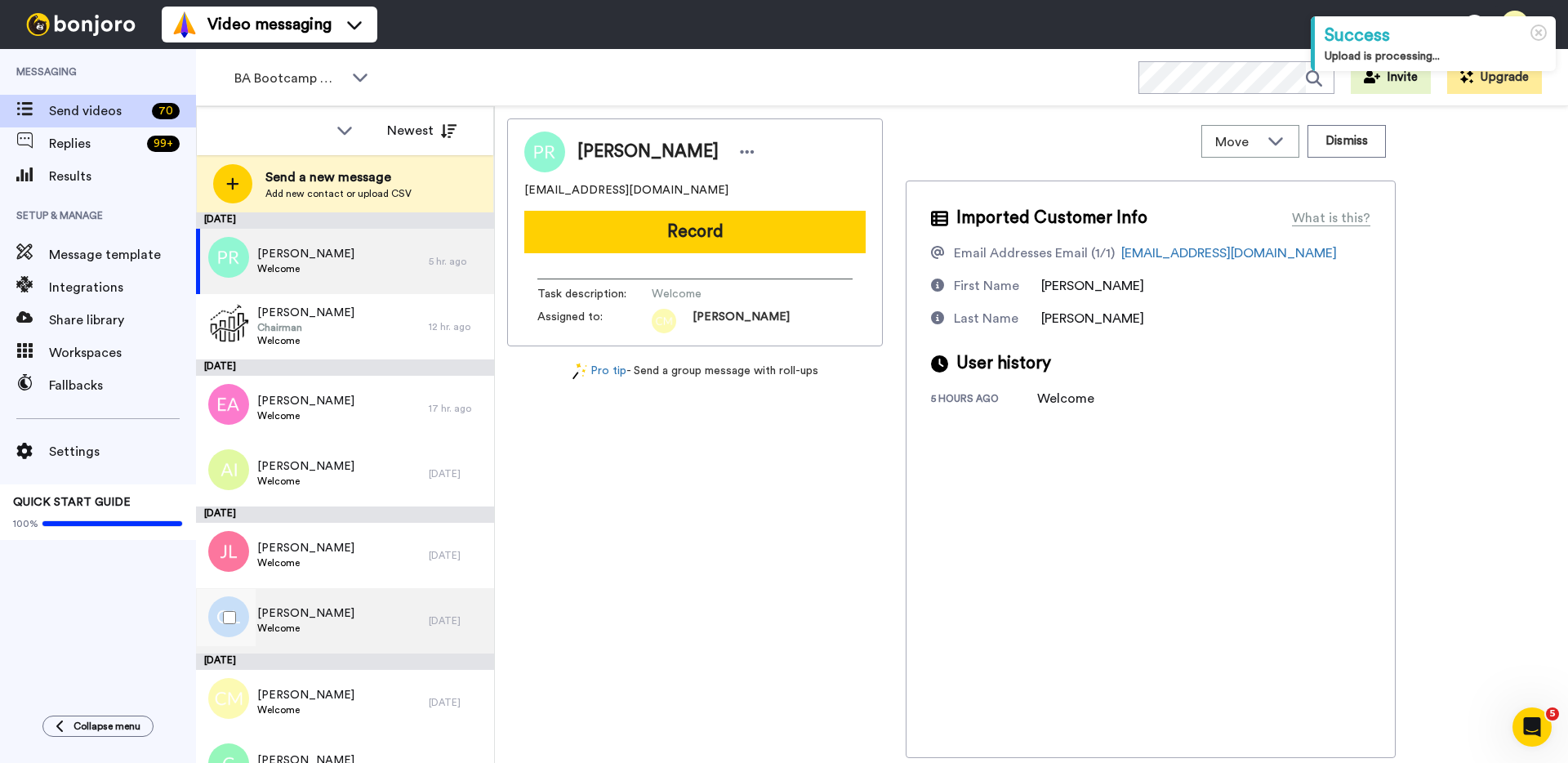
click at [314, 618] on span "Oliver Lados" at bounding box center [306, 614] width 97 height 17
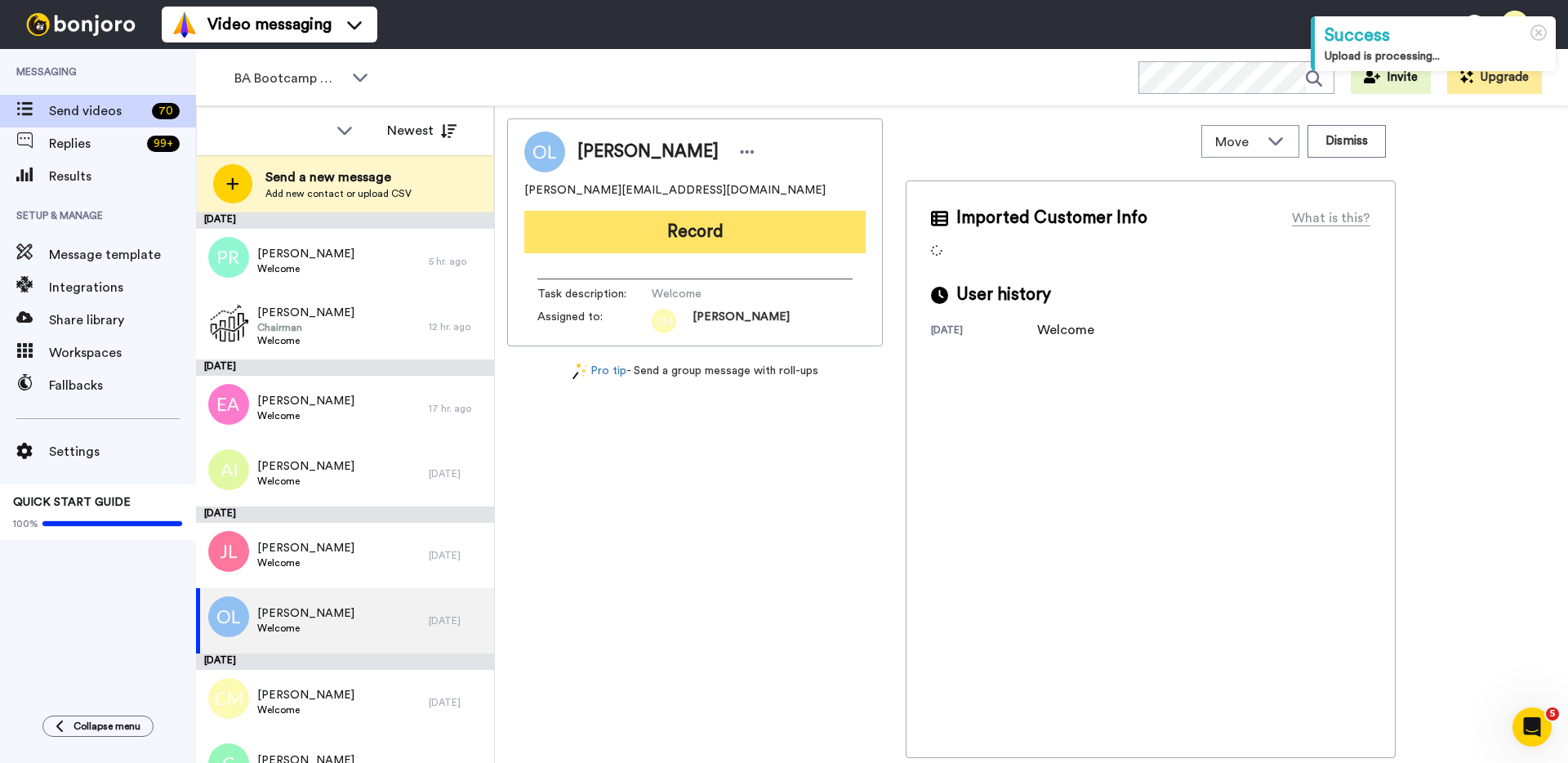
click at [739, 239] on button "Record" at bounding box center [695, 231] width 342 height 42
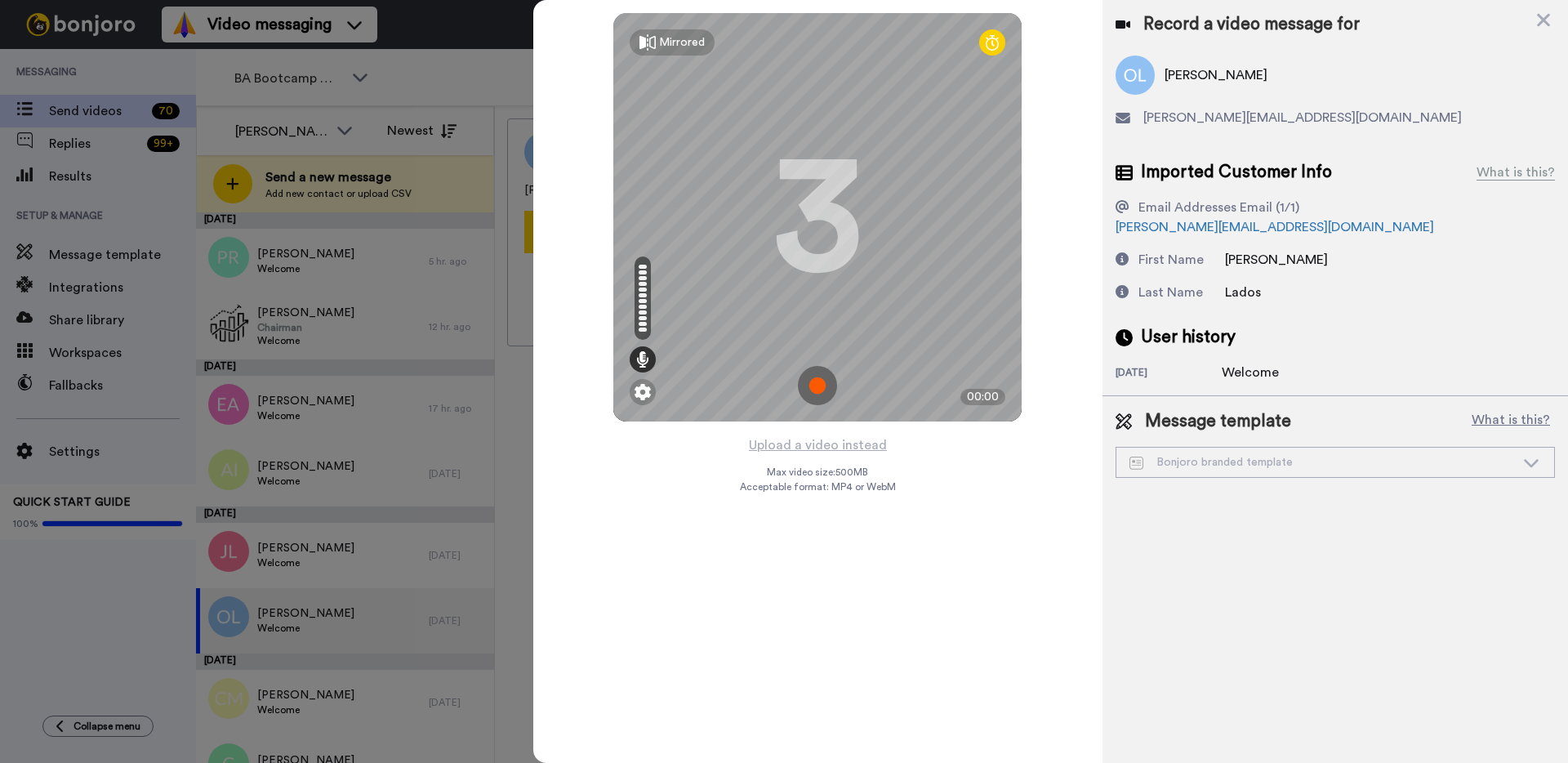
click at [815, 380] on img at bounding box center [817, 385] width 39 height 39
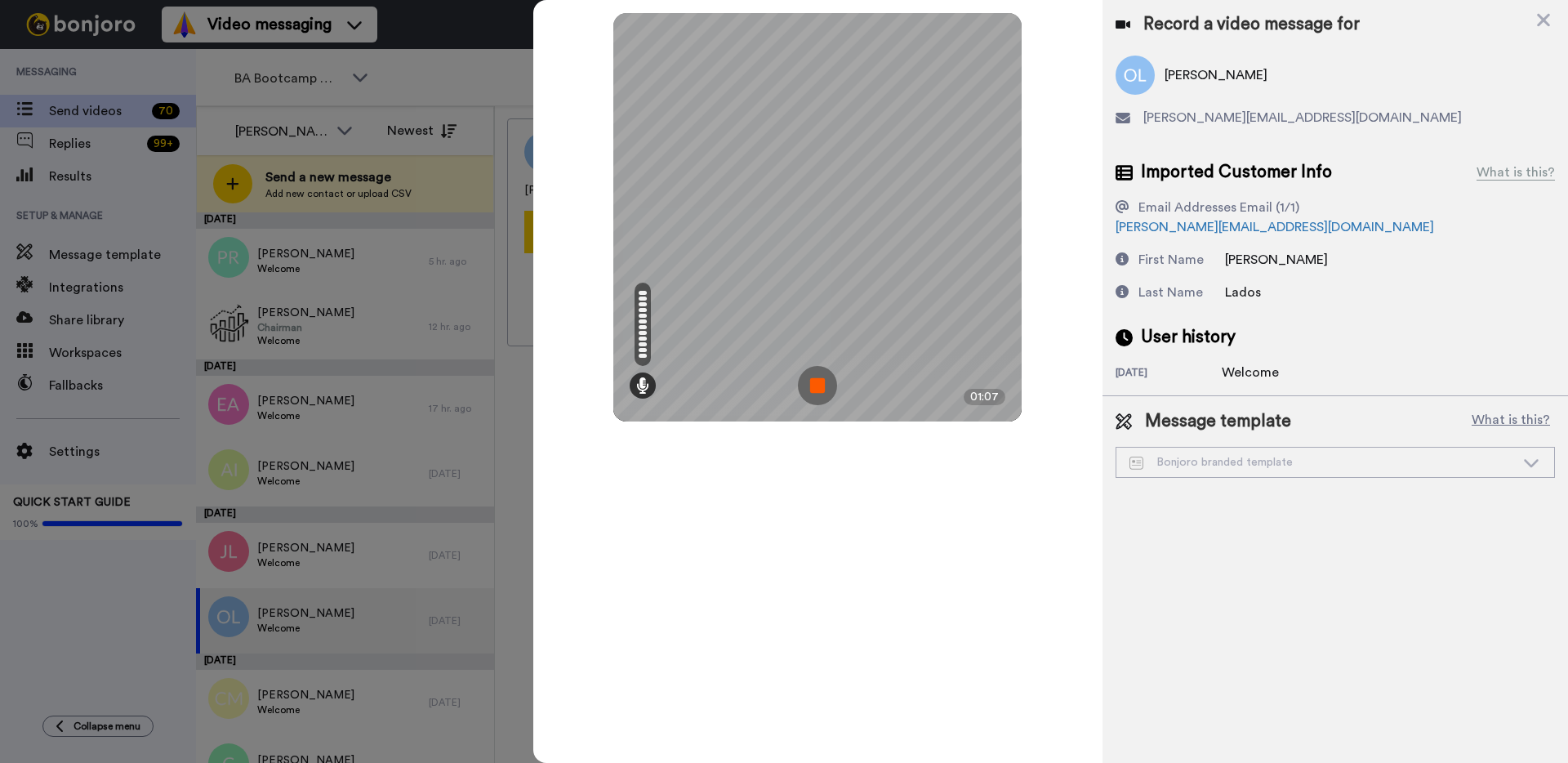
click at [823, 390] on img at bounding box center [817, 385] width 39 height 39
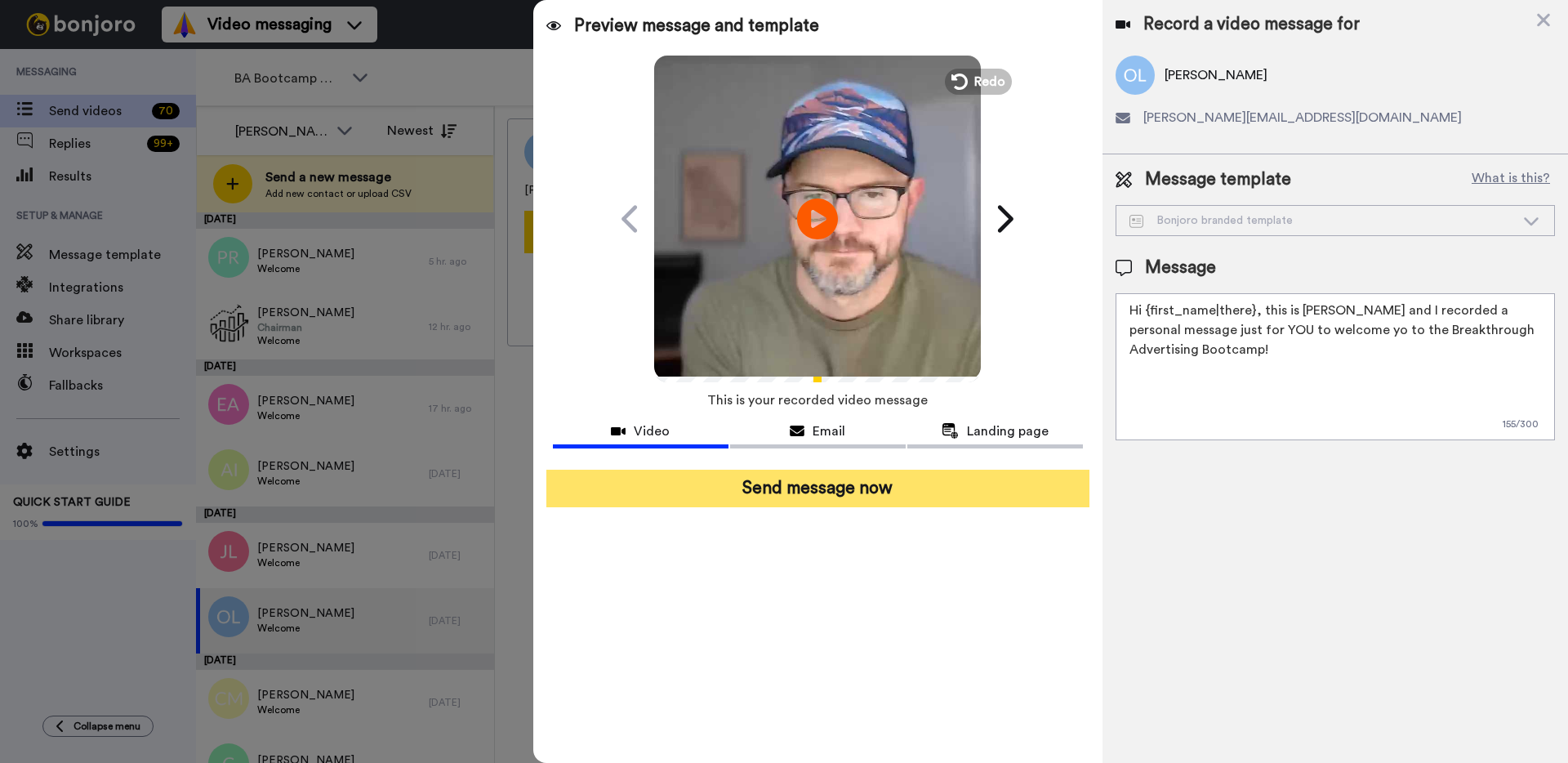
click at [809, 476] on button "Send message now" at bounding box center [818, 489] width 543 height 38
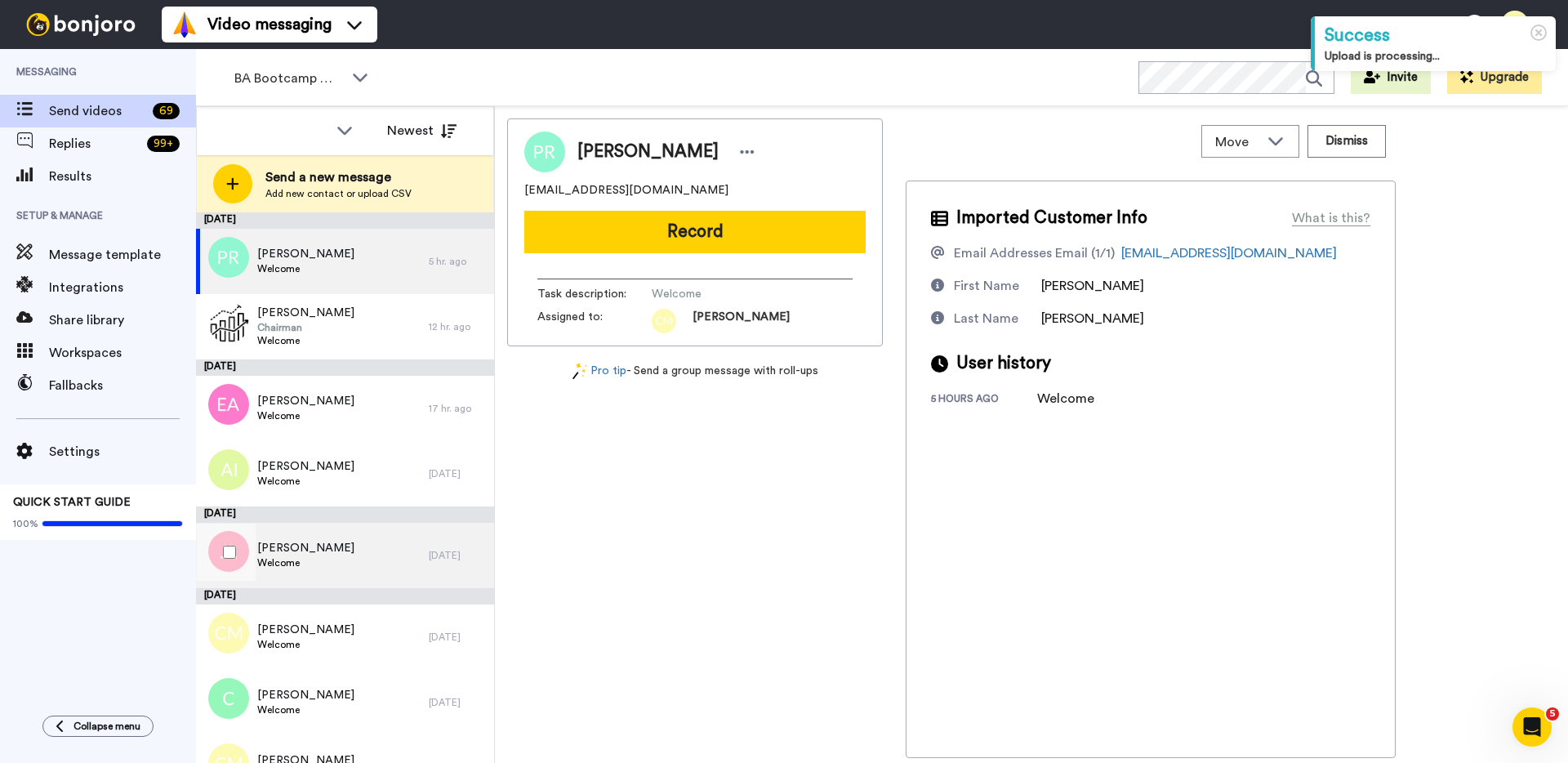
click at [338, 551] on div "[PERSON_NAME] Welcome" at bounding box center [312, 555] width 233 height 65
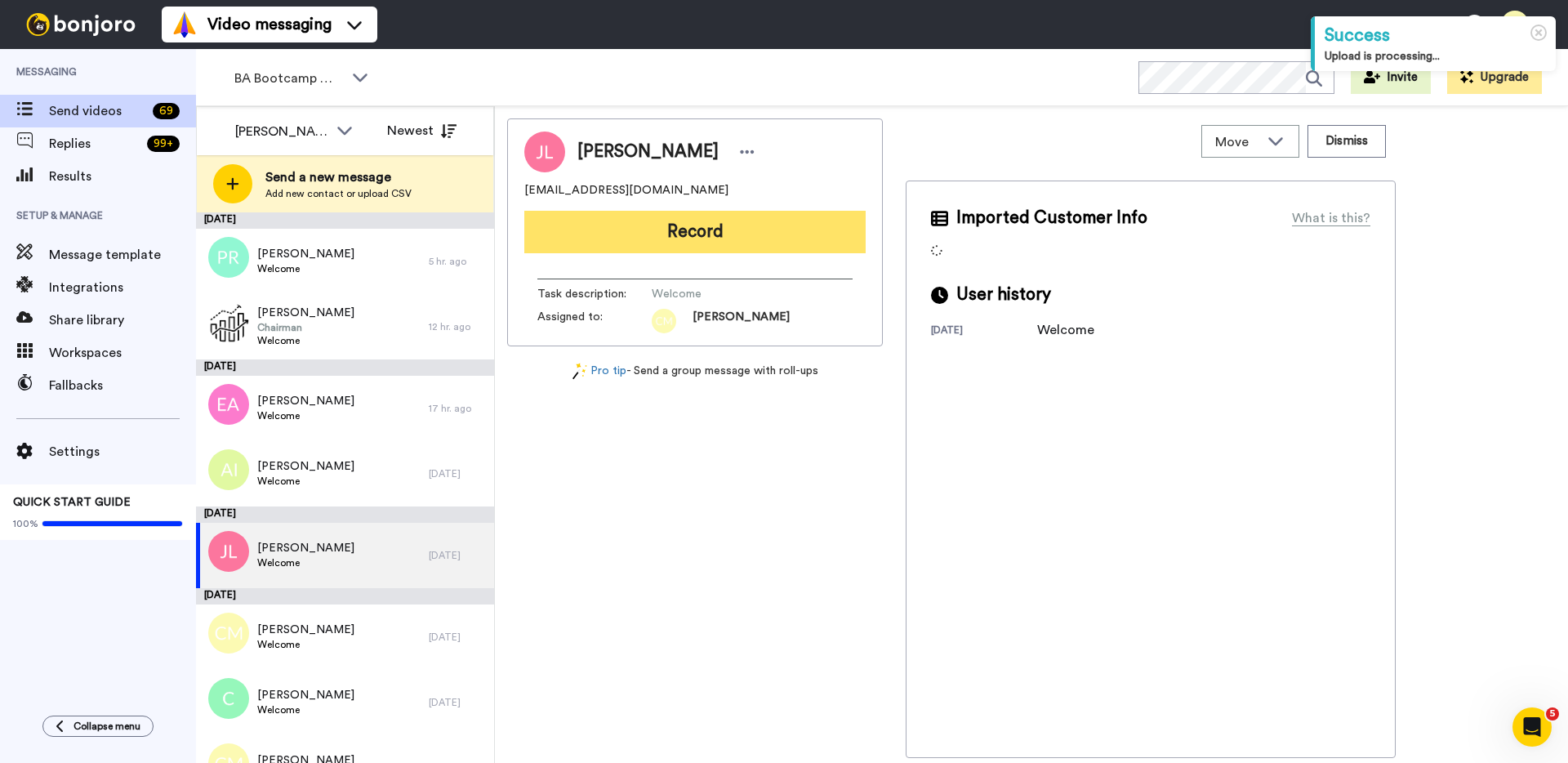
click at [737, 231] on button "Record" at bounding box center [695, 231] width 342 height 42
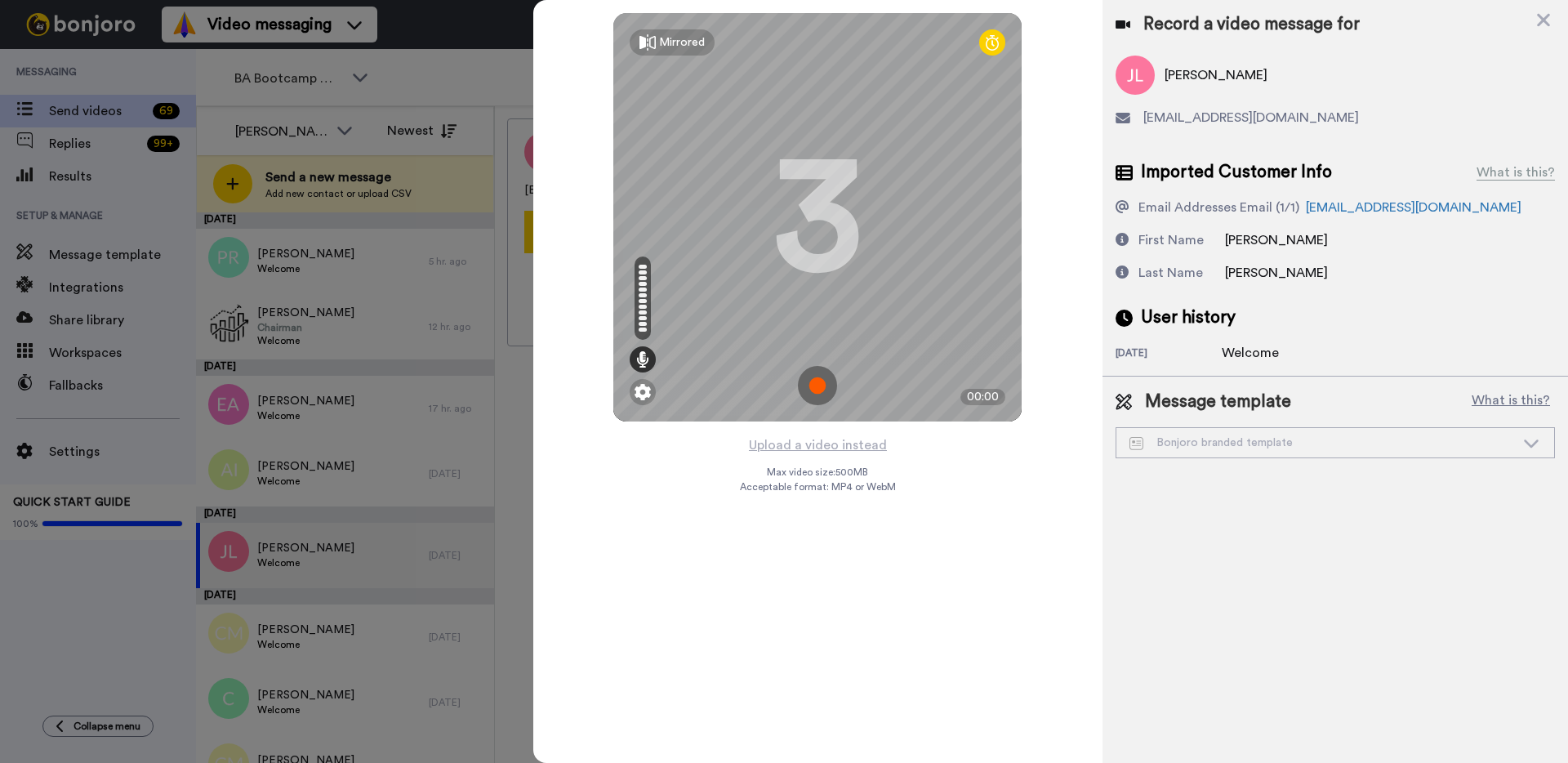
click at [817, 386] on img at bounding box center [817, 385] width 39 height 39
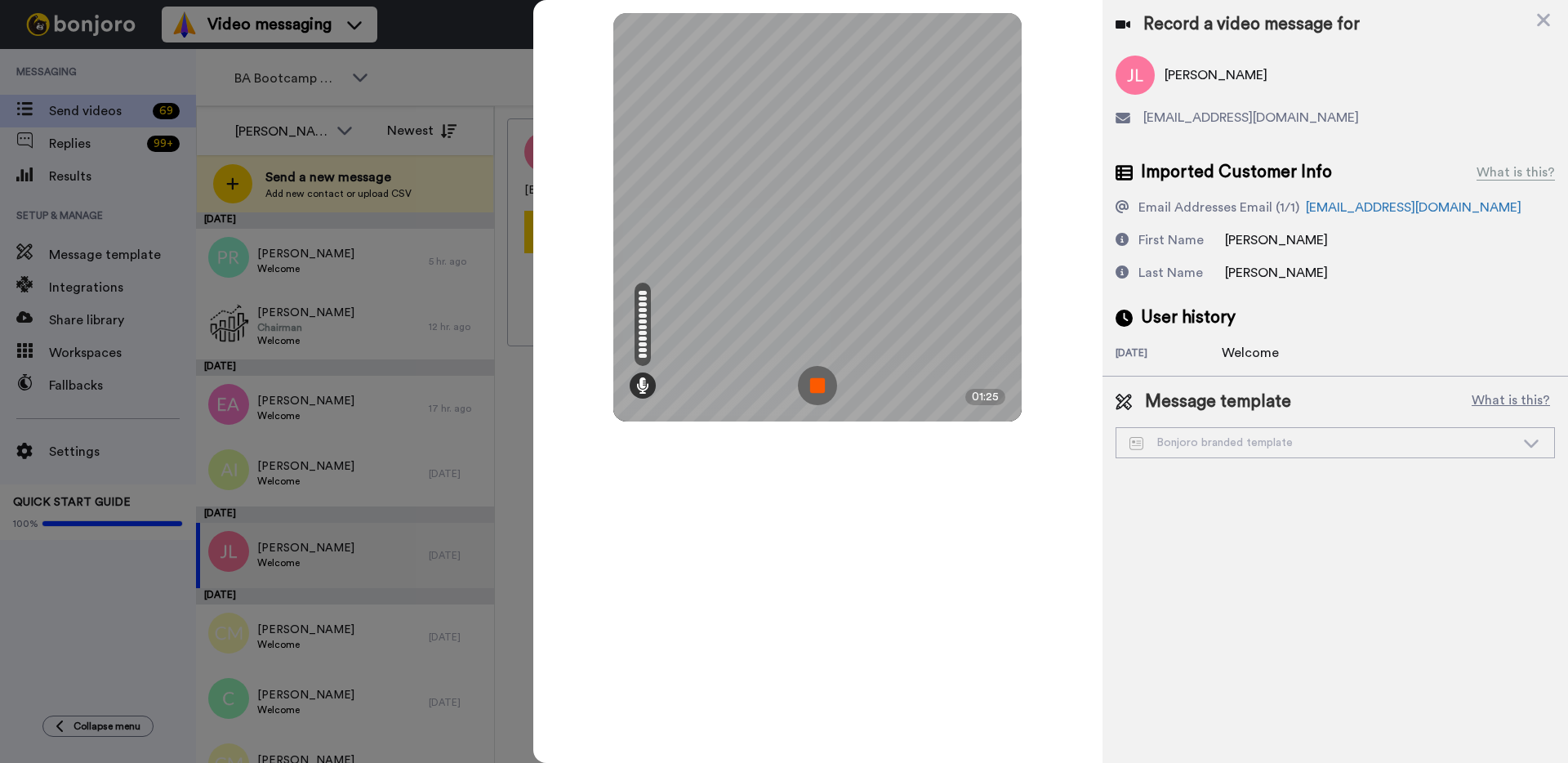
click at [817, 386] on img at bounding box center [817, 385] width 39 height 39
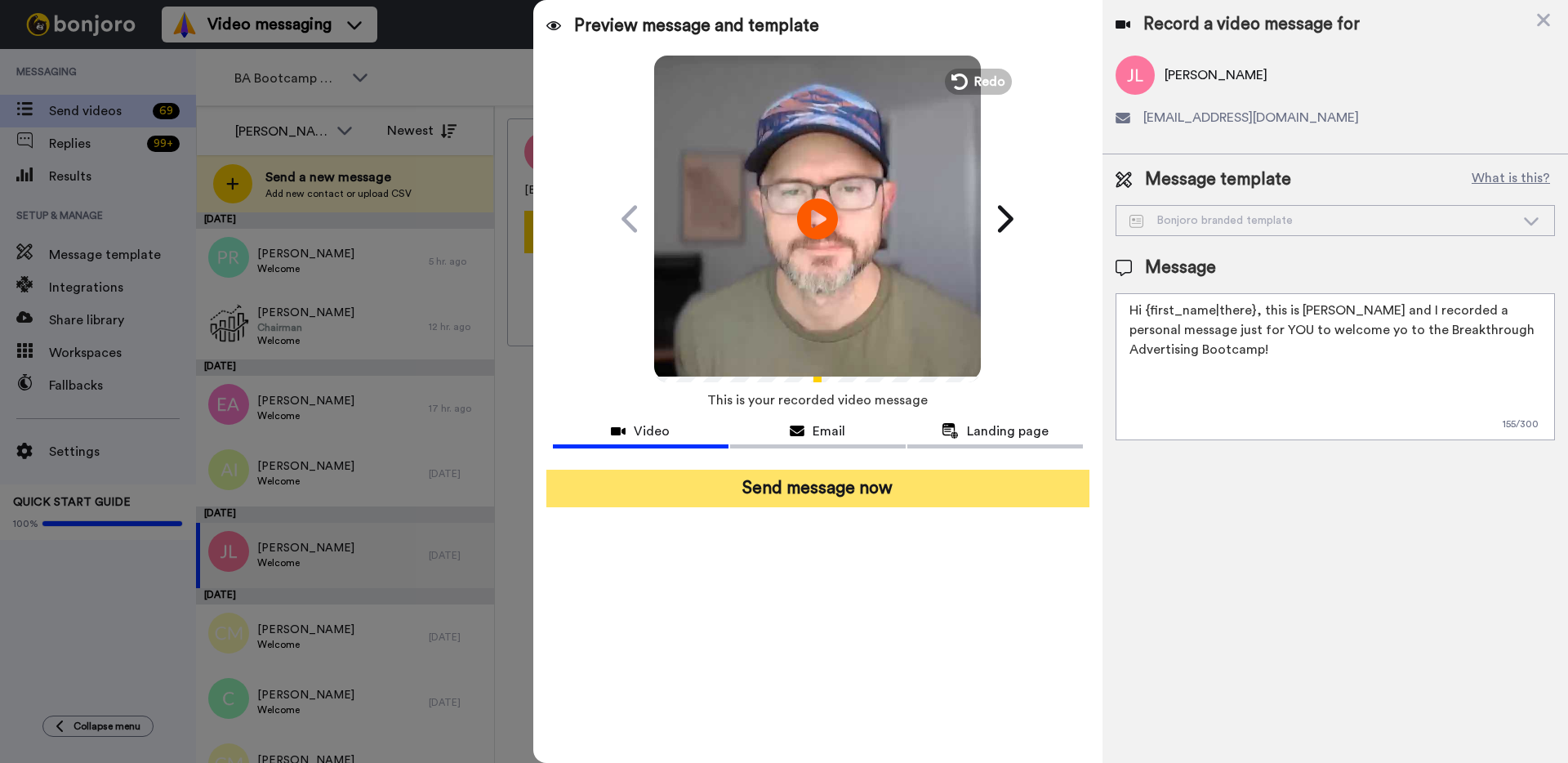
click at [816, 500] on button "Send message now" at bounding box center [818, 489] width 543 height 38
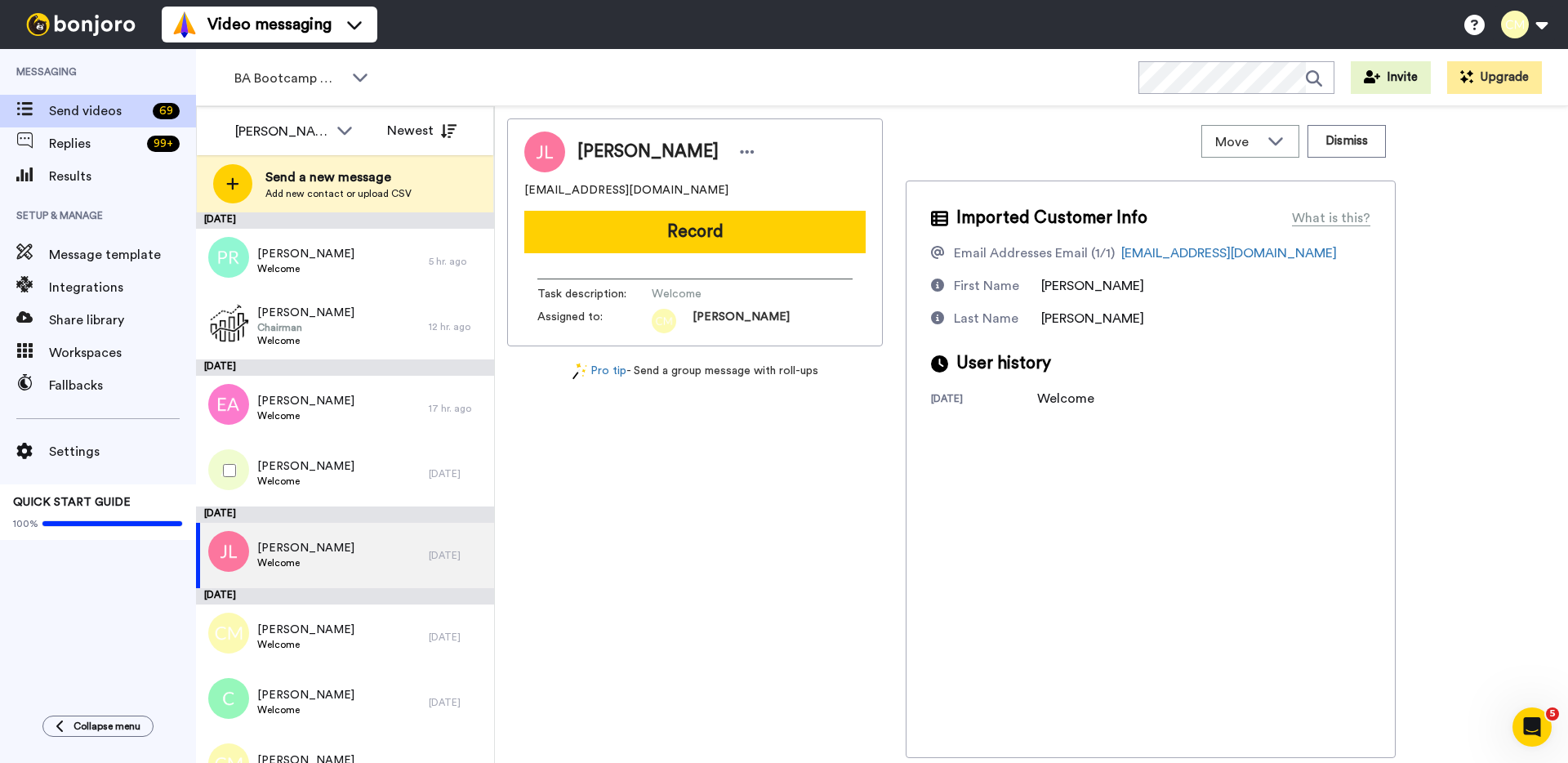
click at [338, 479] on div "[PERSON_NAME] Welcome" at bounding box center [312, 473] width 233 height 65
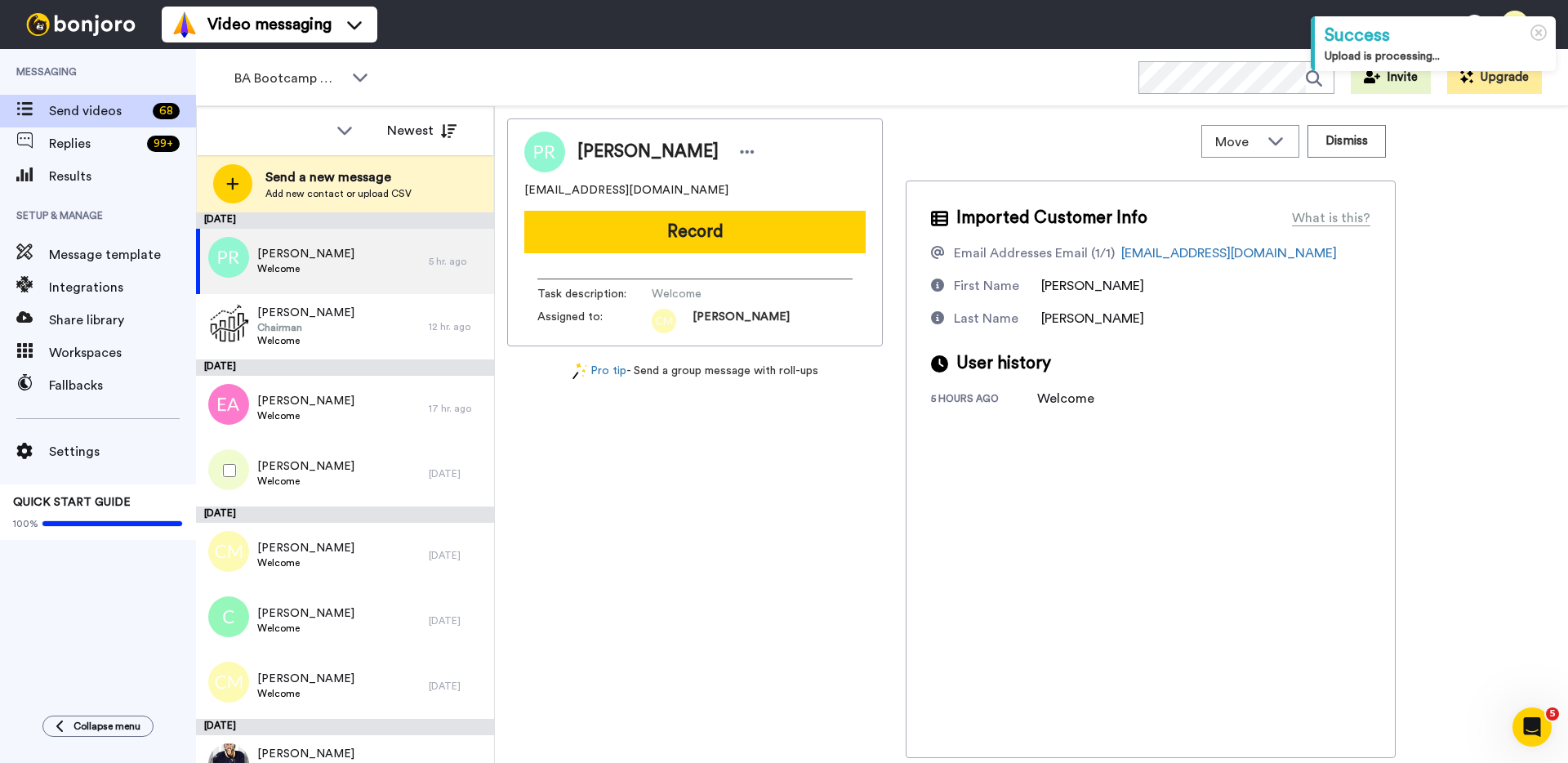
click at [338, 479] on div "Arturo Isidro Welcome" at bounding box center [312, 473] width 233 height 65
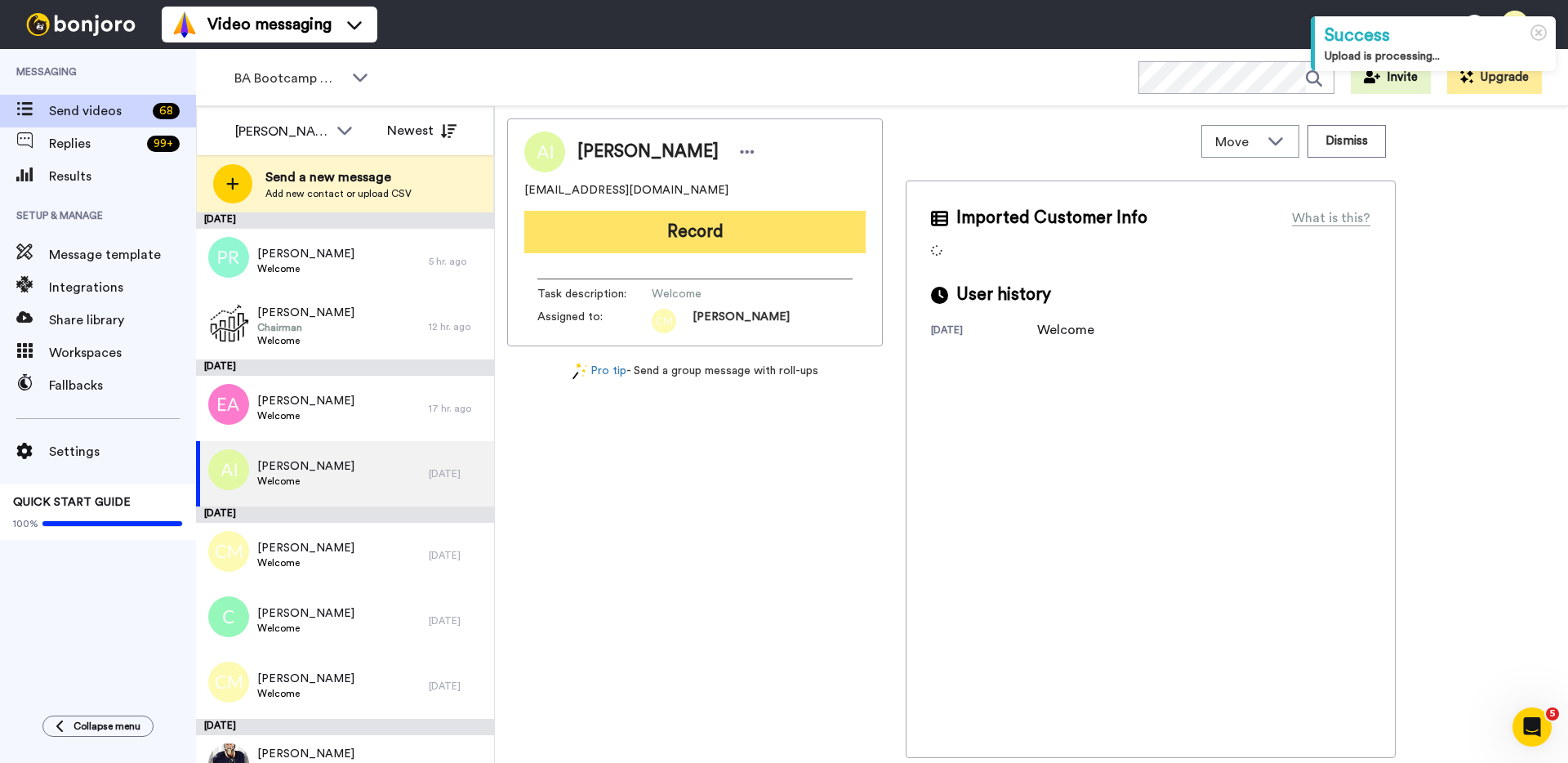
click at [757, 223] on button "Record" at bounding box center [695, 231] width 342 height 42
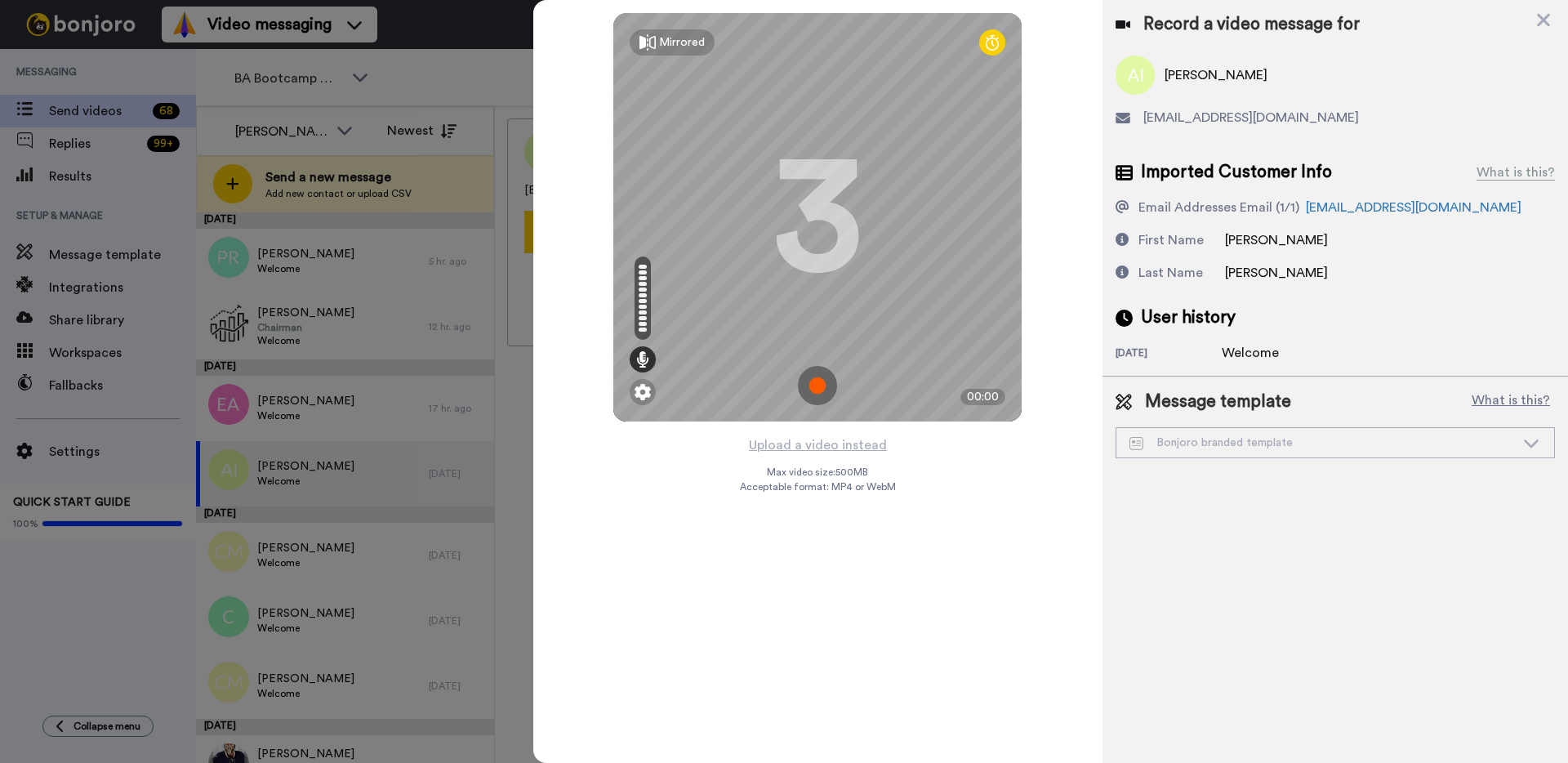
click at [807, 386] on img at bounding box center [817, 385] width 39 height 39
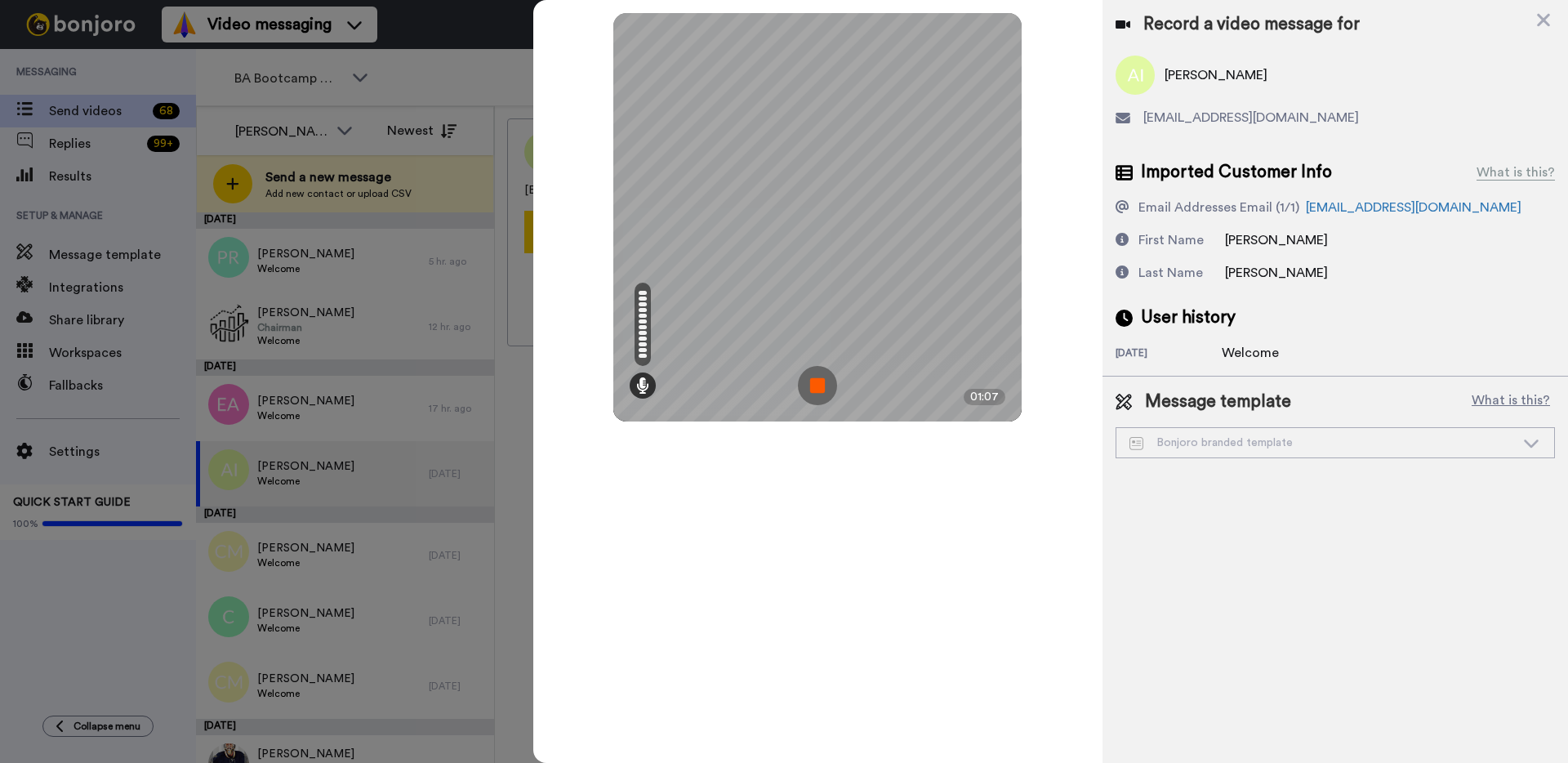
click at [807, 386] on img at bounding box center [817, 385] width 39 height 39
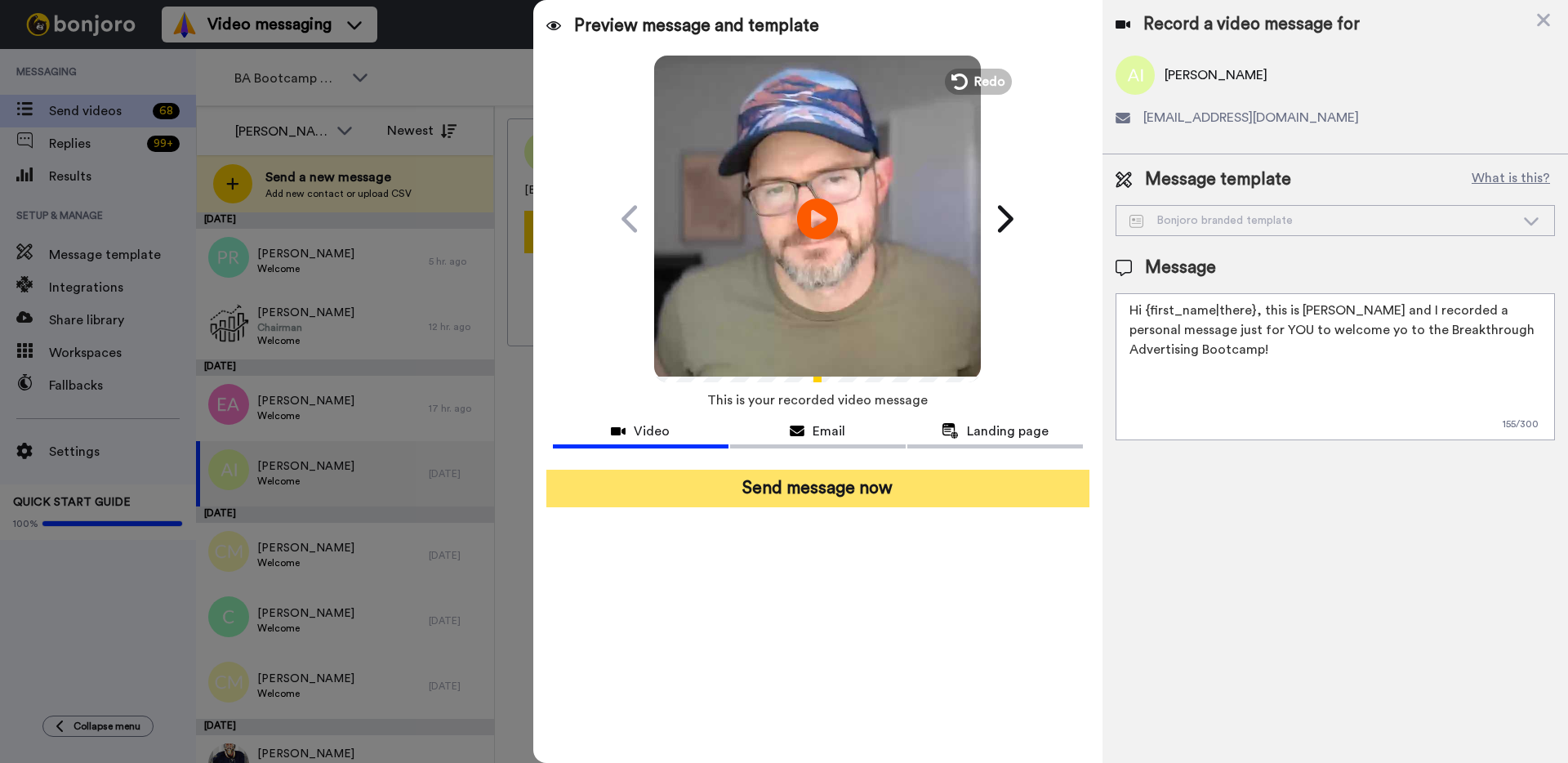
click at [816, 497] on button "Send message now" at bounding box center [818, 489] width 543 height 38
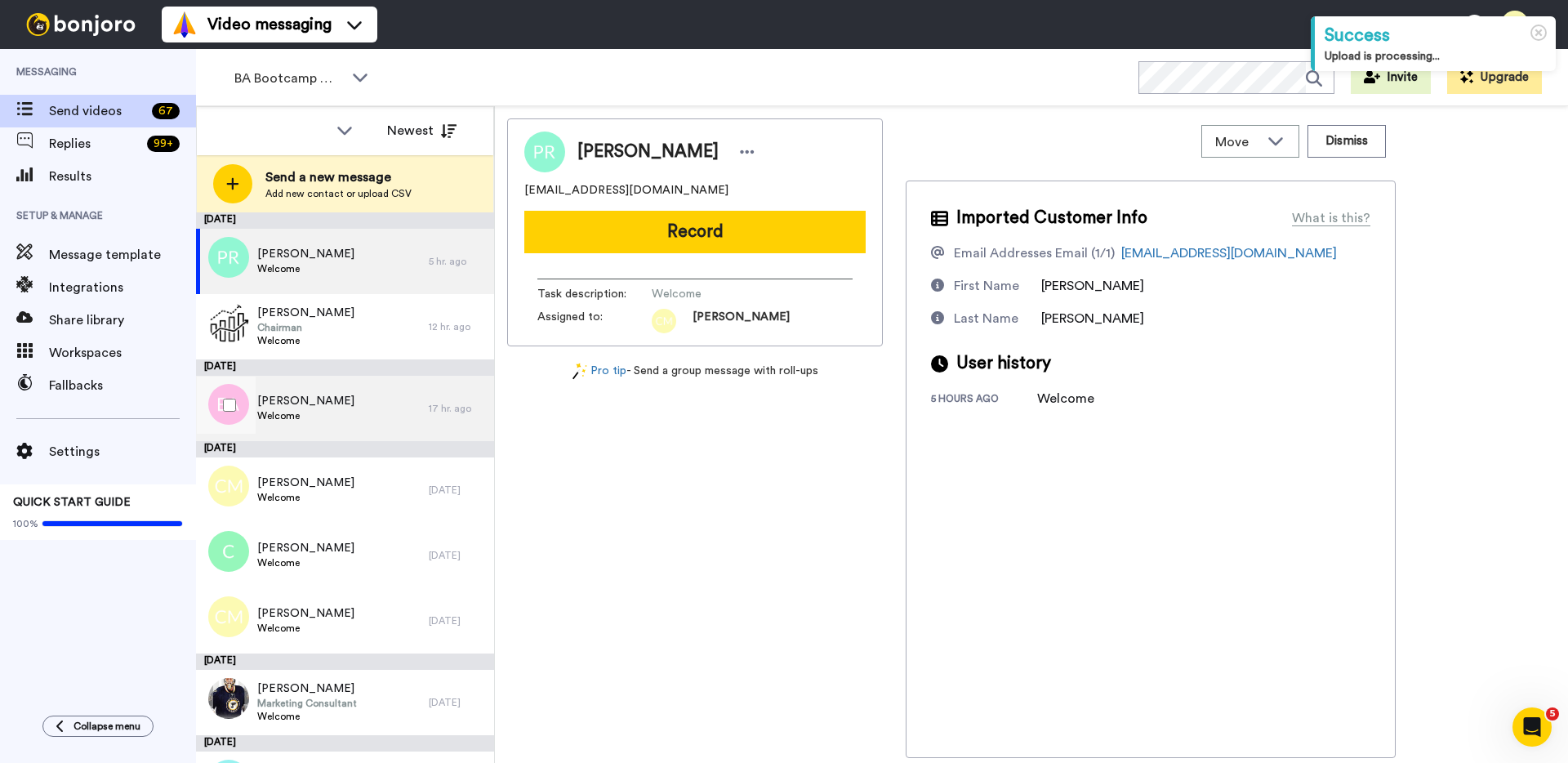
click at [310, 417] on span "Welcome" at bounding box center [306, 416] width 97 height 13
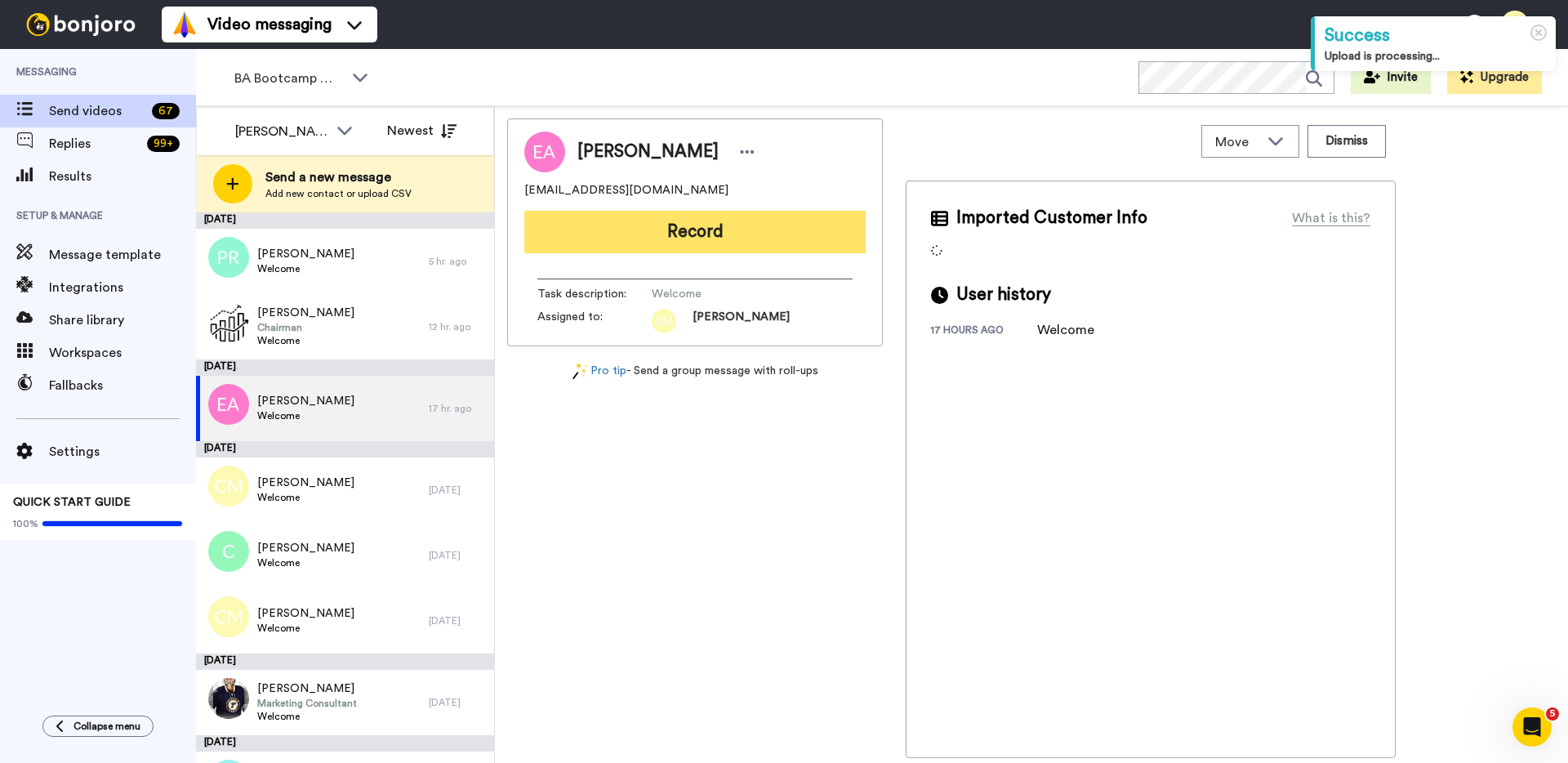
click at [771, 233] on button "Record" at bounding box center [695, 231] width 342 height 42
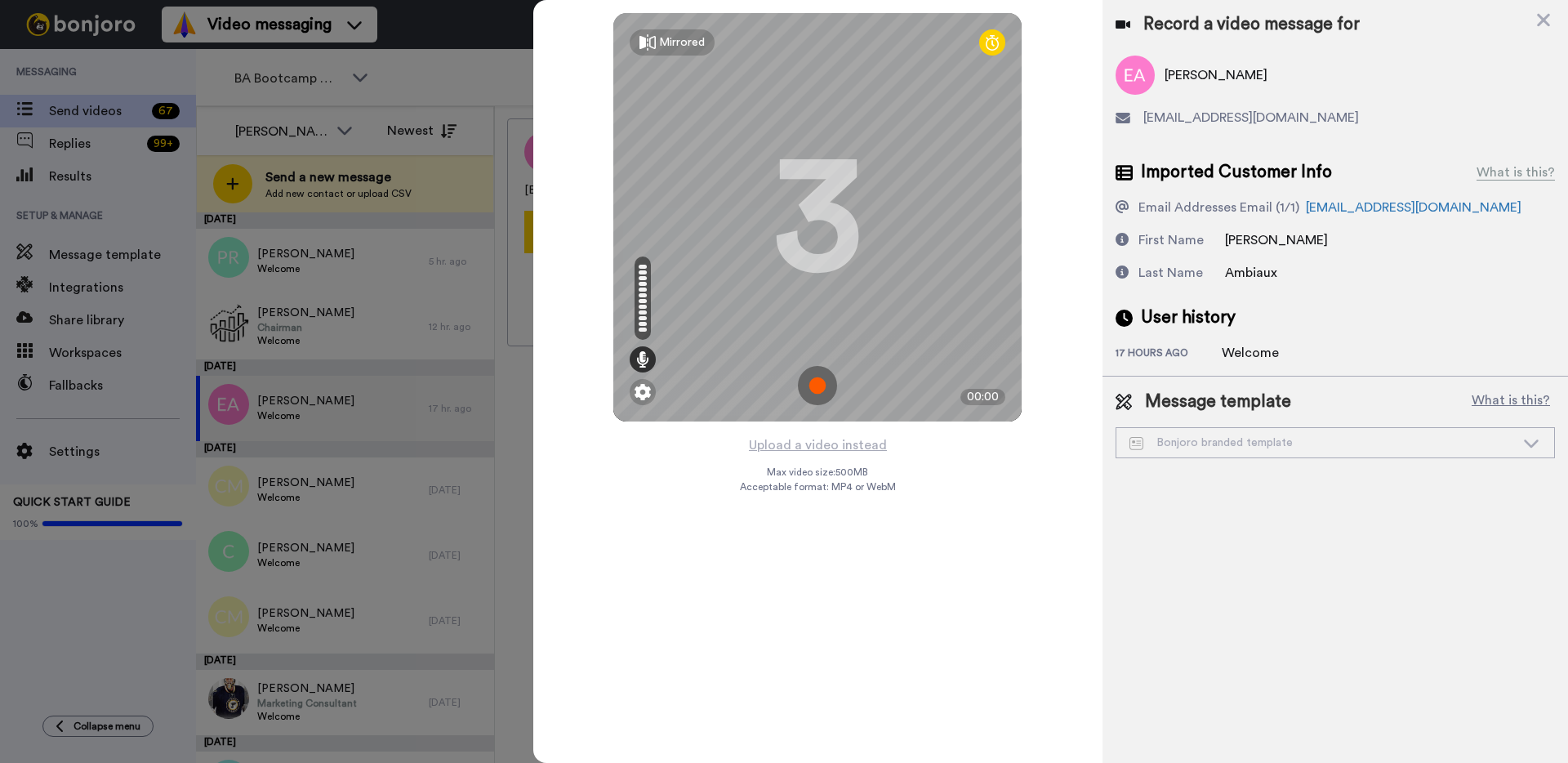
click at [825, 387] on img at bounding box center [817, 385] width 39 height 39
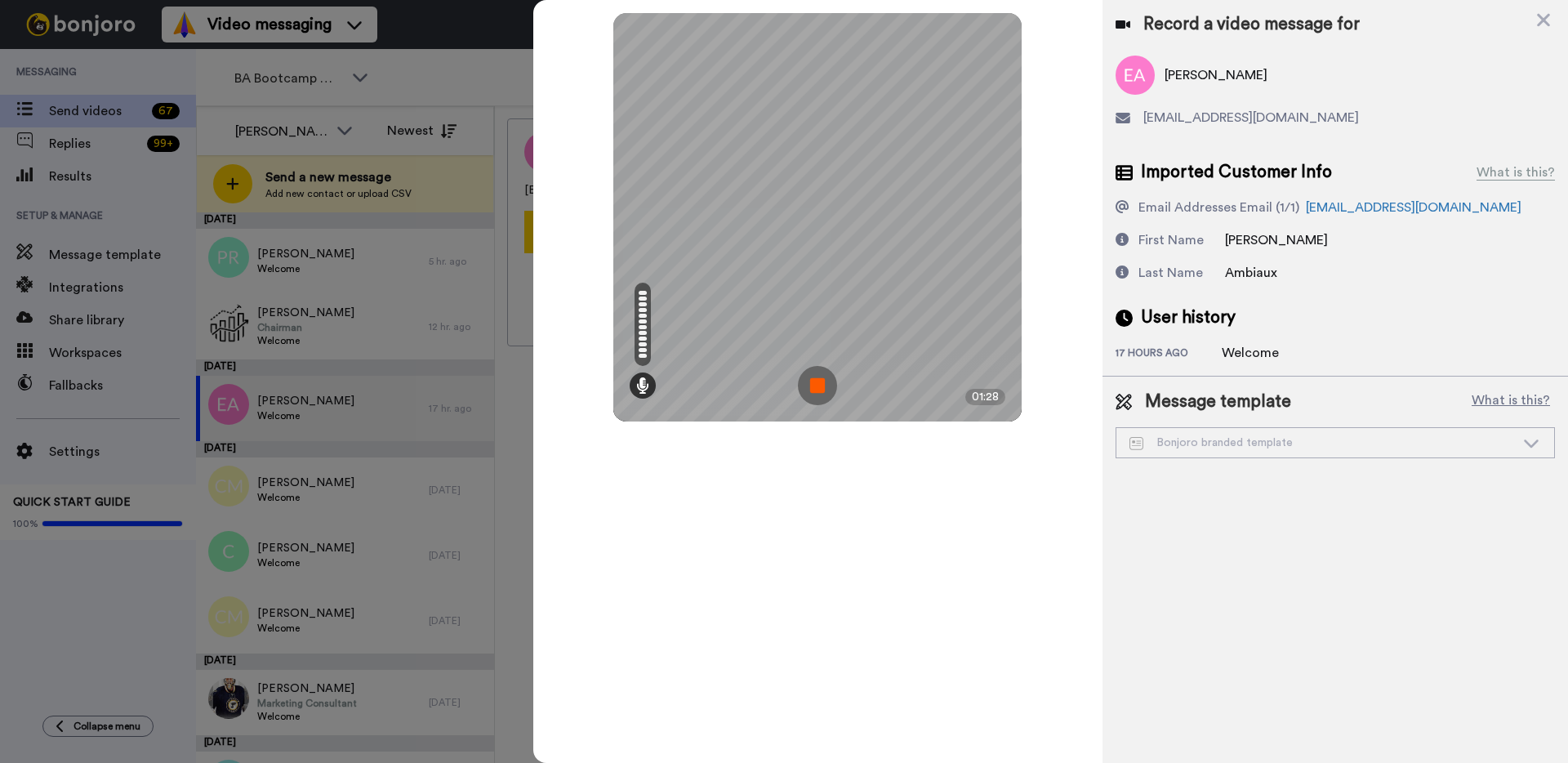
click at [814, 370] on img at bounding box center [817, 385] width 39 height 39
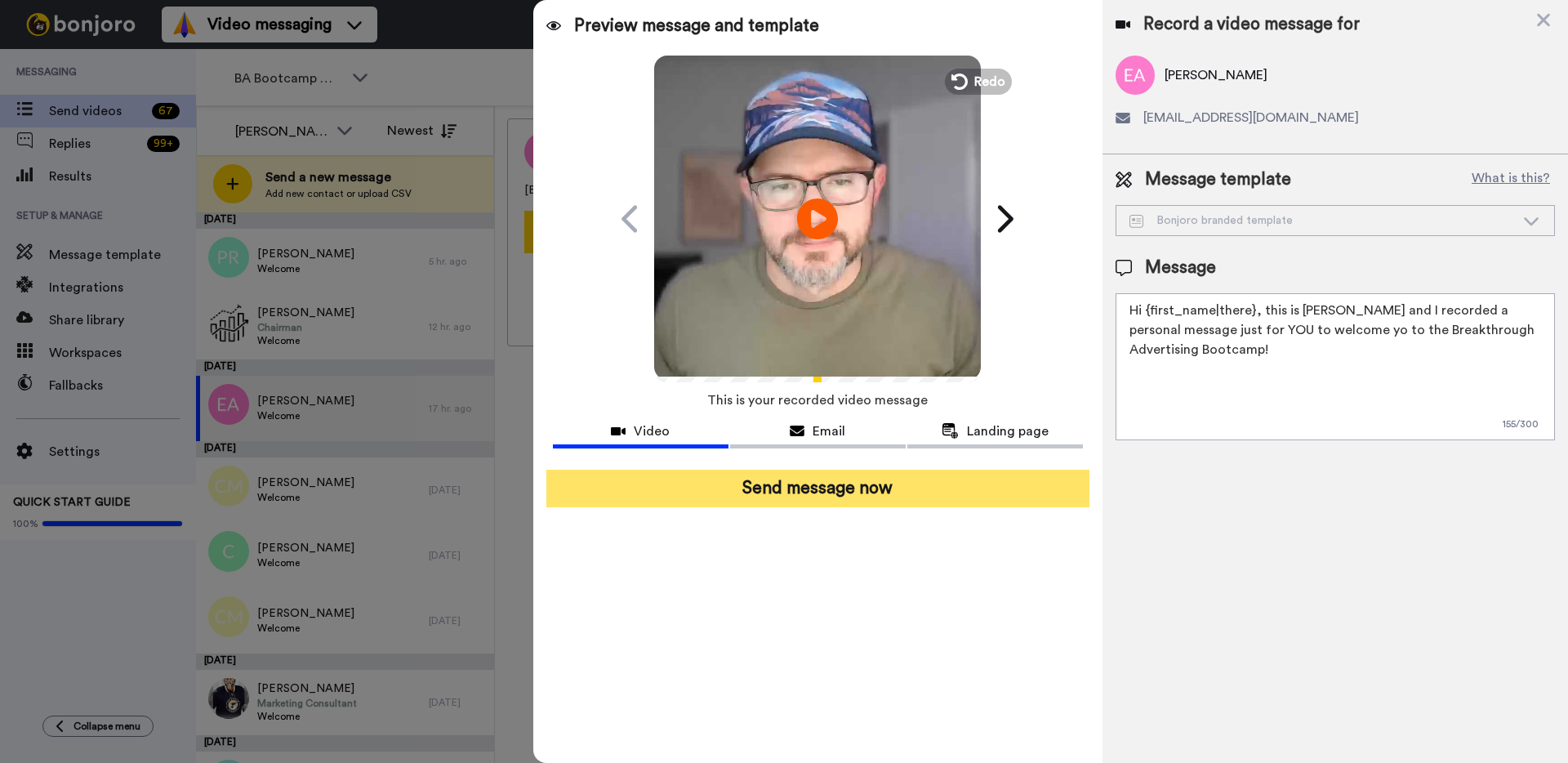
click at [810, 486] on button "Send message now" at bounding box center [818, 489] width 543 height 38
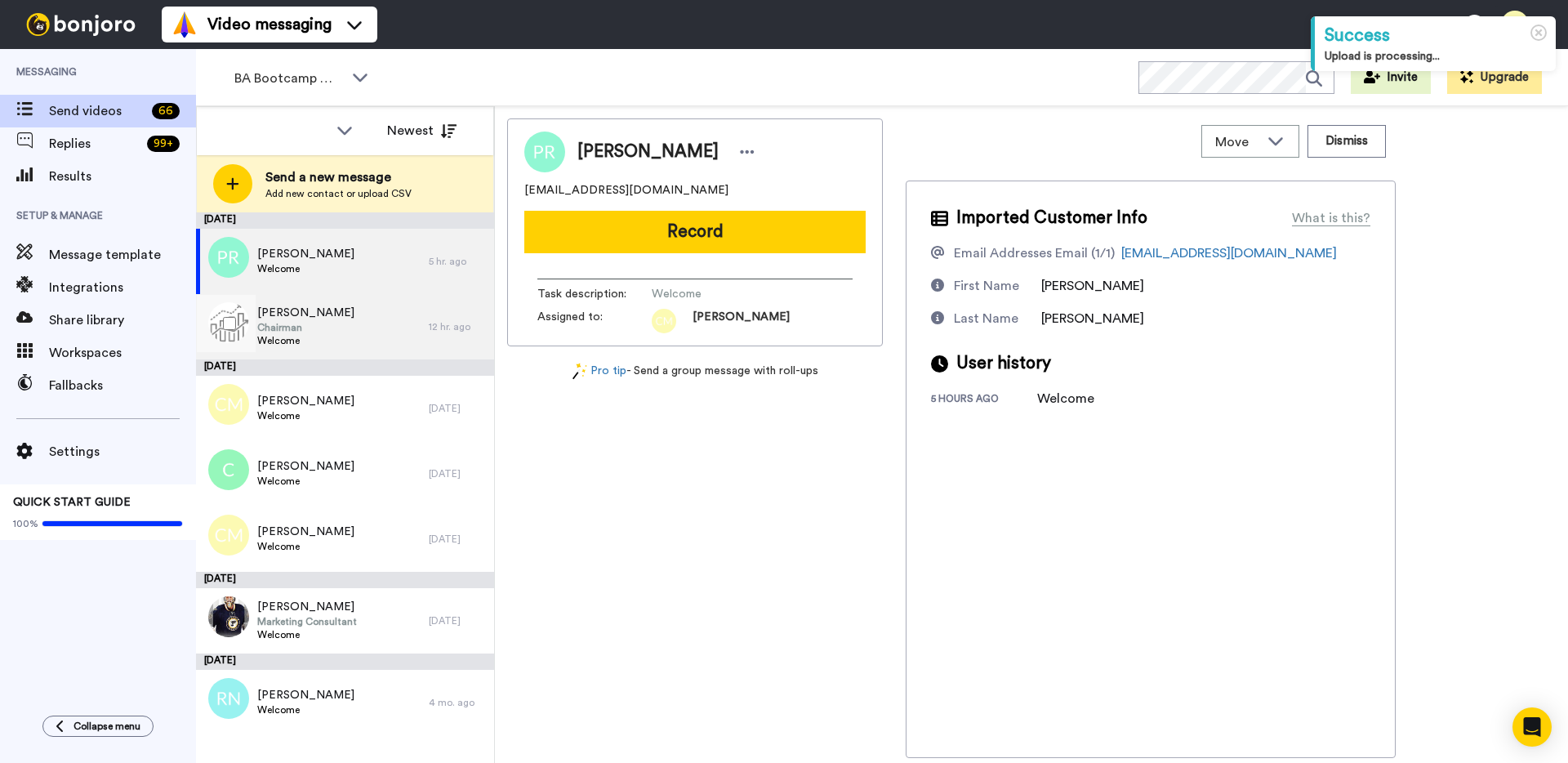
click at [327, 323] on div "[PERSON_NAME] Chairman Welcome" at bounding box center [312, 326] width 233 height 65
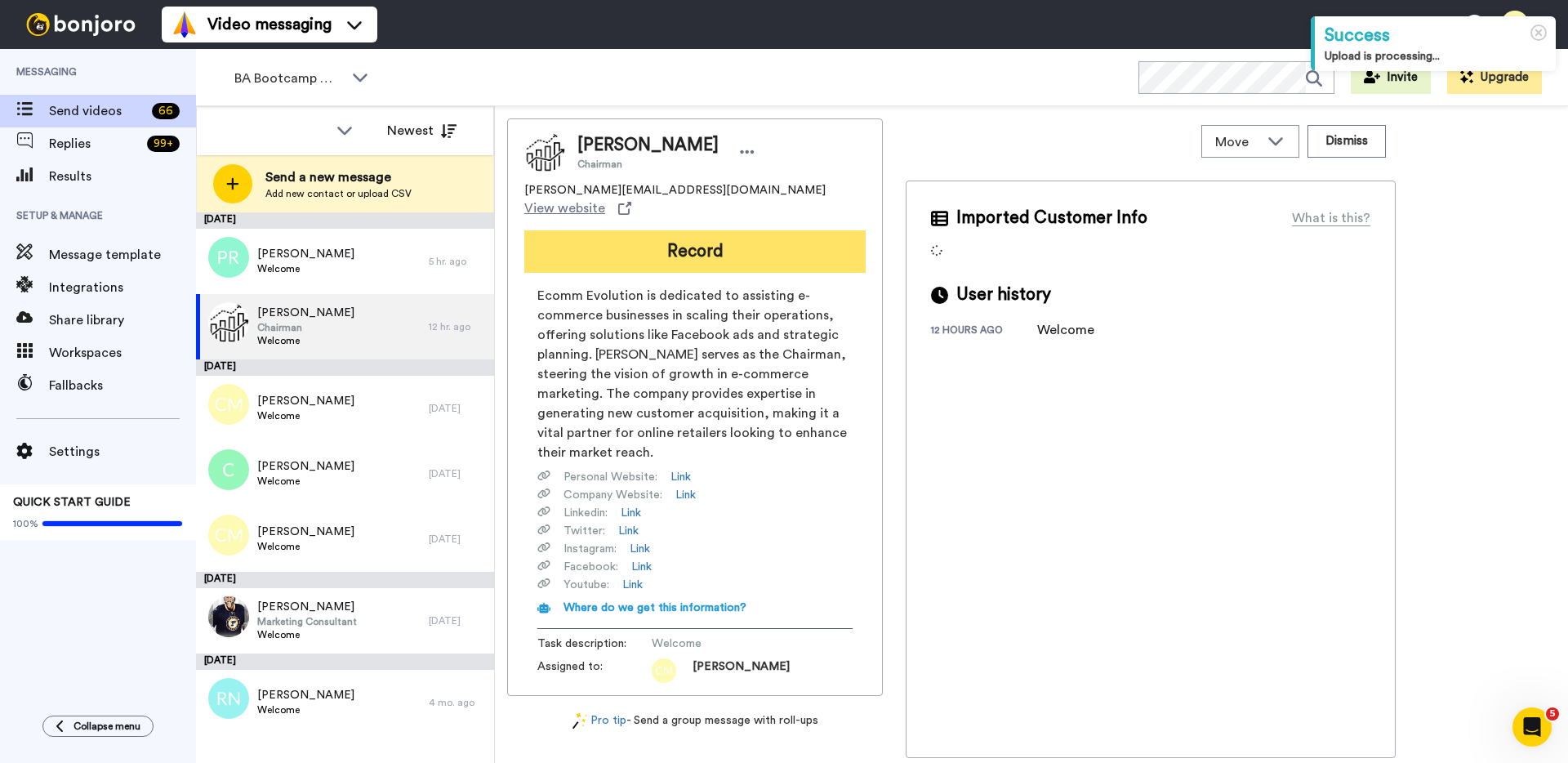
click at [738, 240] on button "Record" at bounding box center [695, 251] width 342 height 42
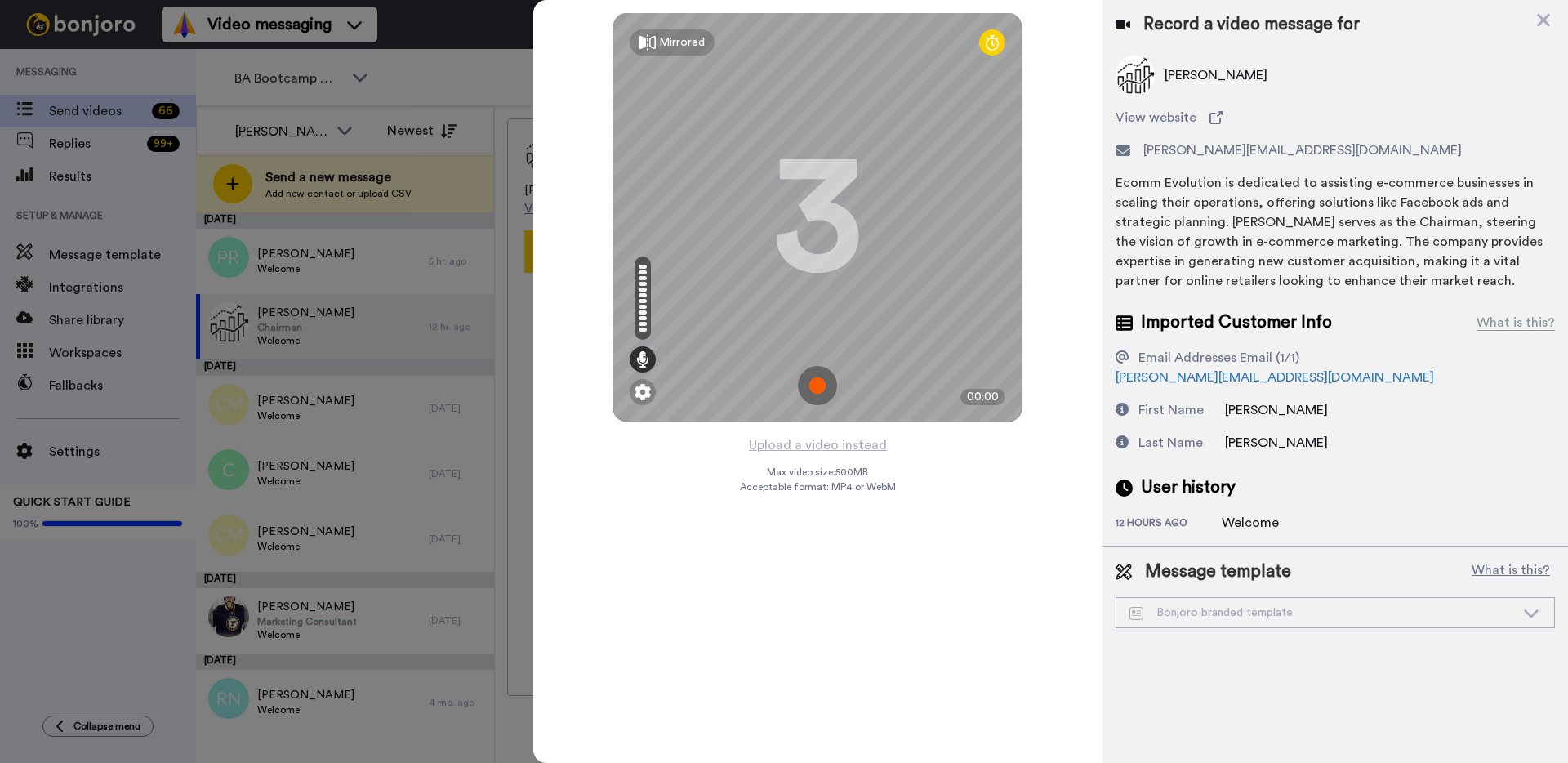
click at [812, 378] on img at bounding box center [817, 385] width 39 height 39
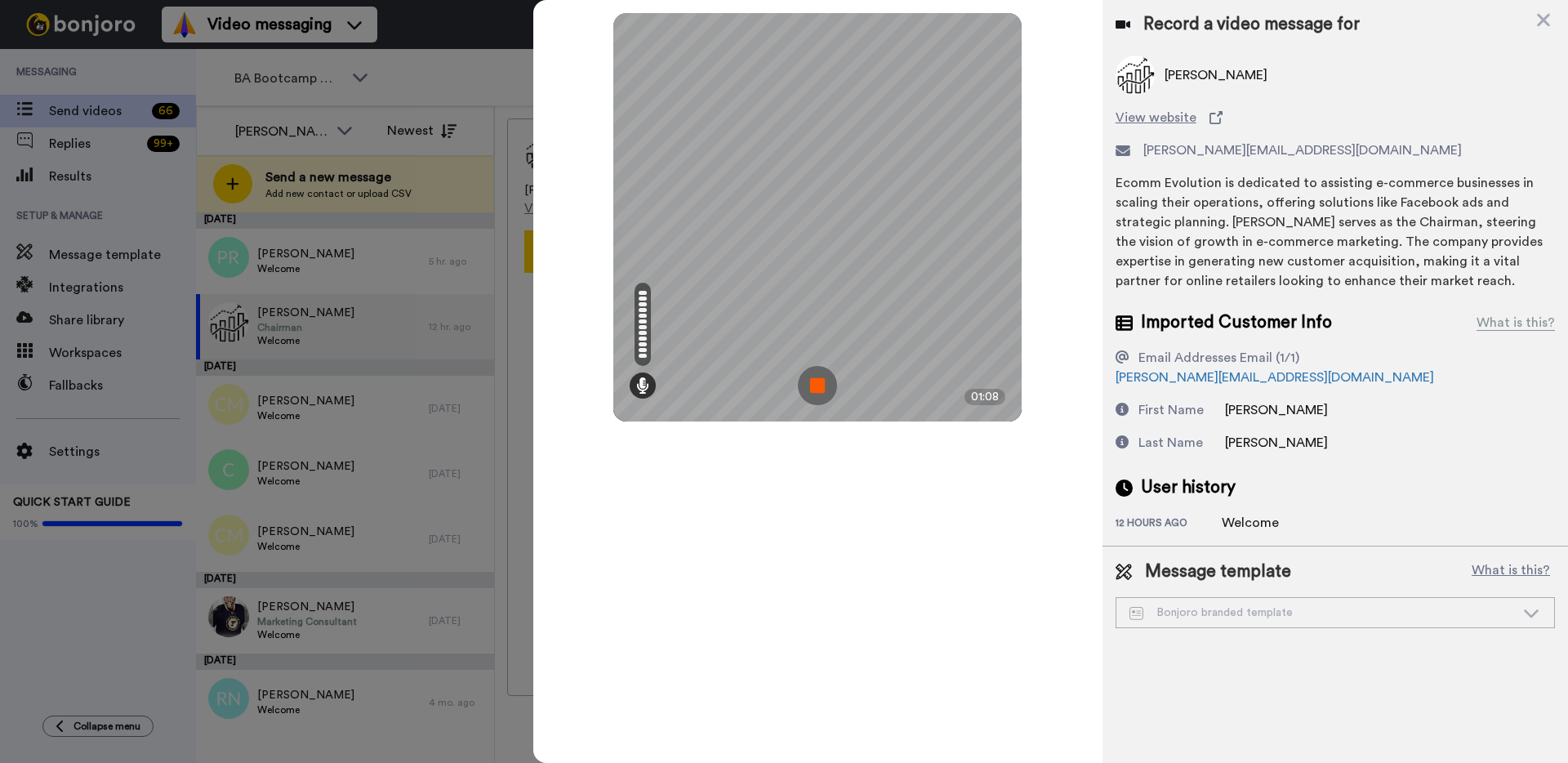
click at [814, 386] on img at bounding box center [817, 385] width 39 height 39
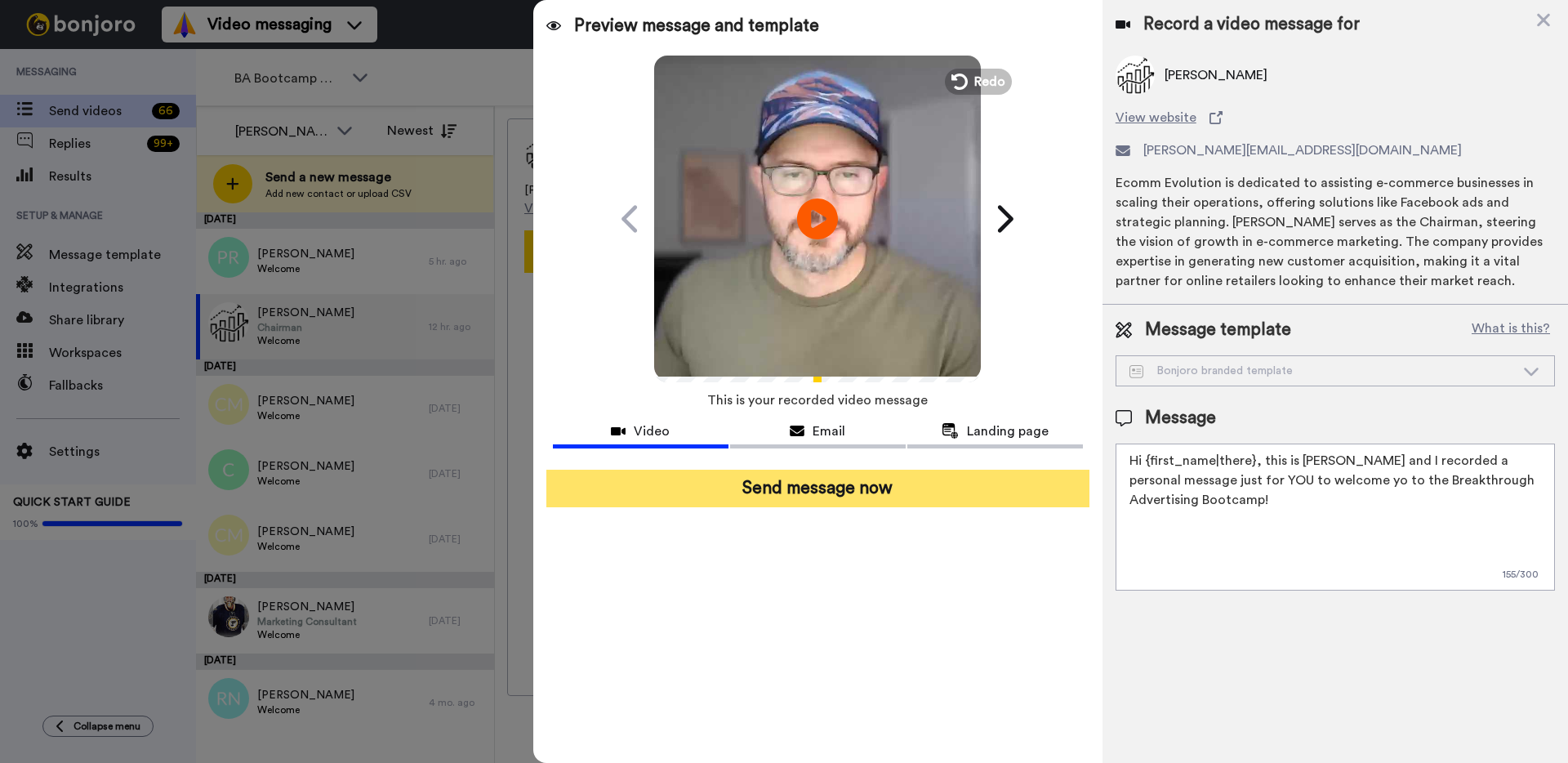
click at [852, 486] on button "Send message now" at bounding box center [818, 489] width 543 height 38
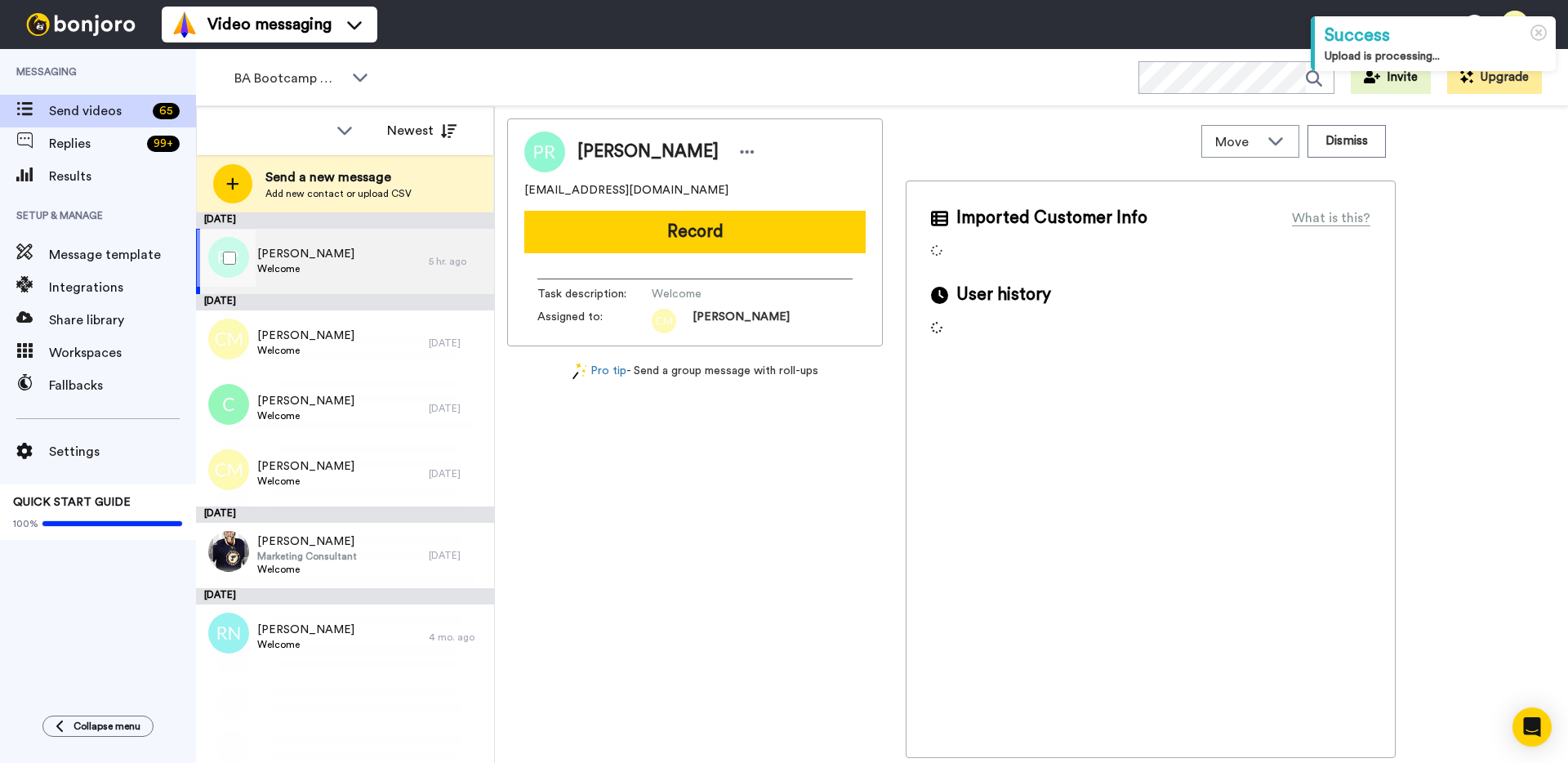
click at [333, 259] on div "[PERSON_NAME] Welcome" at bounding box center [312, 261] width 233 height 65
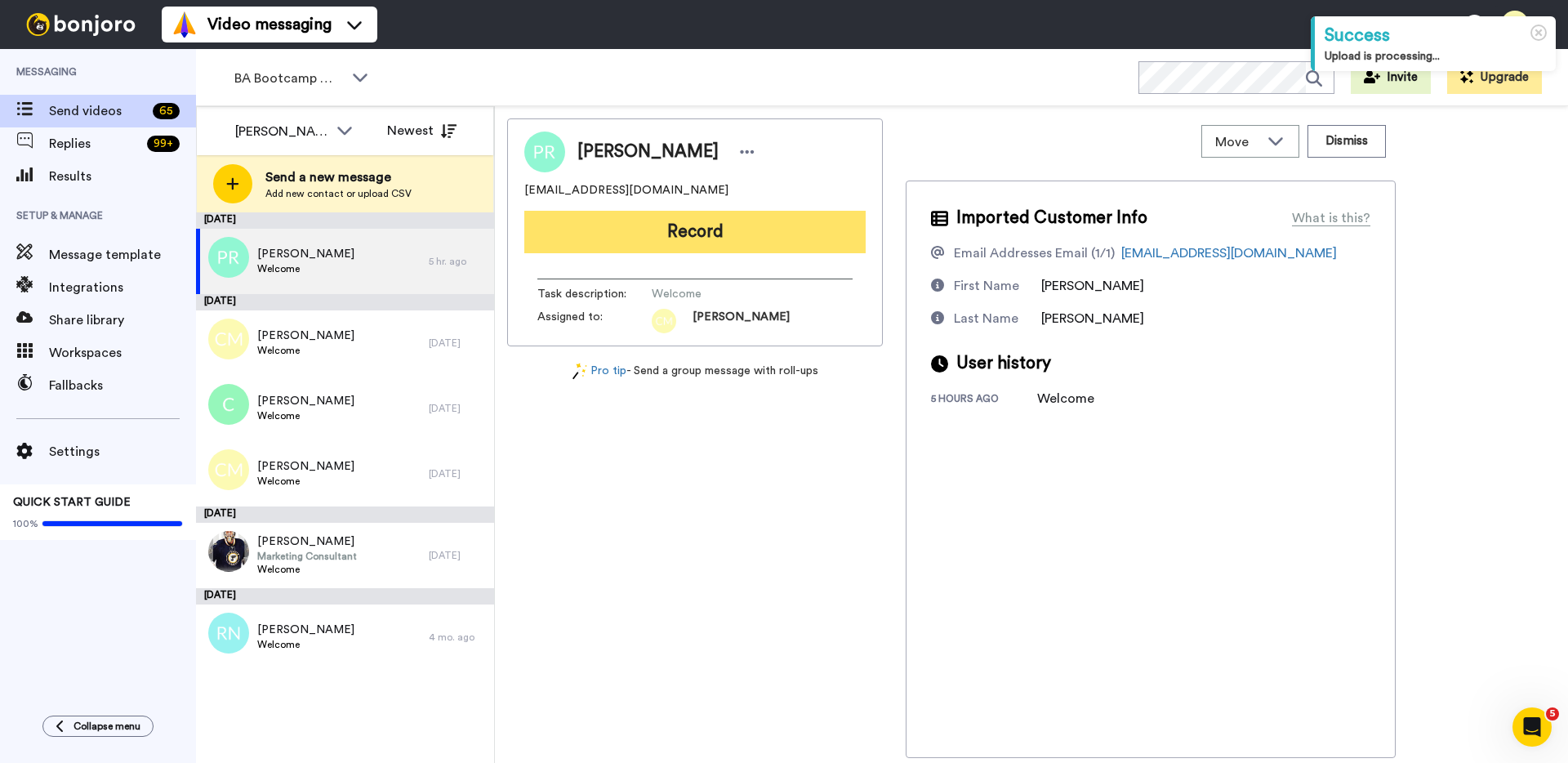
click at [621, 235] on button "Record" at bounding box center [695, 231] width 342 height 42
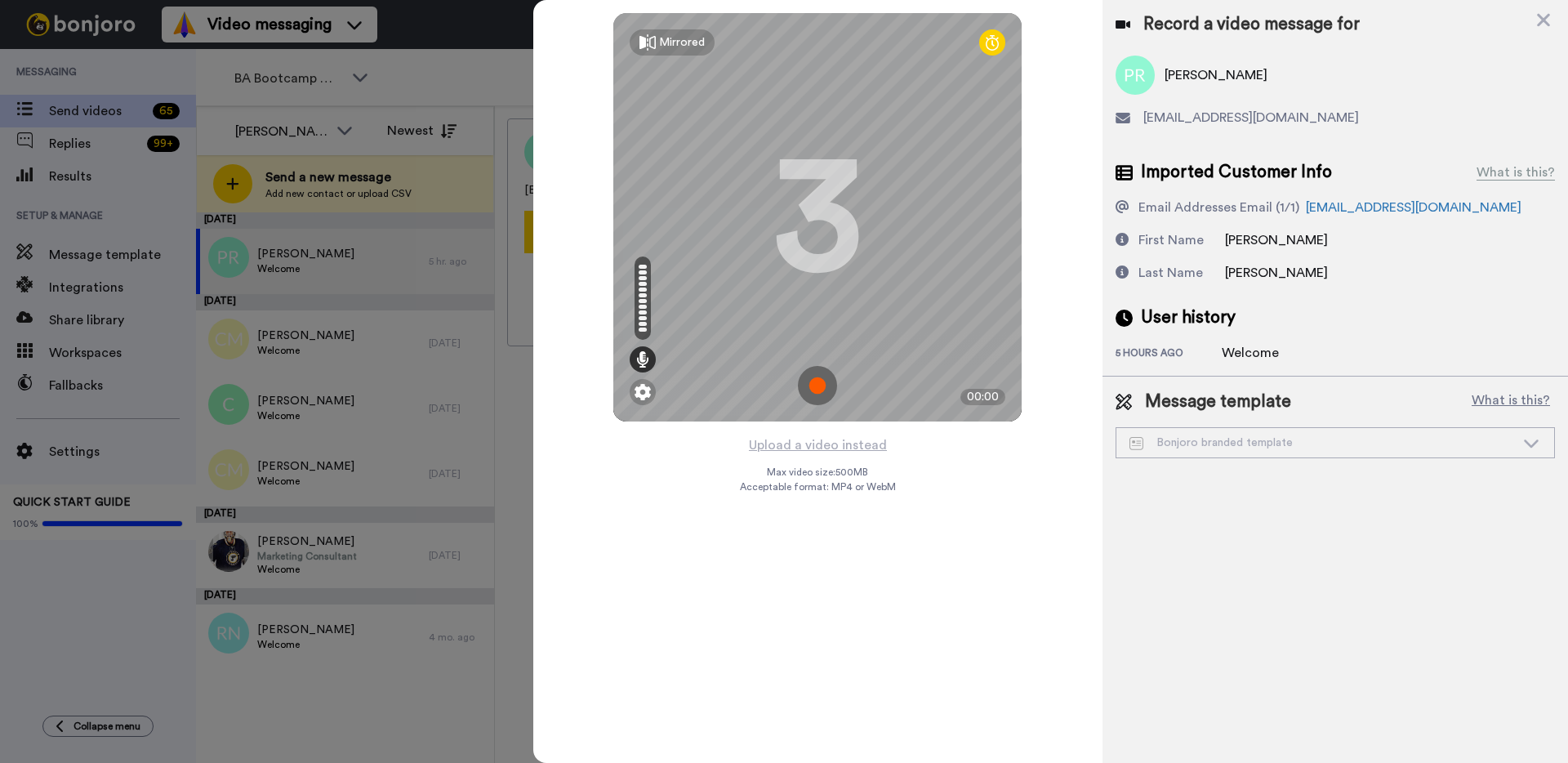
click at [814, 388] on img at bounding box center [817, 385] width 39 height 39
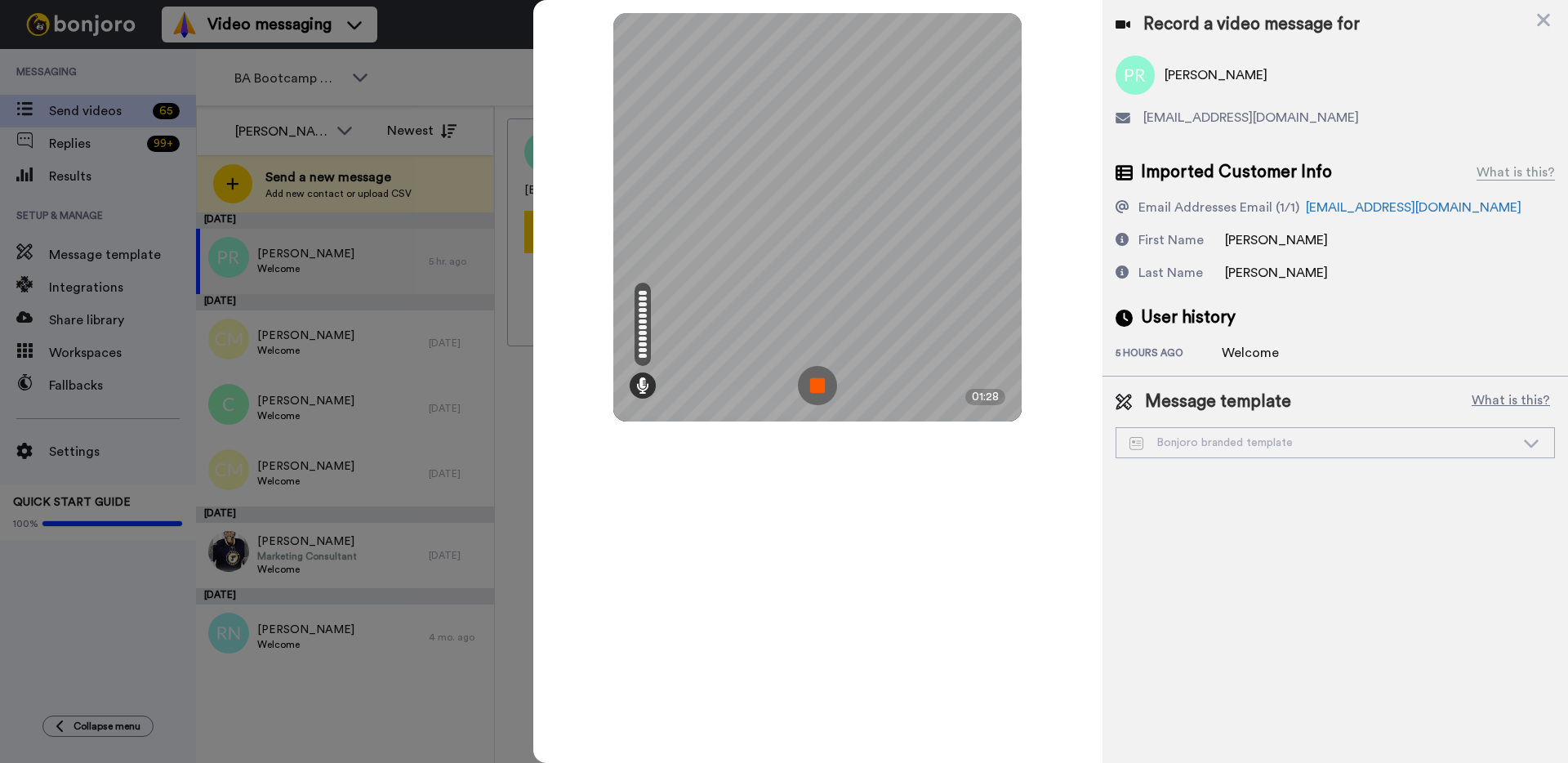
click at [817, 388] on img at bounding box center [817, 385] width 39 height 39
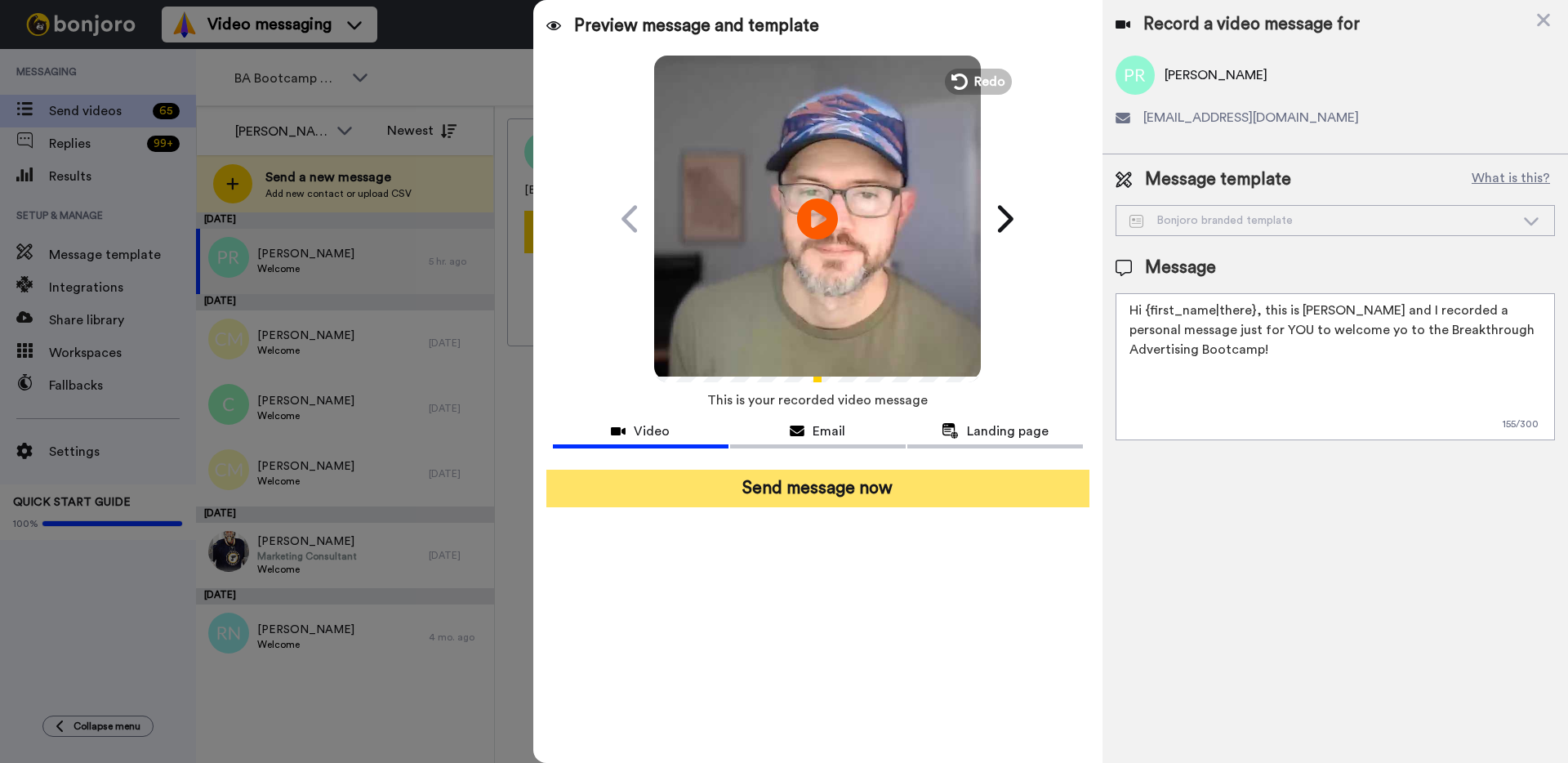
click at [823, 492] on button "Send message now" at bounding box center [818, 489] width 543 height 38
